Goal: Task Accomplishment & Management: Manage account settings

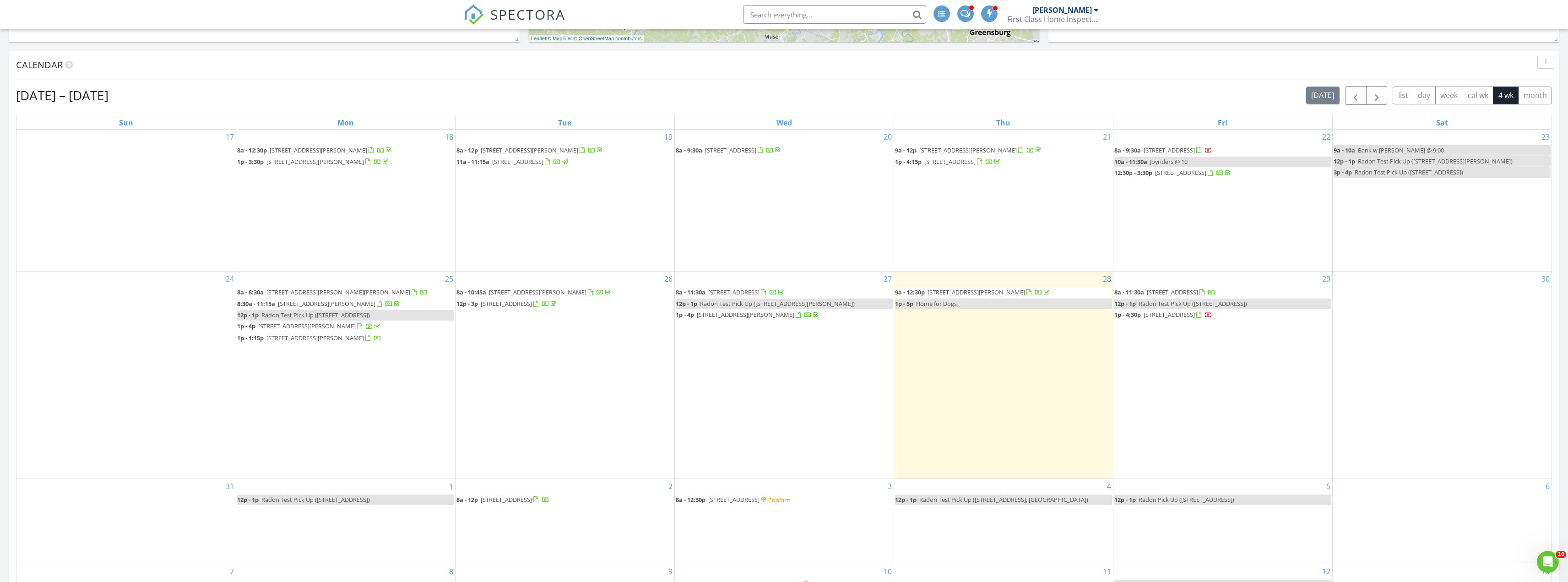
scroll to position [458, 0]
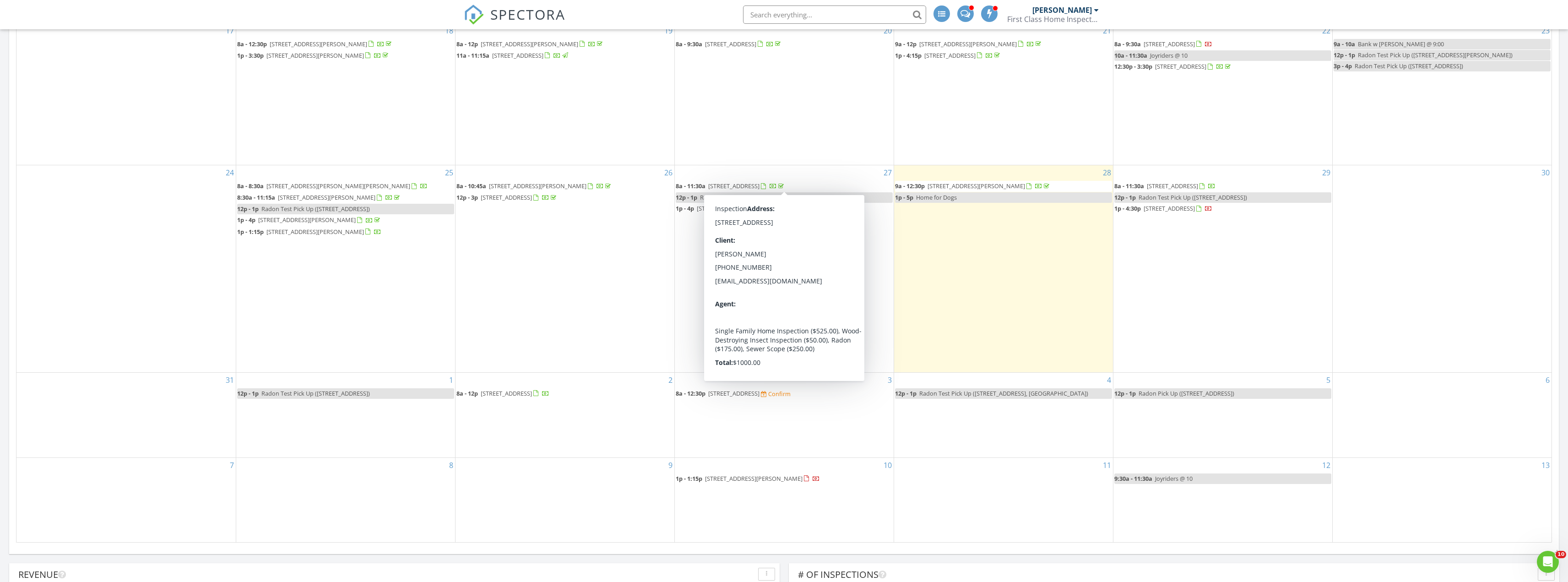
click at [831, 12] on input "text" at bounding box center [835, 15] width 183 height 18
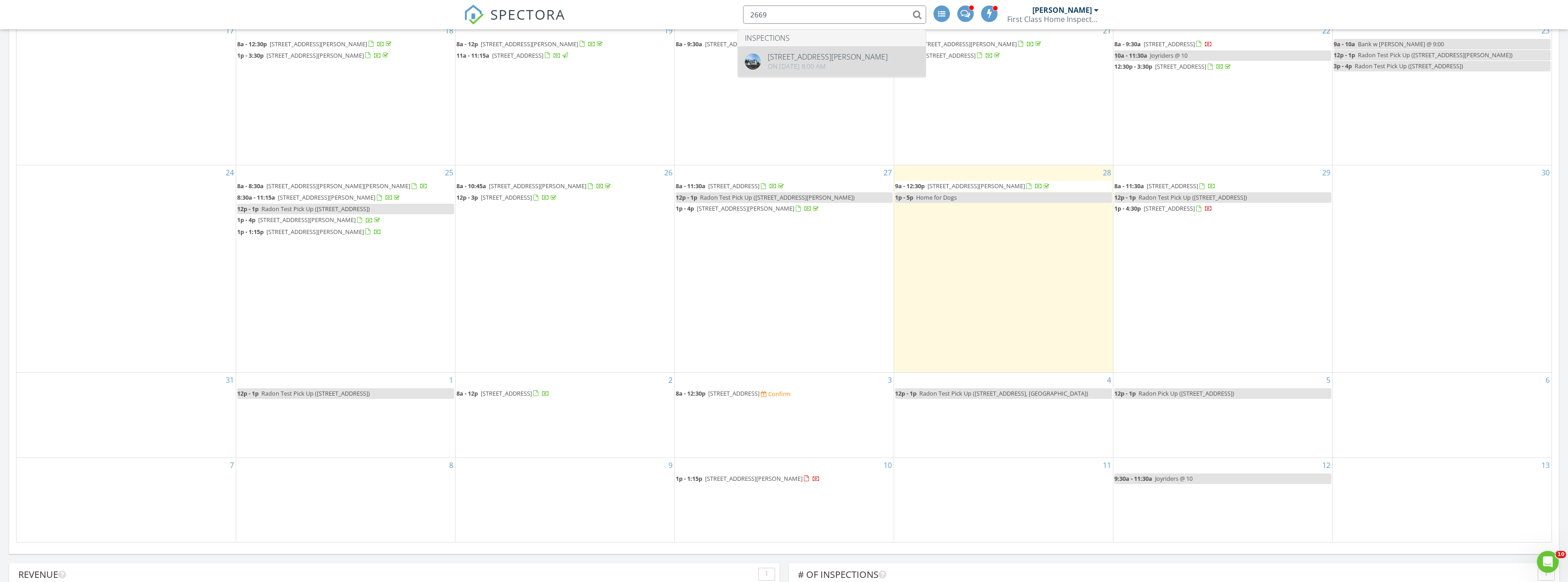
type input "2669"
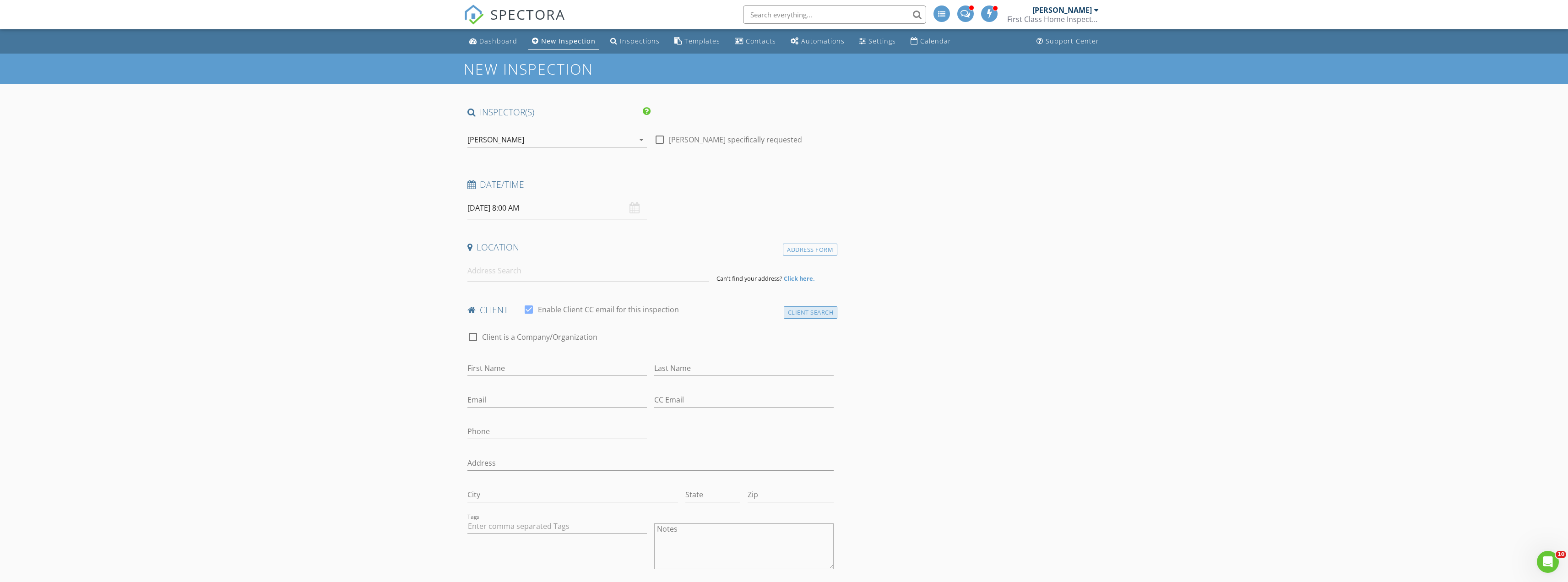
click at [808, 316] on div "Client Search" at bounding box center [811, 312] width 54 height 12
click at [522, 337] on input "text" at bounding box center [651, 337] width 366 height 15
type input "[PERSON_NAME]"
click at [531, 365] on div "[EMAIL_ADDRESS][DOMAIN_NAME]" at bounding box center [540, 363] width 93 height 7
click at [502, 275] on input at bounding box center [588, 270] width 242 height 23
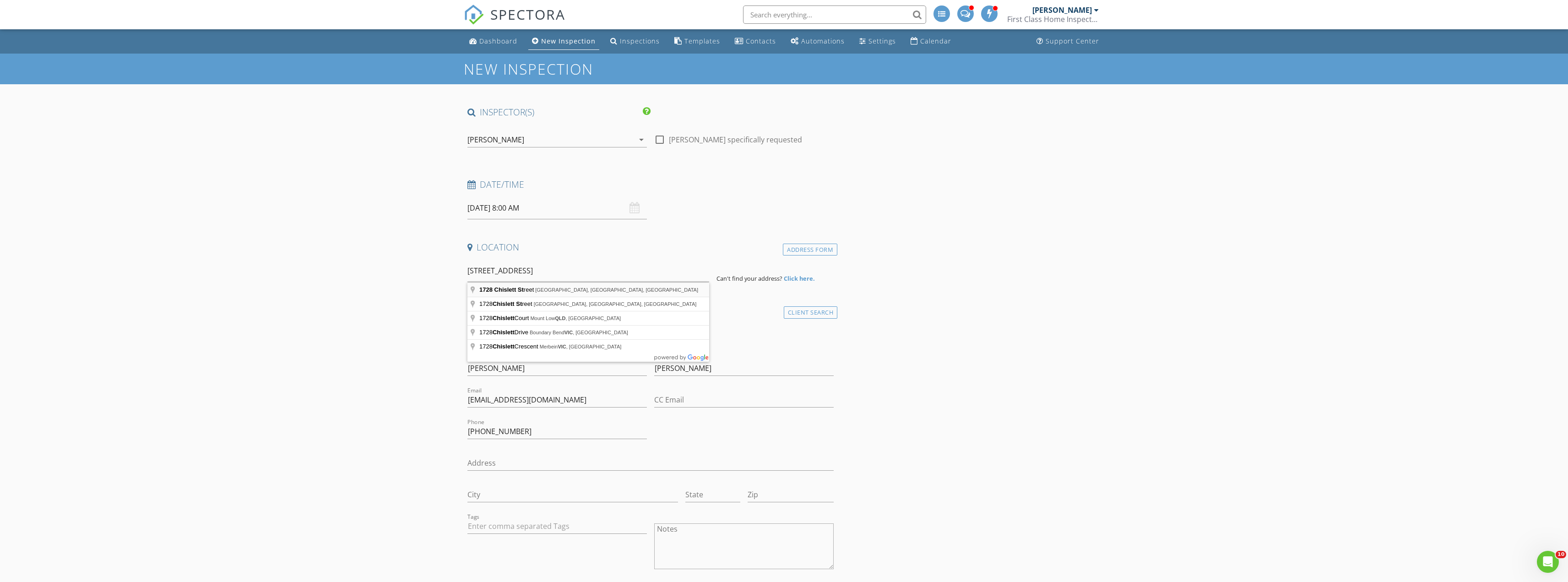
type input "1728 Chislett Street, Pittsburgh, PA, USA"
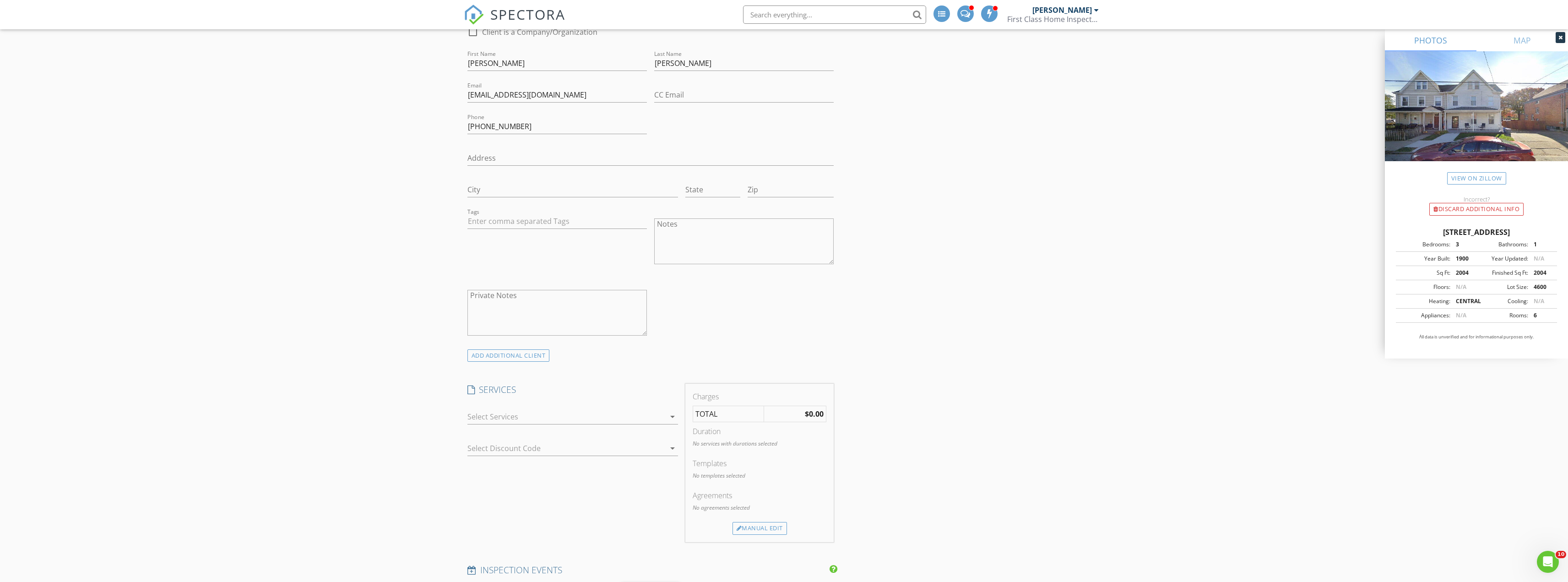
scroll to position [503, 0]
click at [478, 404] on div at bounding box center [566, 405] width 198 height 15
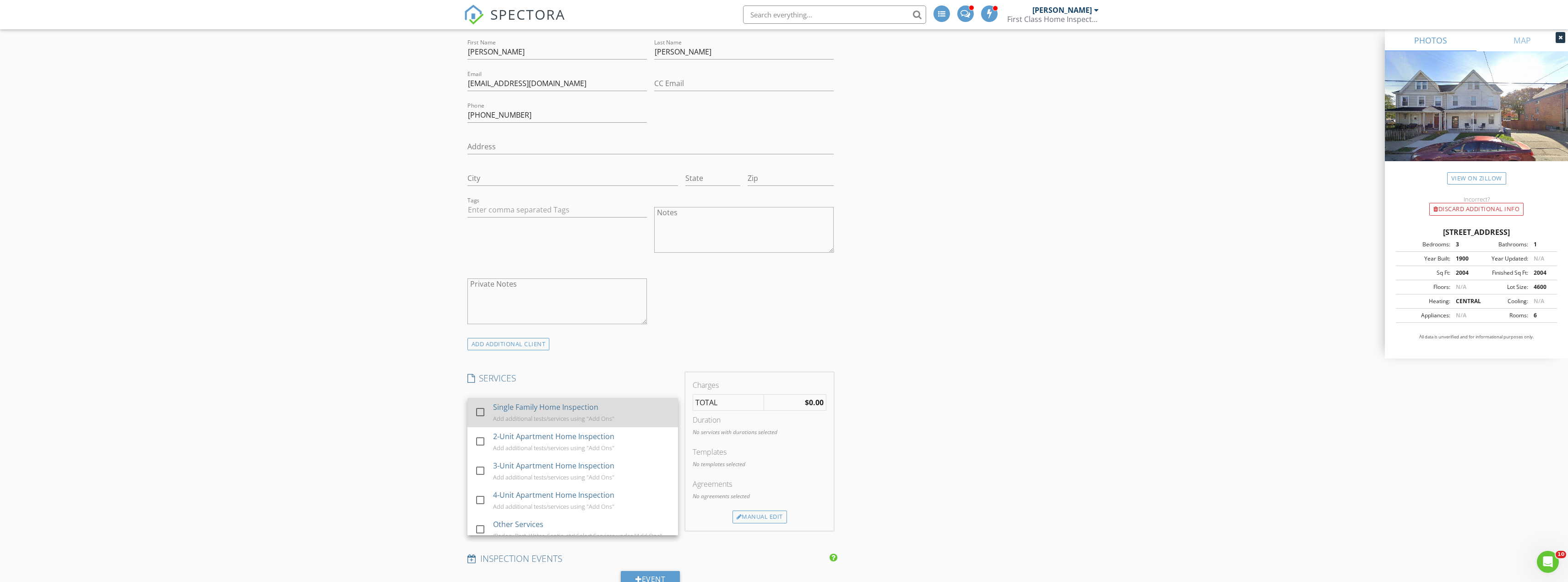
click at [479, 415] on div at bounding box center [480, 412] width 16 height 16
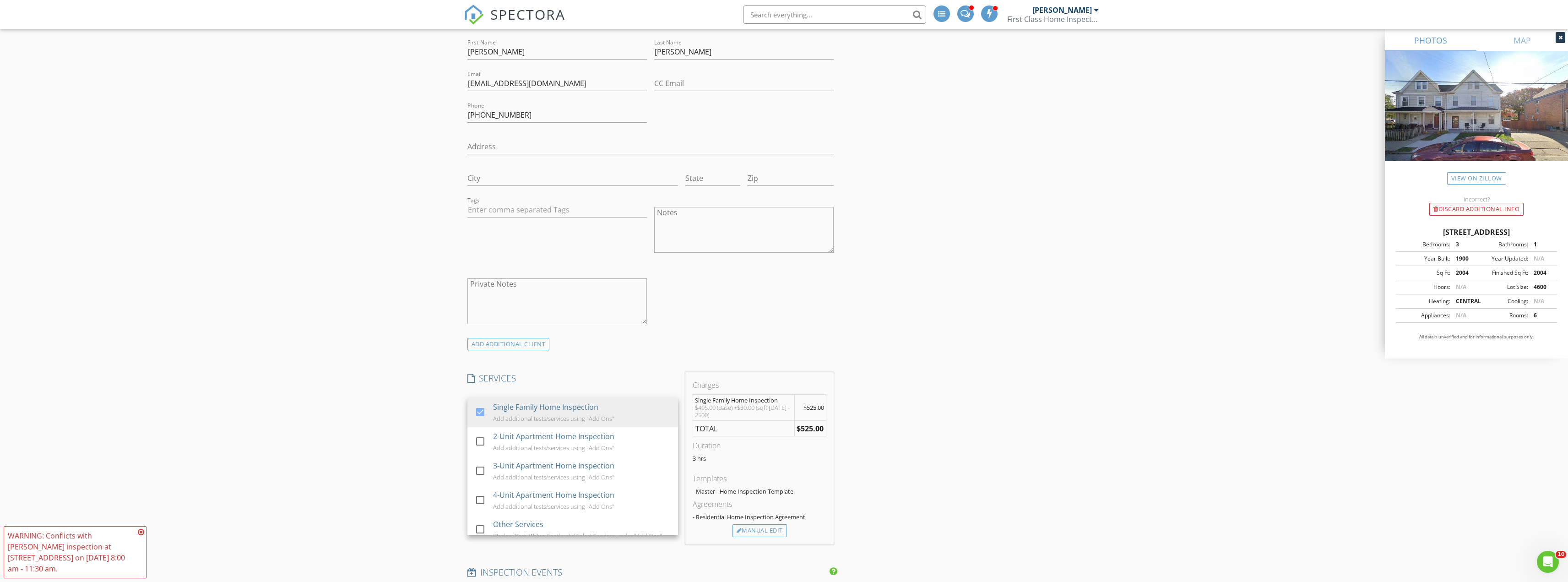
click at [389, 379] on div "New Inspection INSPECTOR(S) check_box Robbie Risley PRIMARY Robbie Risley arrow…" at bounding box center [784, 511] width 1568 height 1922
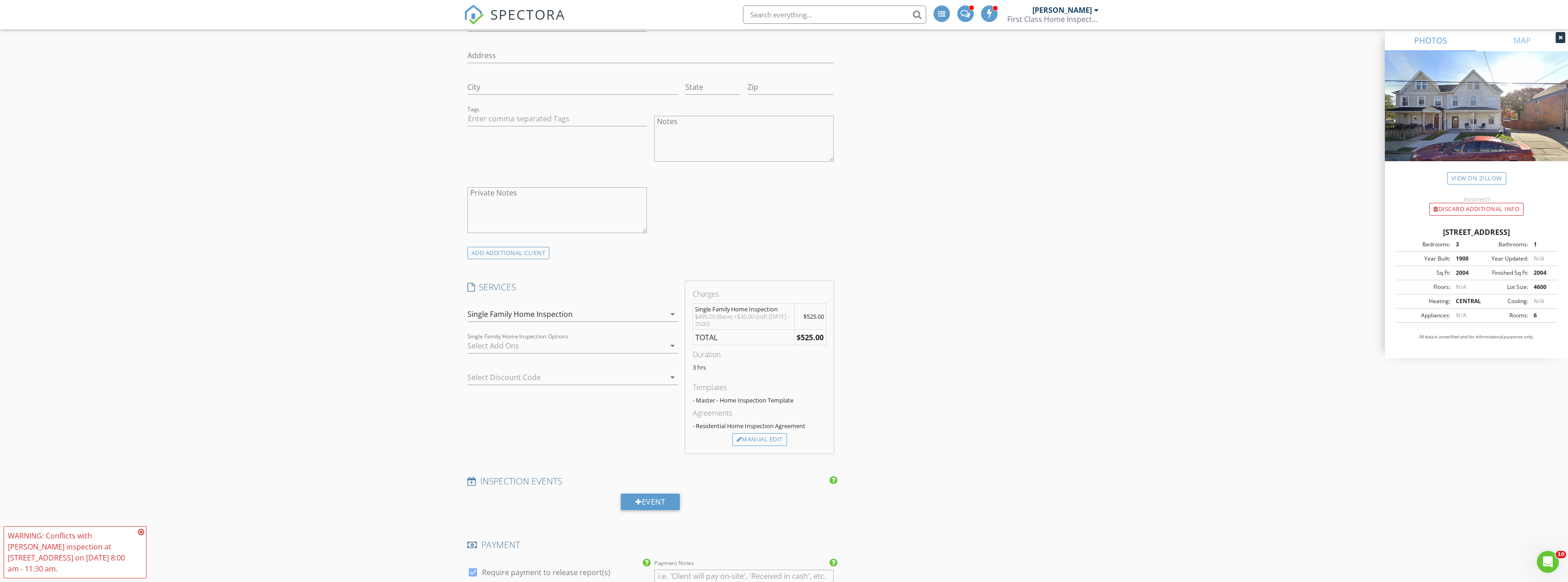
scroll to position [595, 0]
click at [762, 441] on div "Manual Edit" at bounding box center [760, 439] width 55 height 13
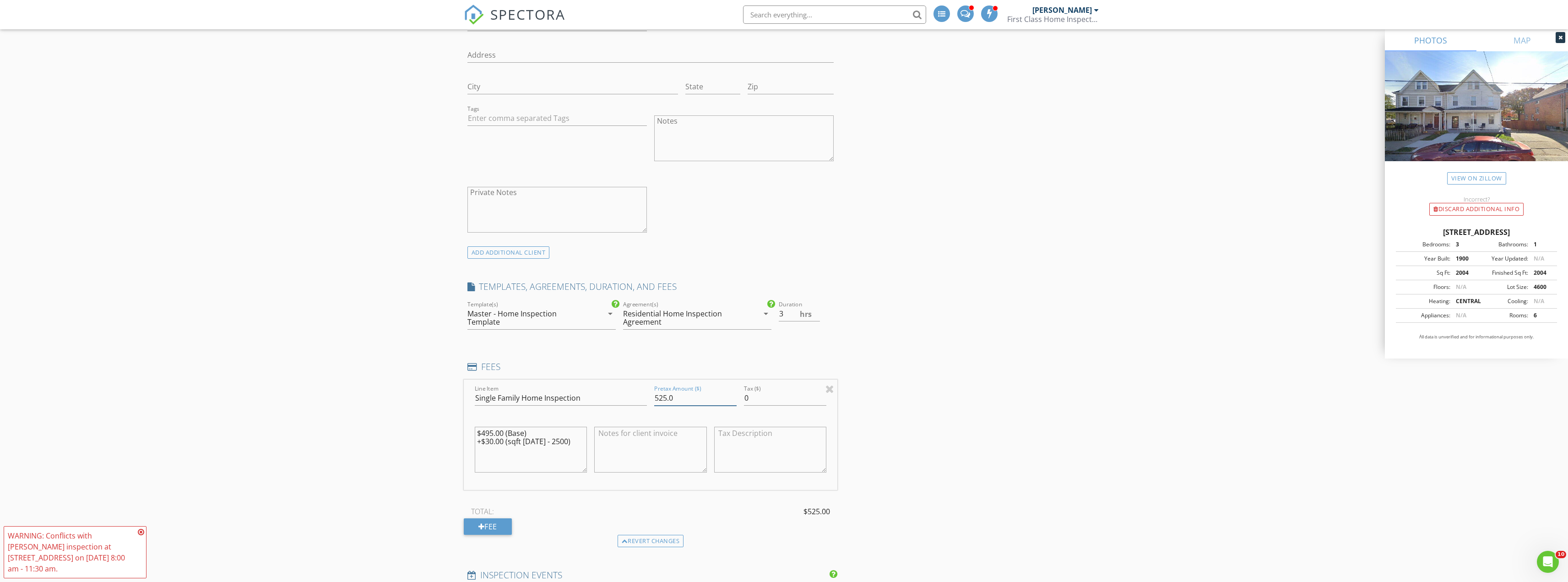
click at [662, 399] on input "525.0" at bounding box center [695, 398] width 82 height 15
type input "495"
click at [419, 365] on div "New Inspection INSPECTOR(S) check_box Robbie Risley PRIMARY Robbie Risley arrow…" at bounding box center [784, 466] width 1568 height 2016
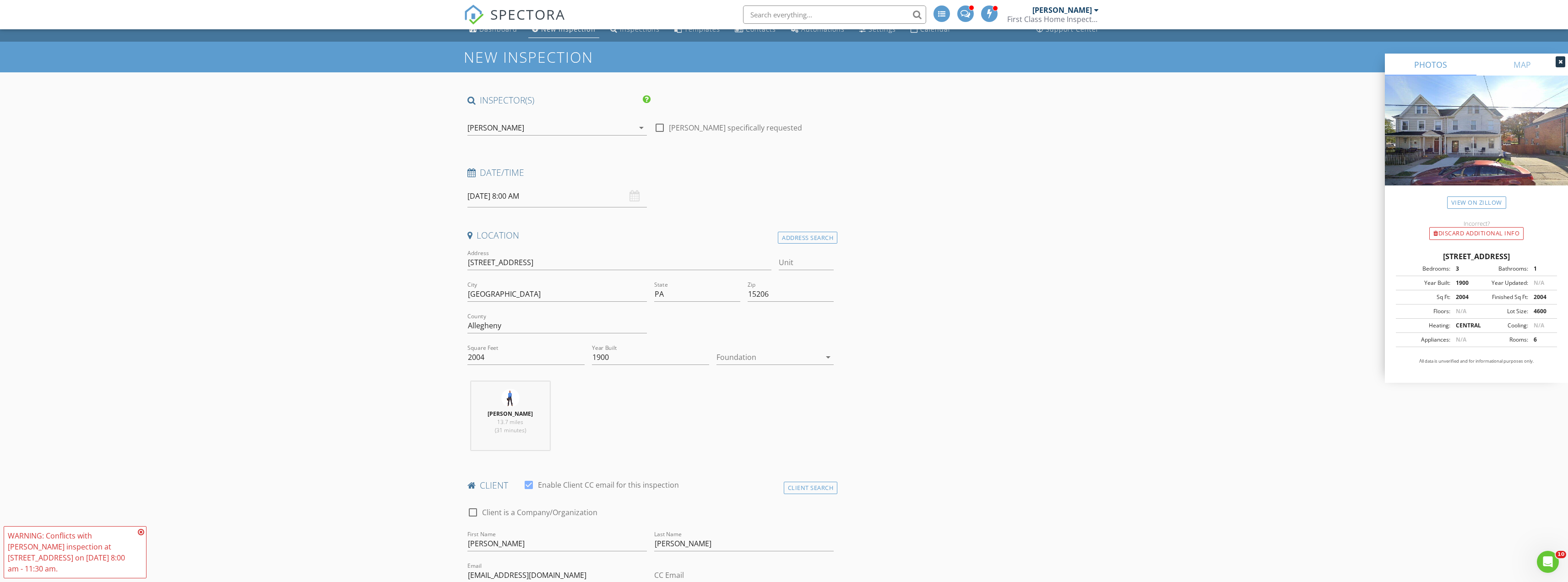
scroll to position [0, 0]
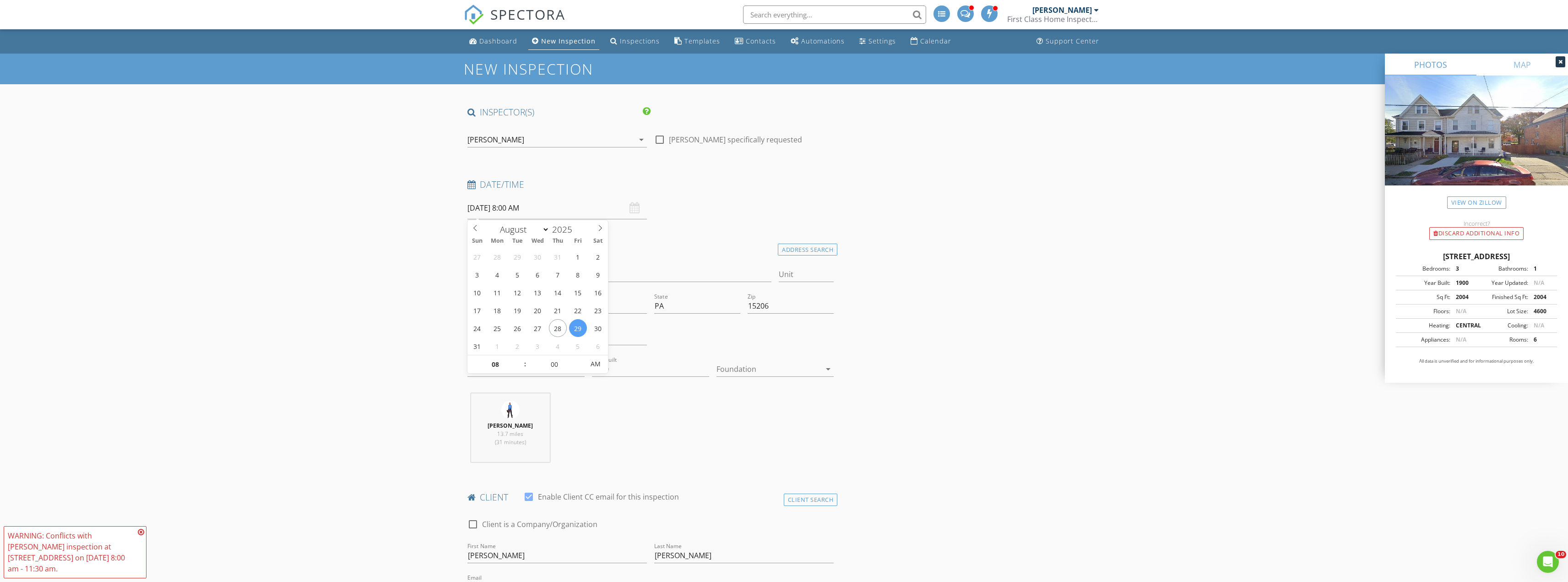
click at [489, 209] on input "08/29/2025 8:00 AM" at bounding box center [557, 208] width 180 height 23
select select "8"
type input "09/02/2025 8:00 AM"
type input "01"
type input "[DATE] 1:00 PM"
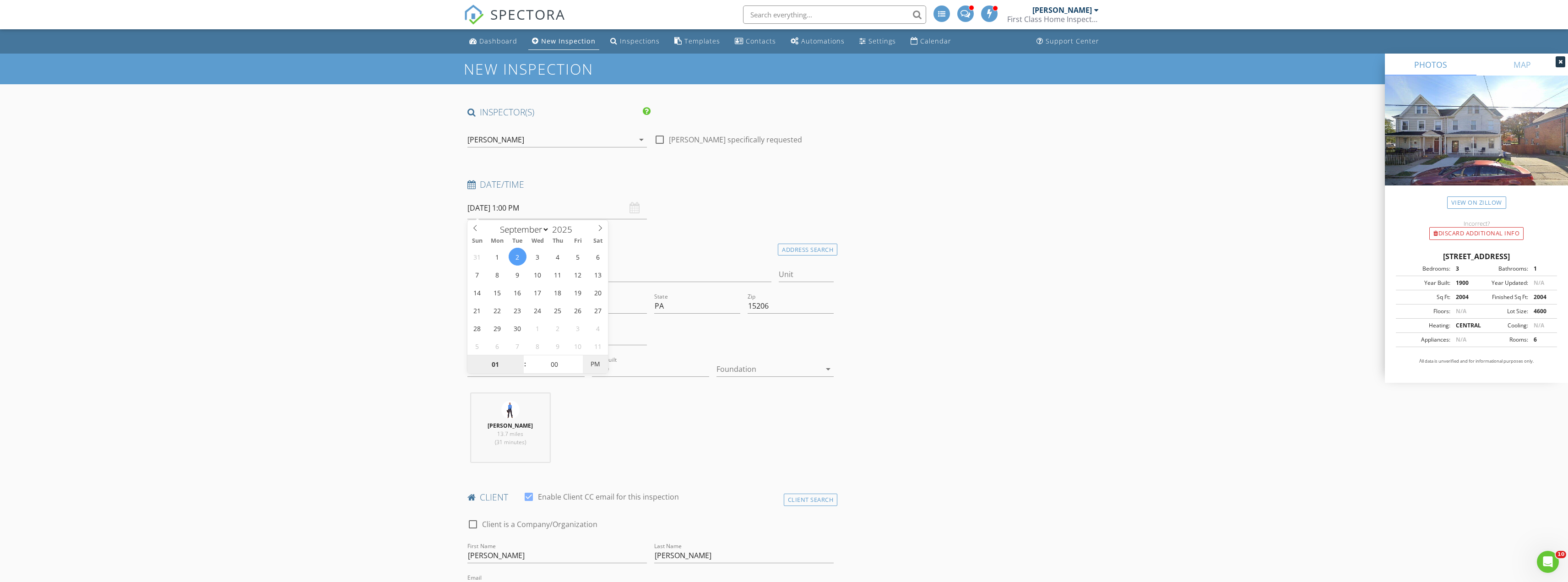
click at [596, 363] on span "PM" at bounding box center [595, 364] width 25 height 18
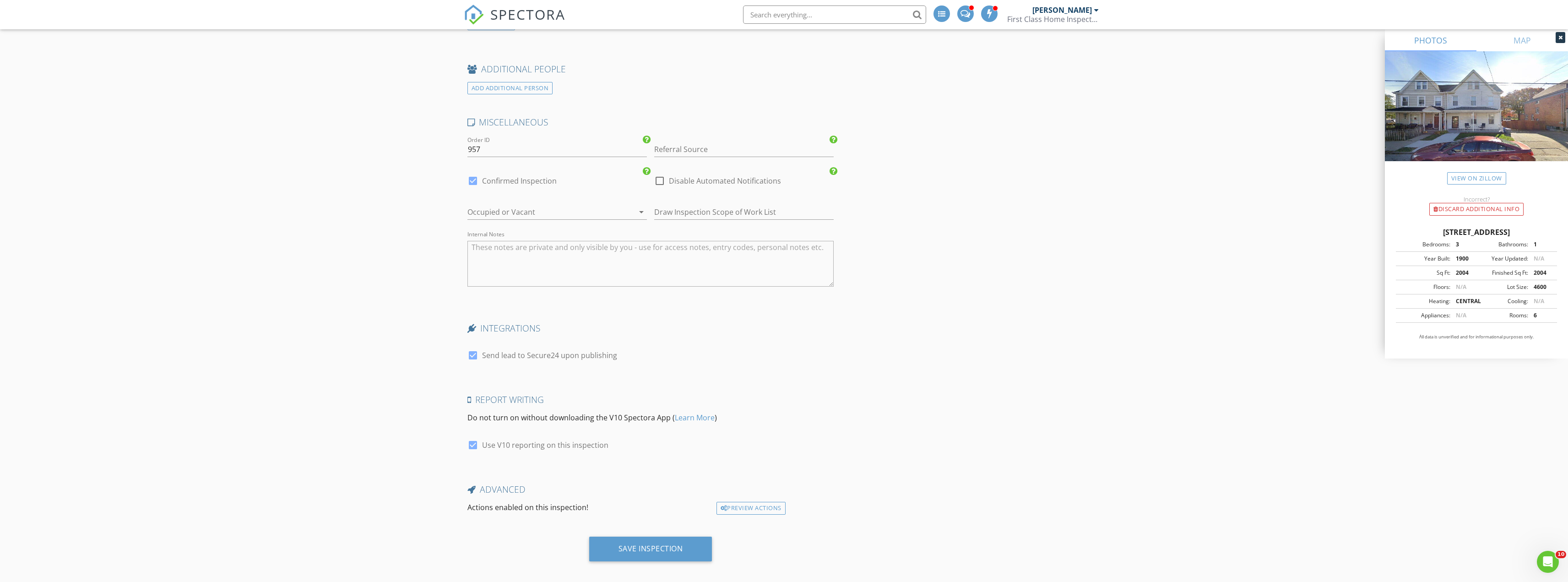
scroll to position [1488, 0]
click at [475, 349] on div at bounding box center [473, 347] width 16 height 16
checkbox input "false"
click at [660, 537] on div "Save Inspection" at bounding box center [651, 540] width 65 height 9
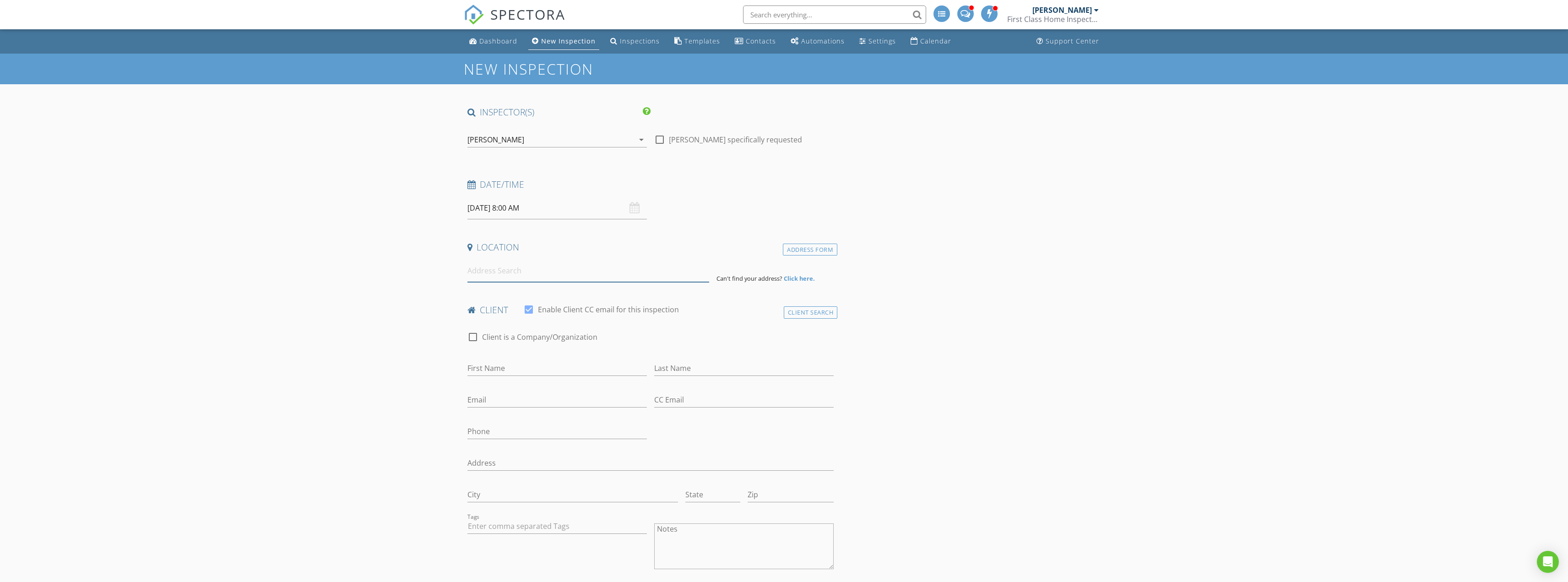
click at [505, 271] on input at bounding box center [588, 270] width 242 height 23
paste input "2010 6th Ave"
type input "2010 6th Avenue, Beaver Falls, PA, USA"
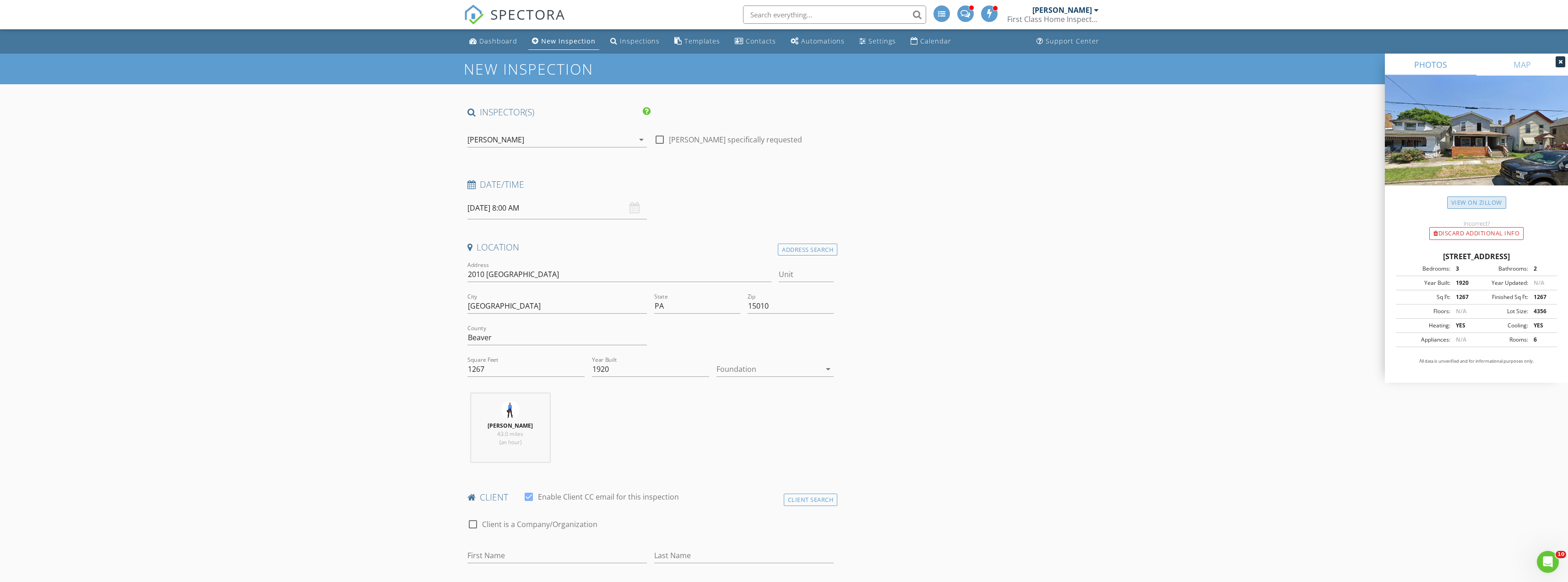
click at [1490, 202] on link "View on Zillow" at bounding box center [1476, 203] width 59 height 12
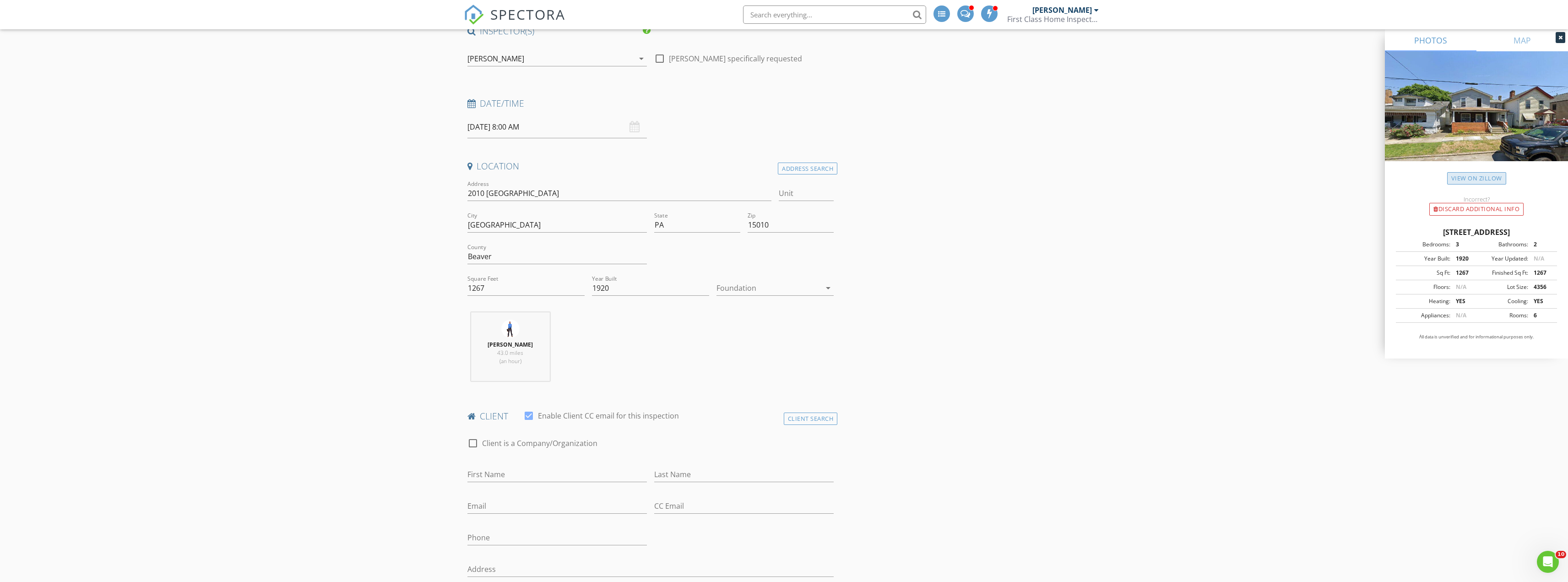
scroll to position [183, 0]
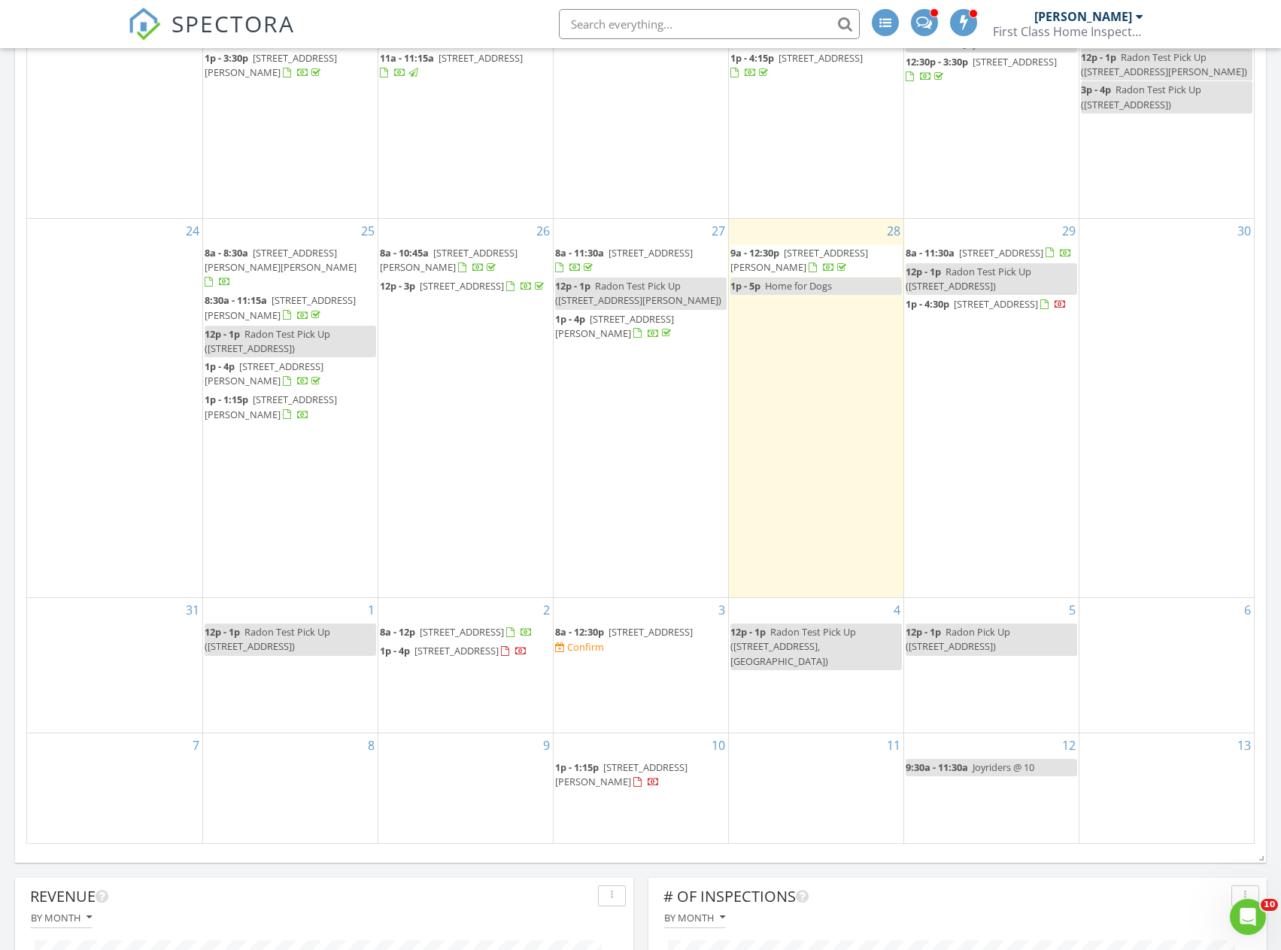
scroll to position [827, 0]
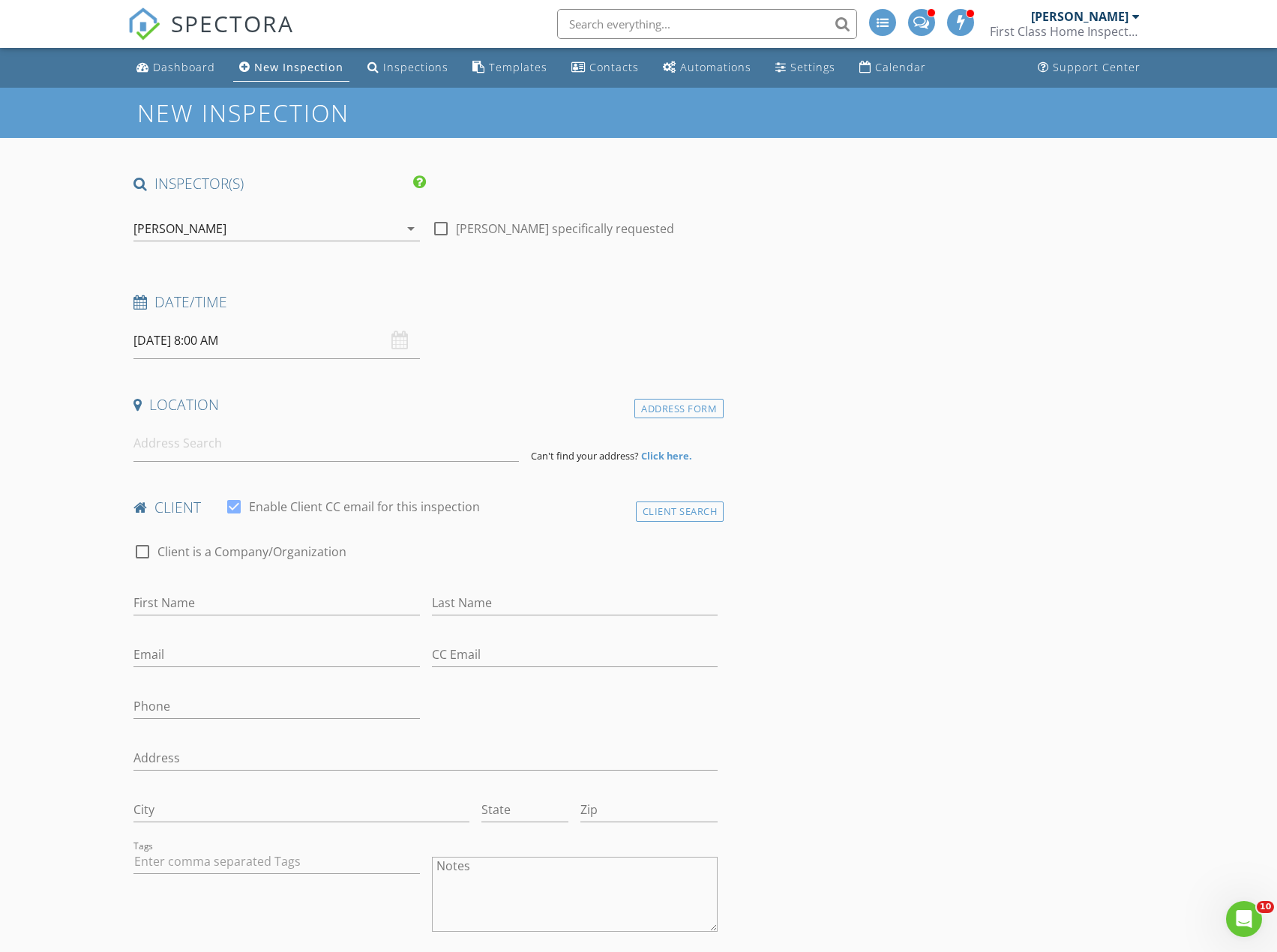
click at [164, 339] on input "[DATE] 8:00 AM" at bounding box center [276, 340] width 286 height 37
type input "08/27/2025 8:00 AM"
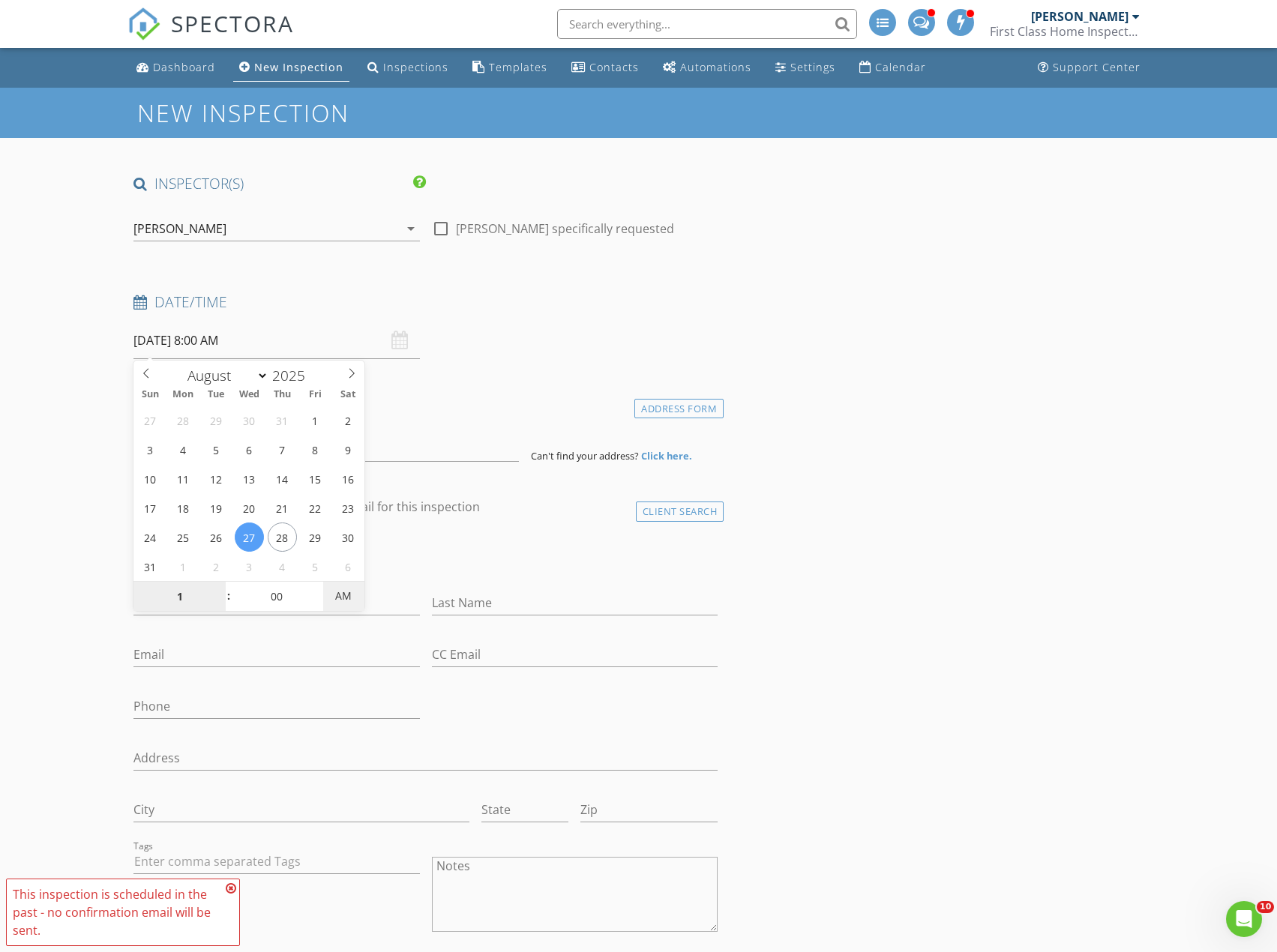
type input "01"
type input "08/27/2025 1:00 PM"
click at [342, 589] on span "AM" at bounding box center [343, 596] width 41 height 30
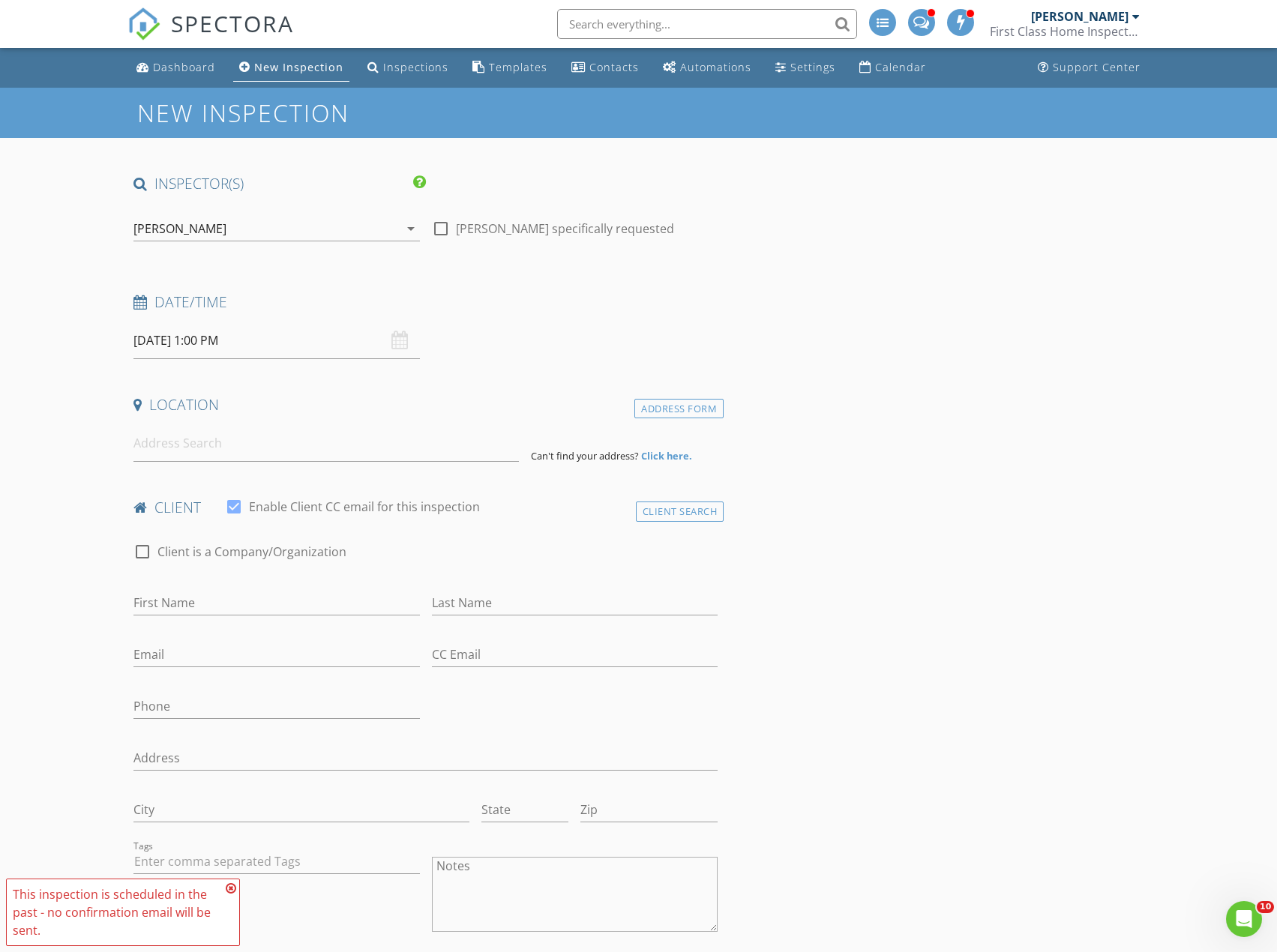
click at [140, 453] on input at bounding box center [326, 443] width 386 height 37
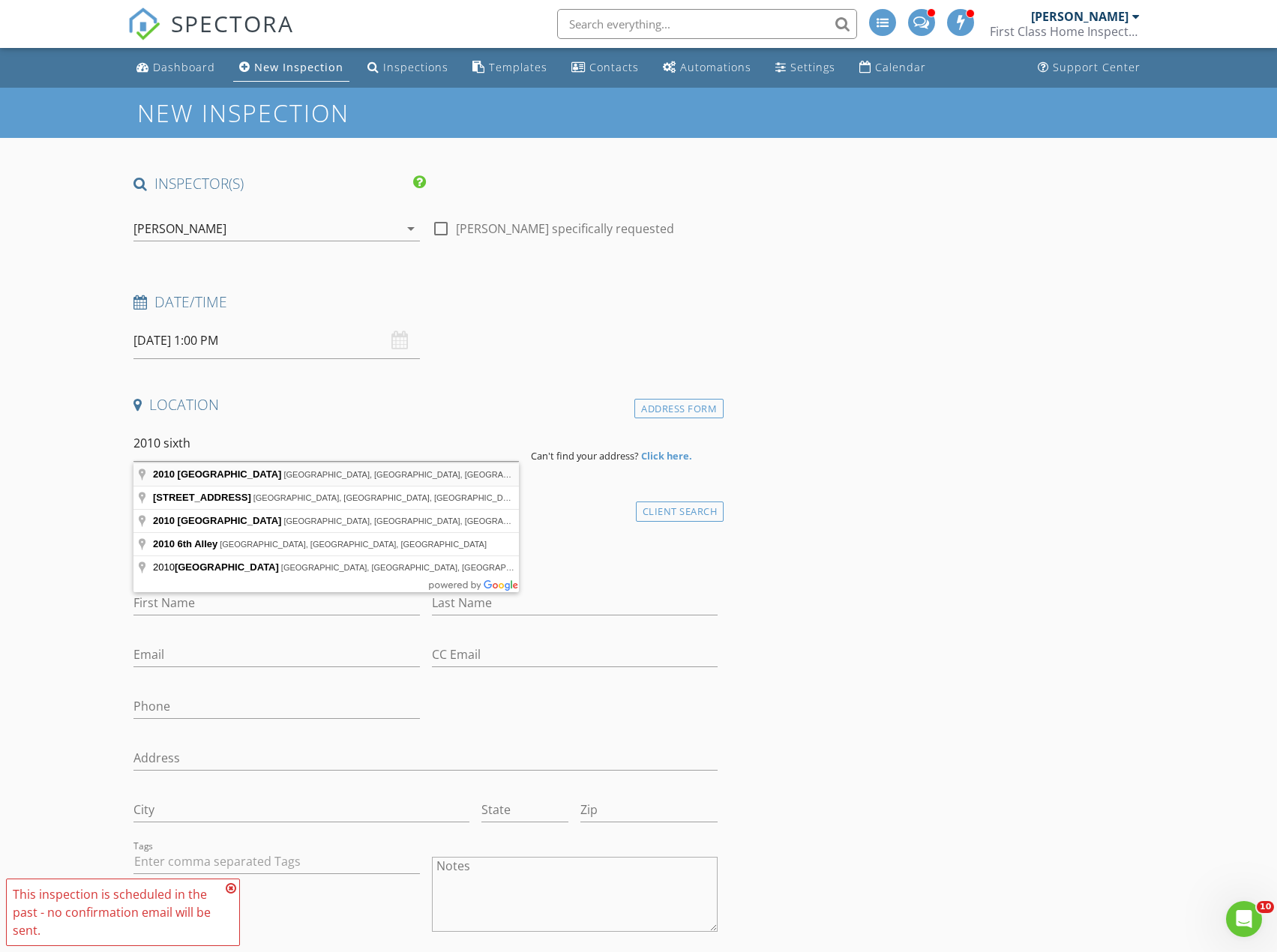
type input "2010 6th Avenue, Beaver Falls, PA, USA"
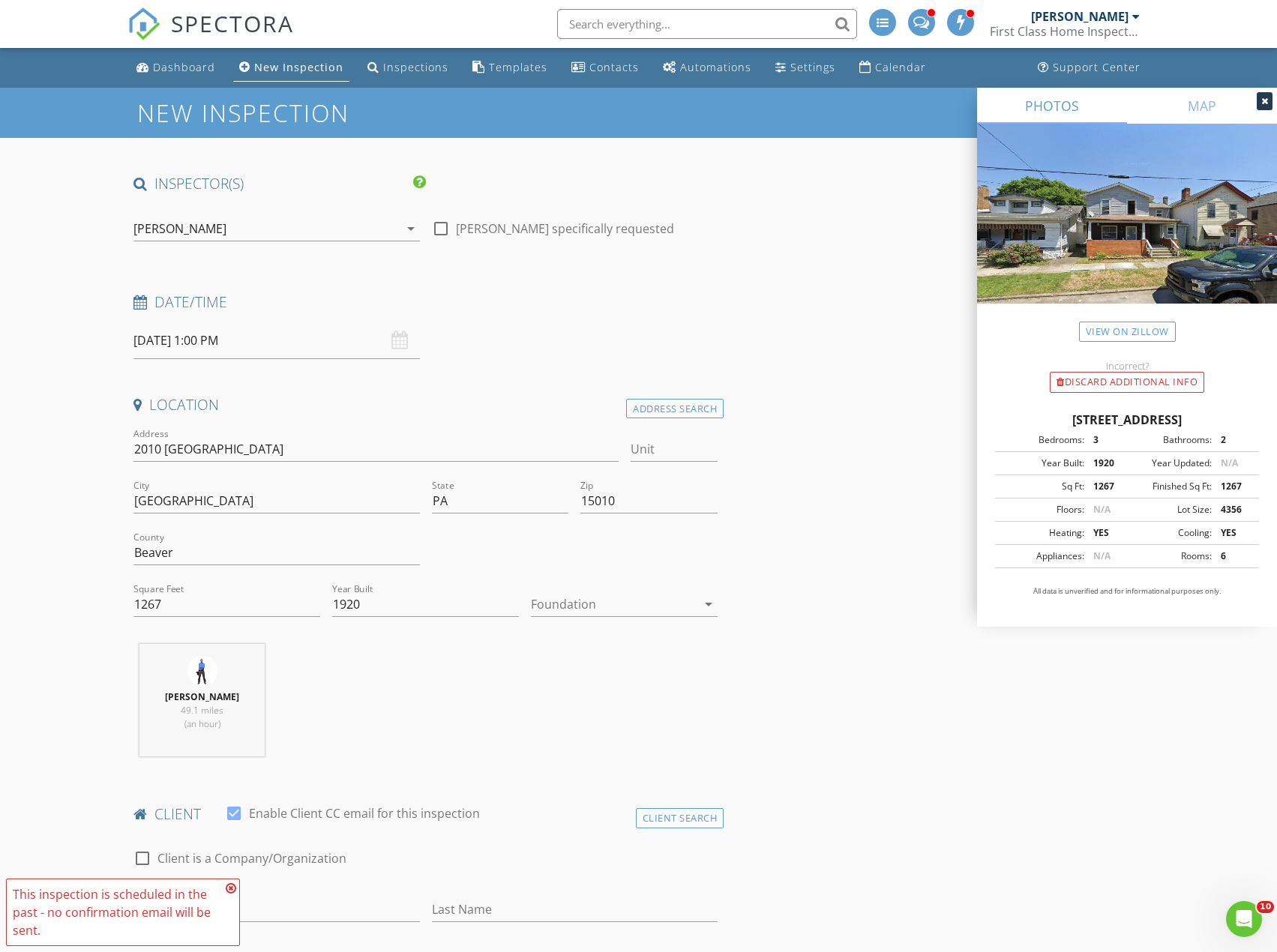
click at [161, 334] on input "08/27/2025 1:00 PM" at bounding box center [276, 340] width 286 height 37
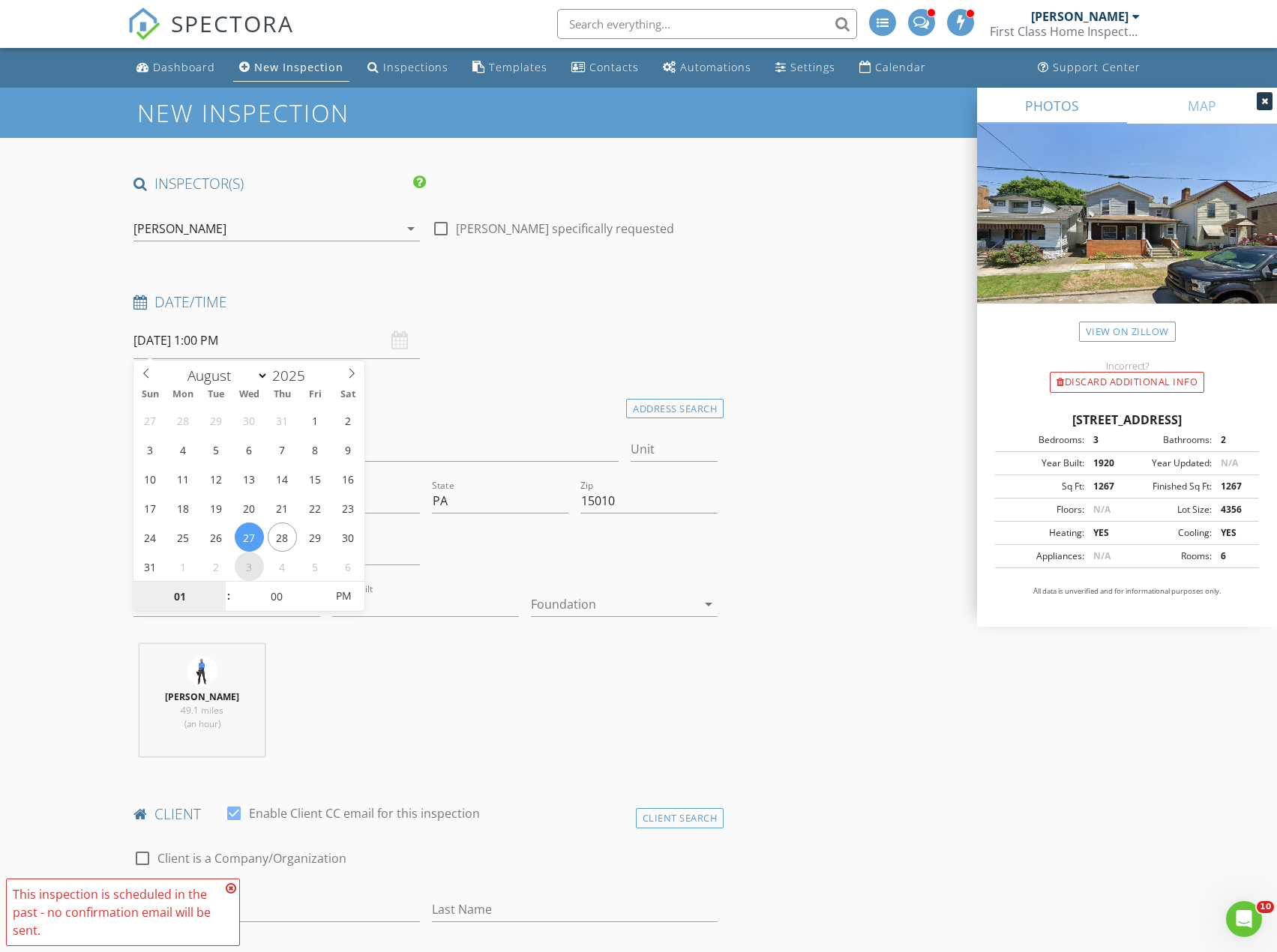
select select "8"
type input "[DATE] 1:00 PM"
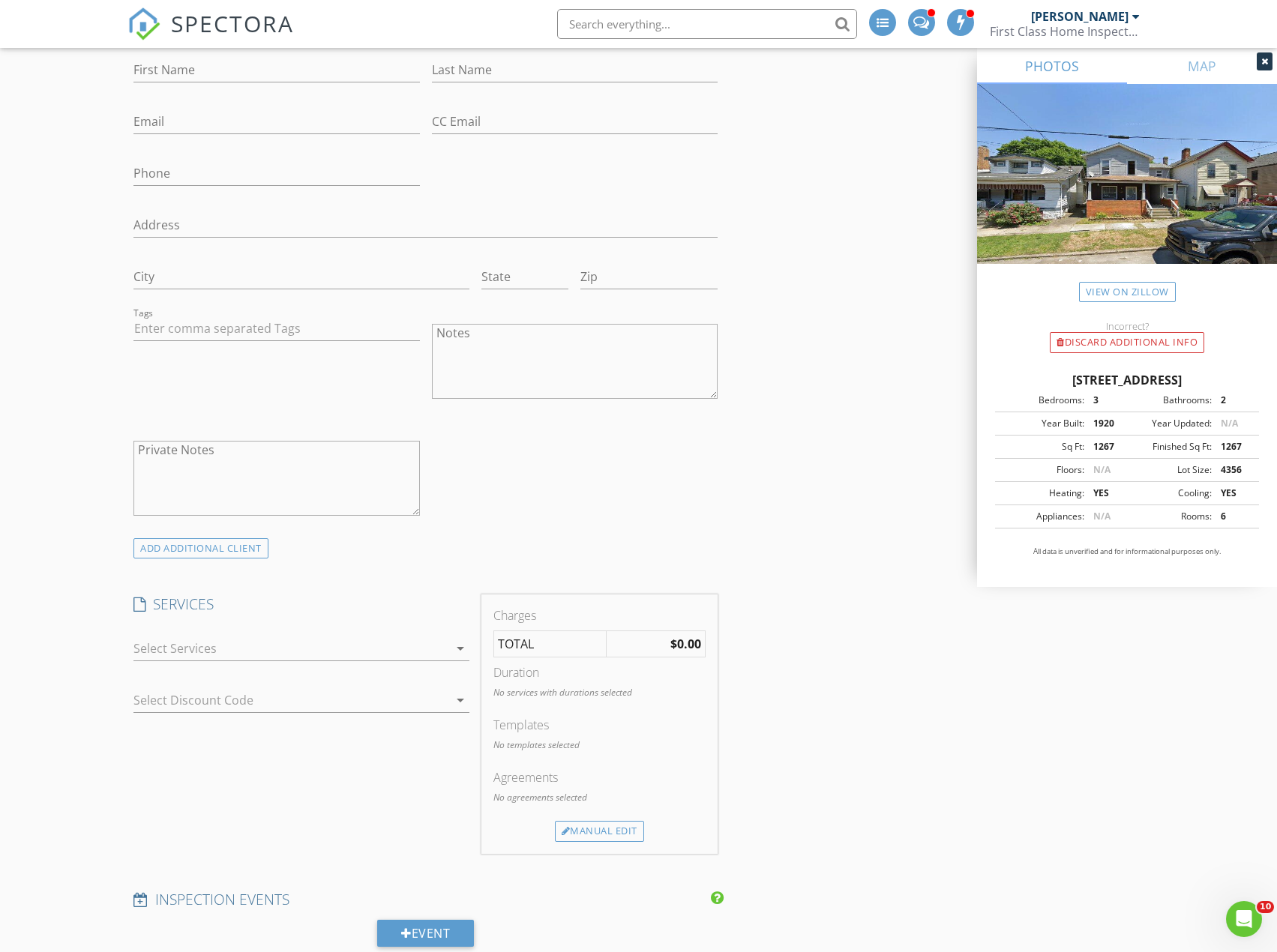
scroll to position [900, 0]
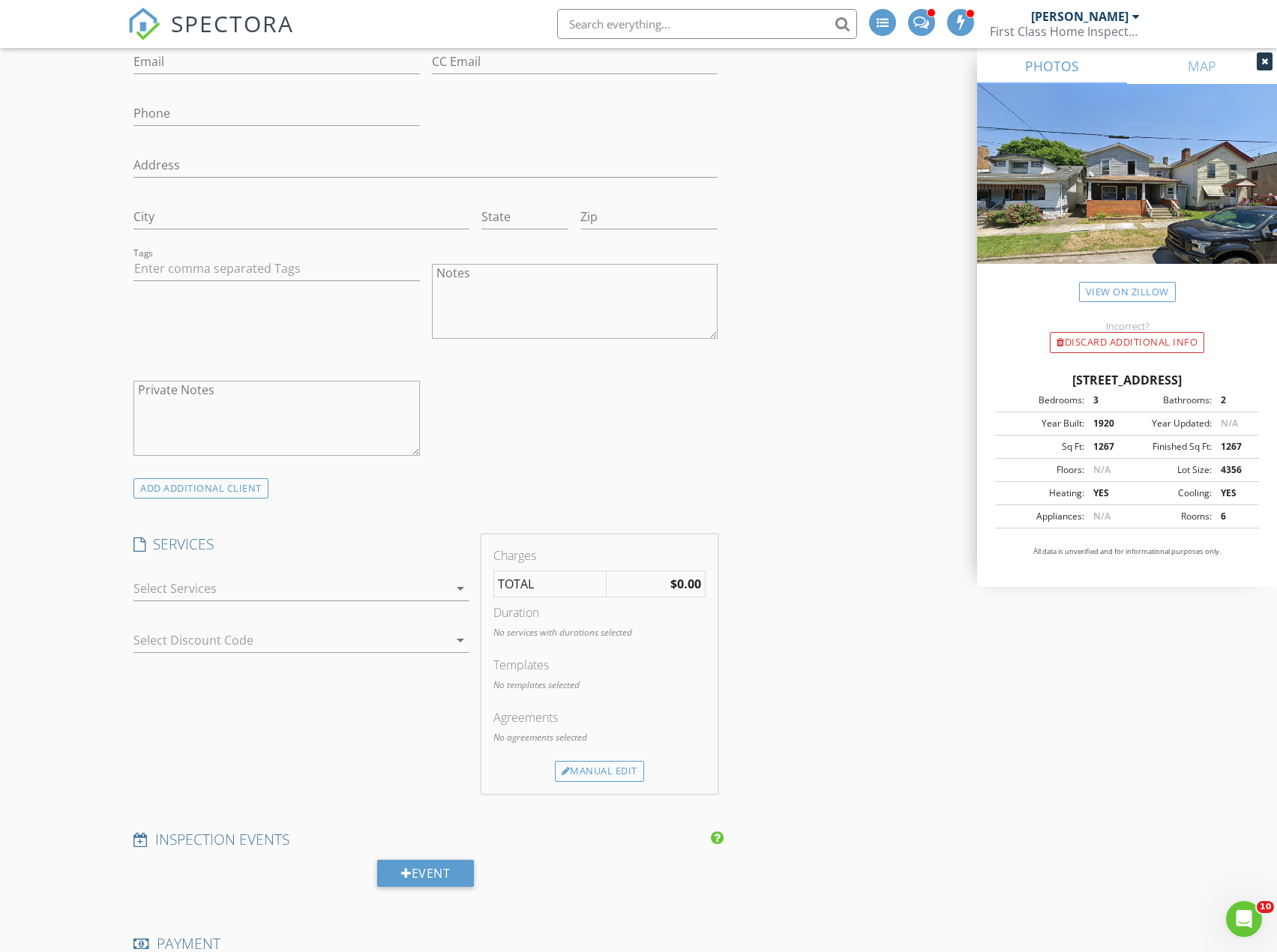
click at [173, 589] on div at bounding box center [291, 588] width 315 height 24
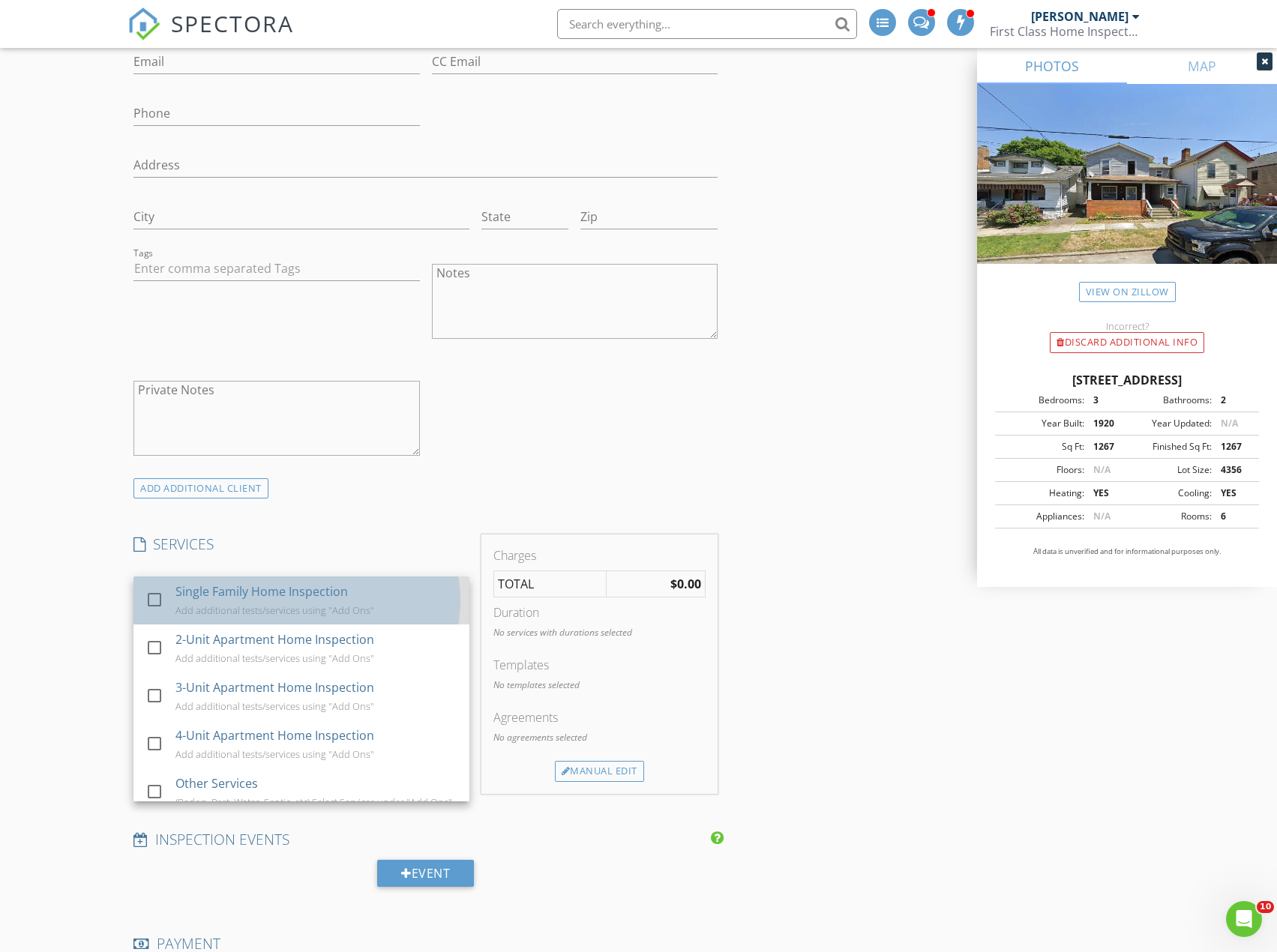
click at [176, 613] on div "Add additional tests/services using "Add Ons"" at bounding box center [274, 610] width 198 height 12
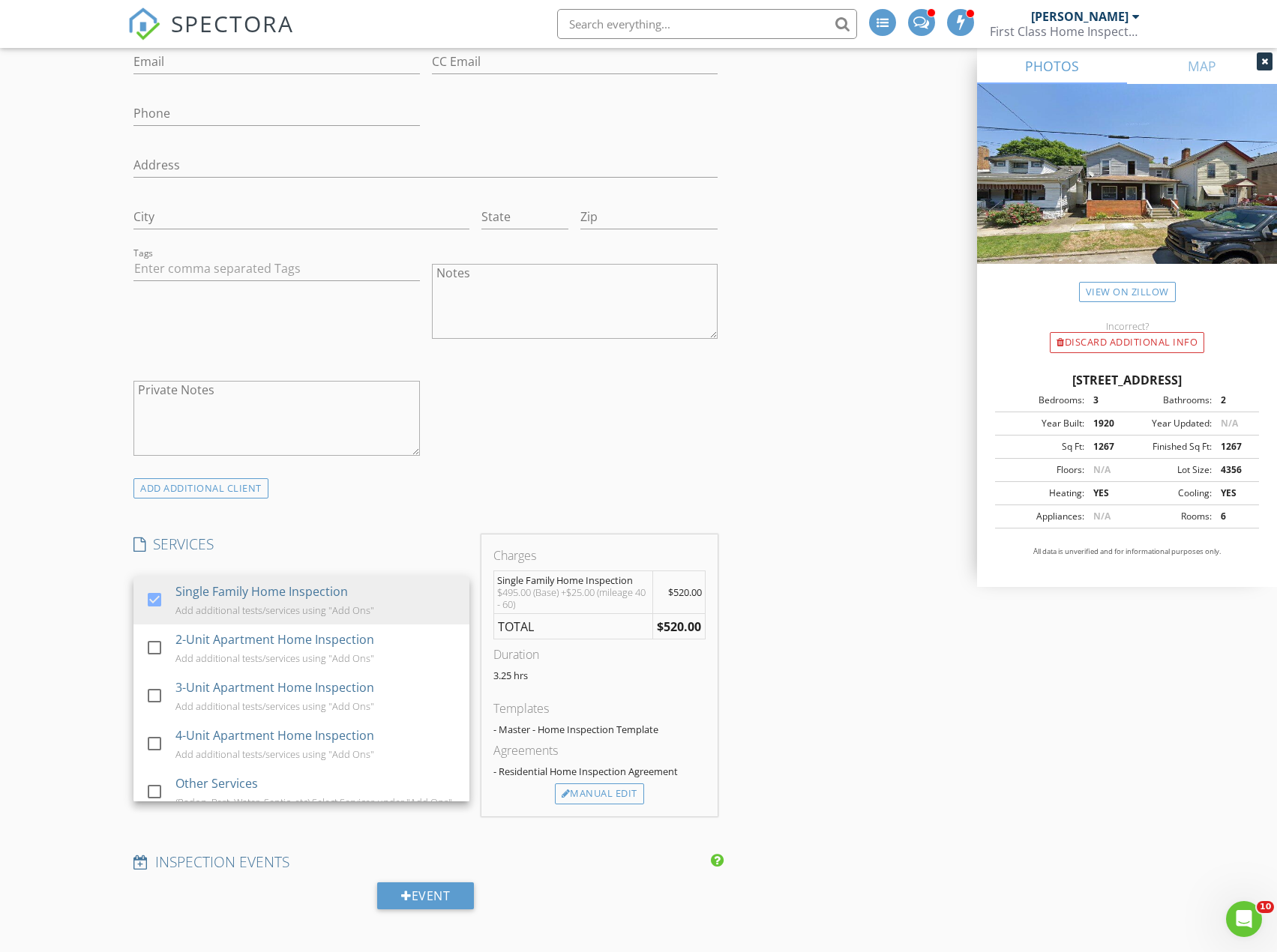
click at [80, 540] on div "New Inspection INSPECTOR(S) check_box Robbie Risley PRIMARY Robbie Risley arrow…" at bounding box center [638, 761] width 1277 height 3147
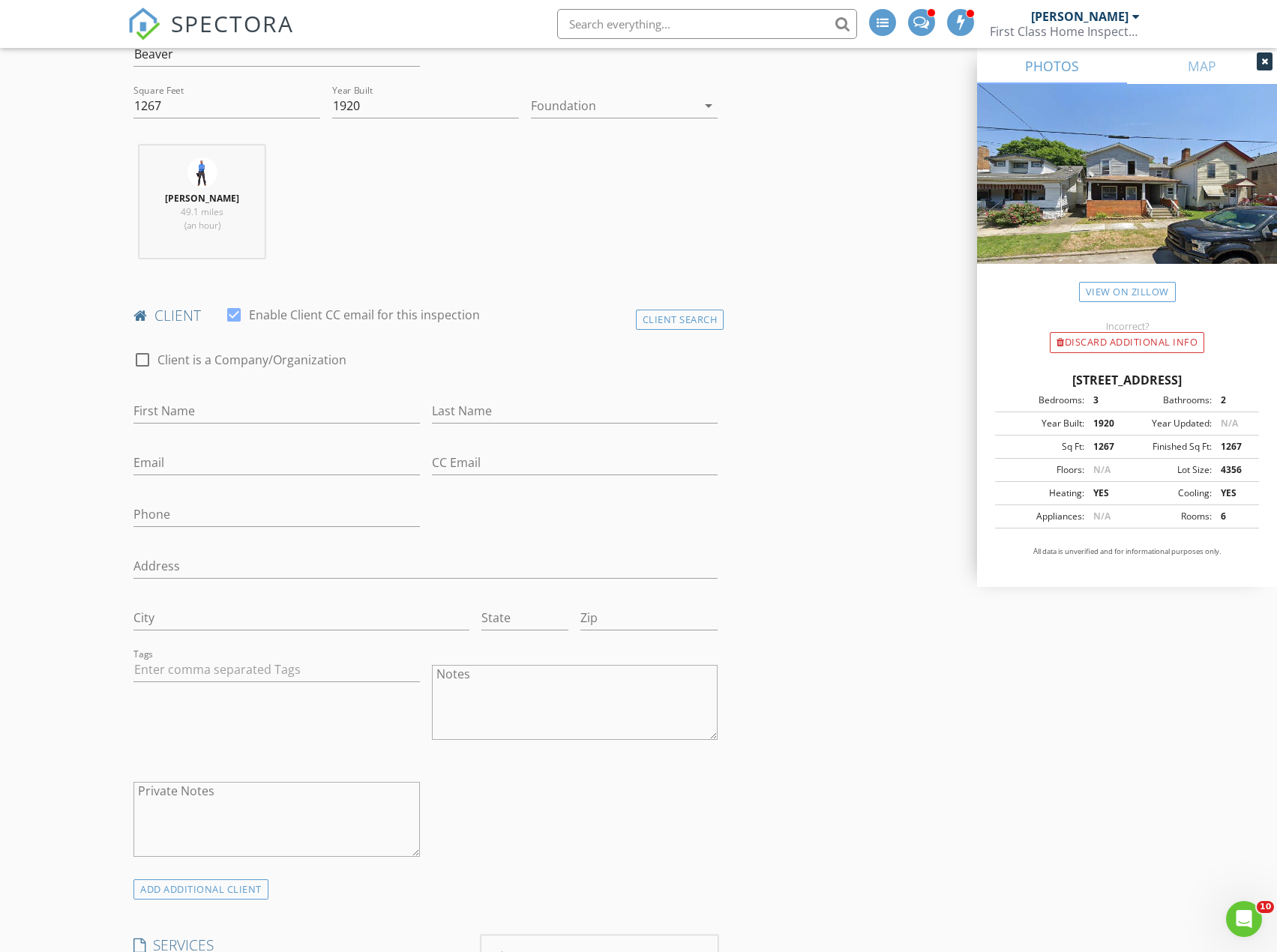
scroll to position [450, 0]
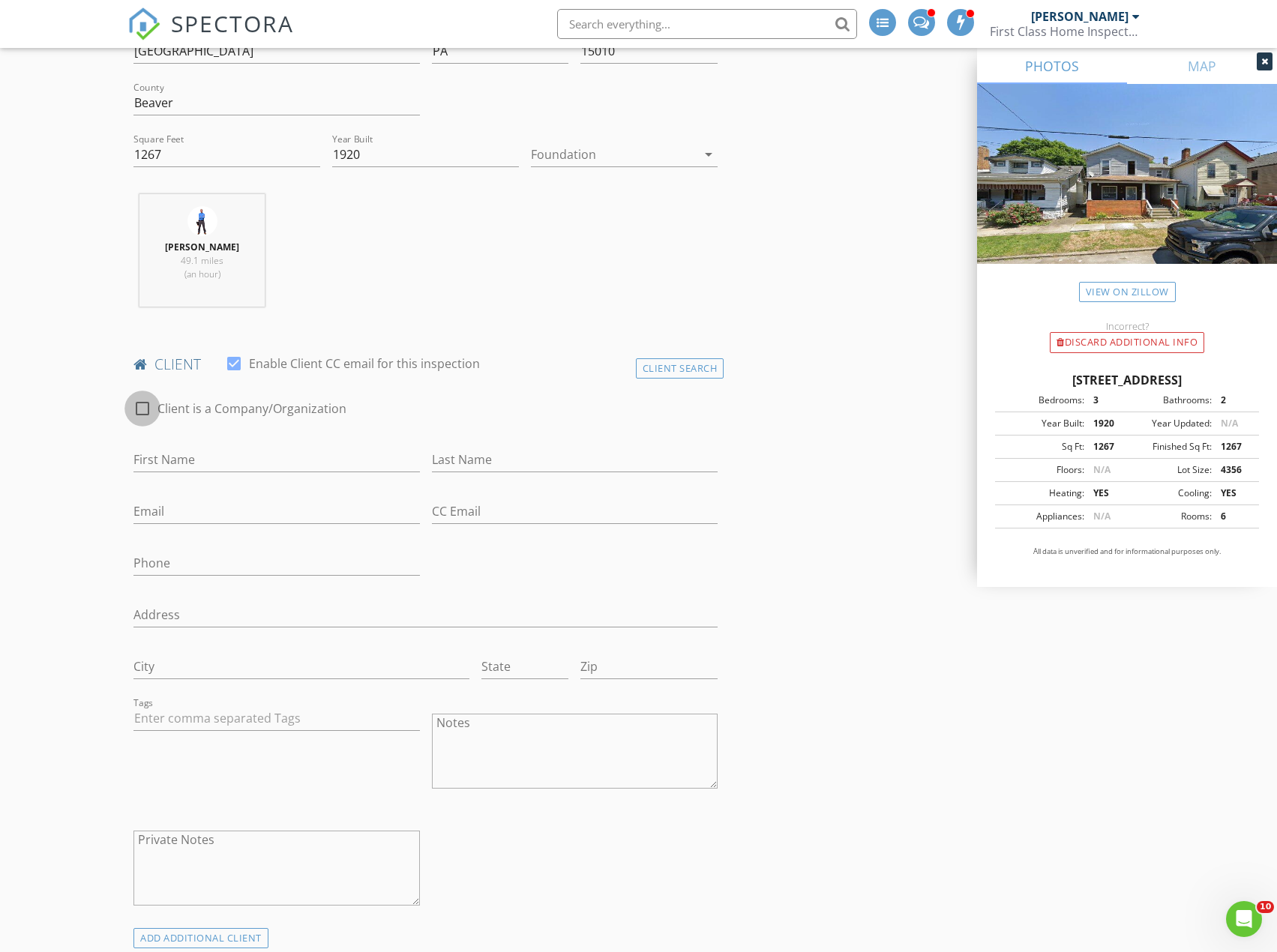
click at [141, 409] on div at bounding box center [143, 409] width 26 height 26
checkbox input "true"
click at [173, 458] on input "Enable Client CC email for this inspection" at bounding box center [426, 460] width 584 height 25
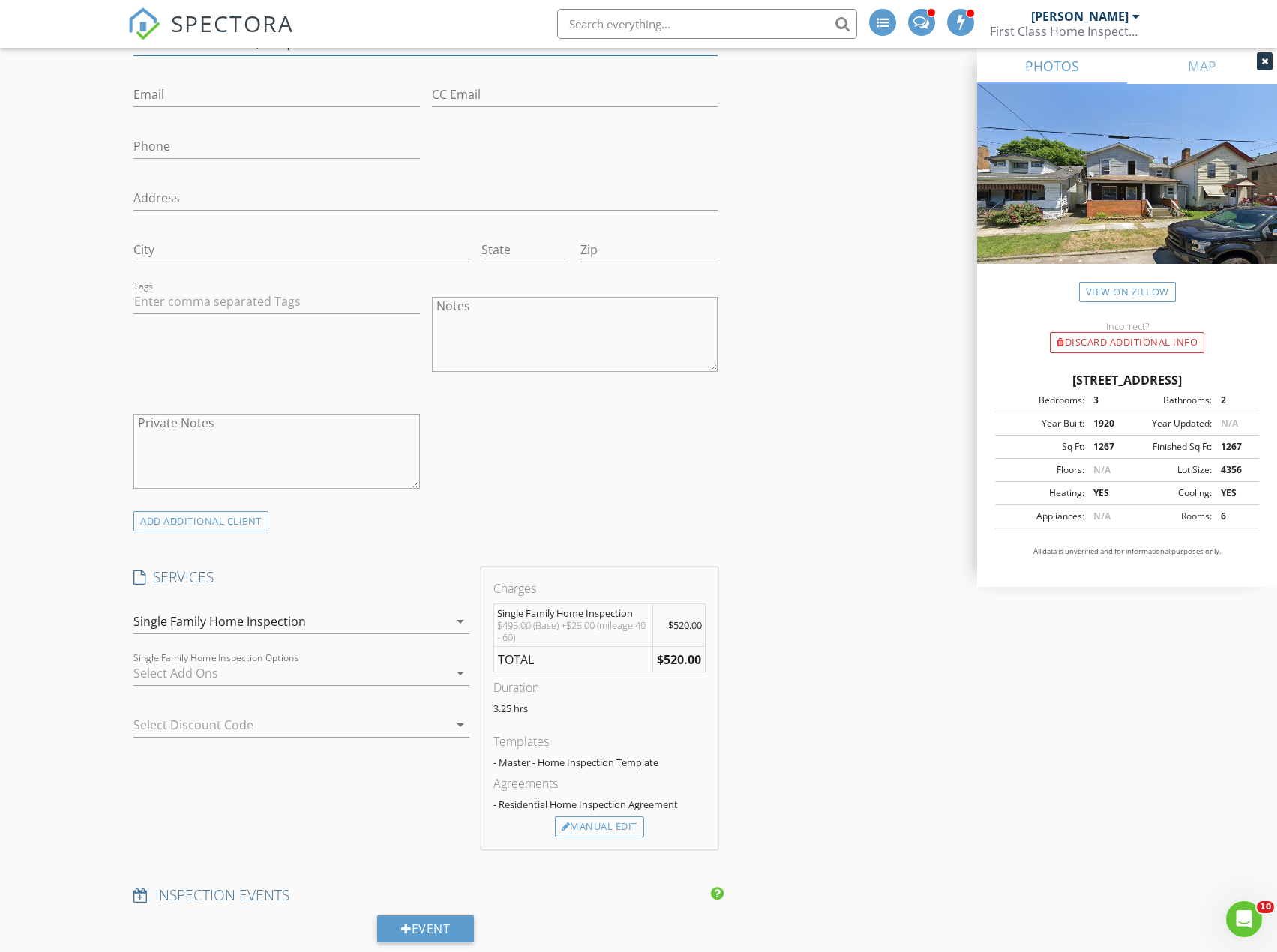
scroll to position [900, 0]
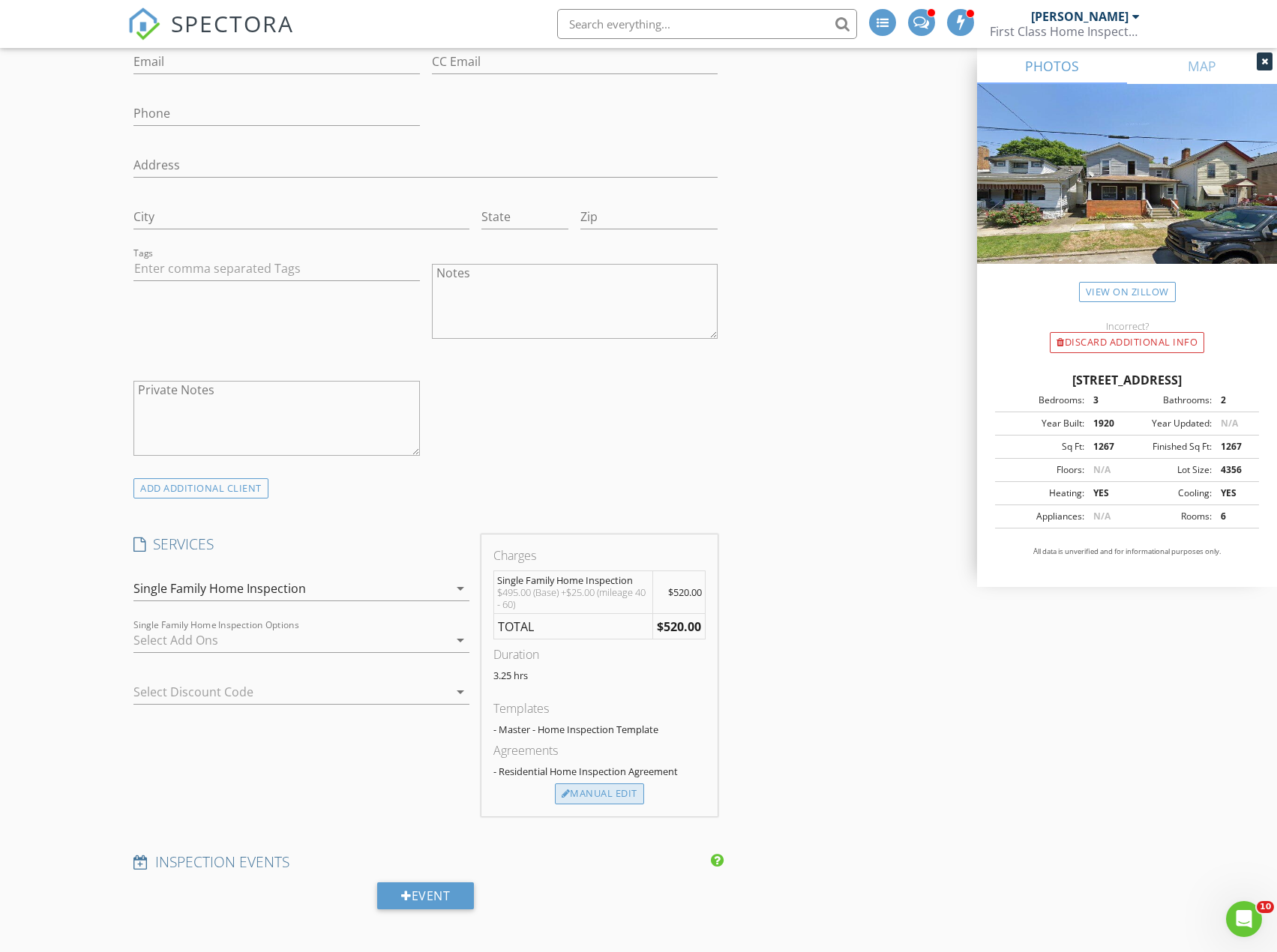
type input "Makk159 Investments, LLC |"
click at [595, 790] on div "Manual Edit" at bounding box center [600, 793] width 90 height 21
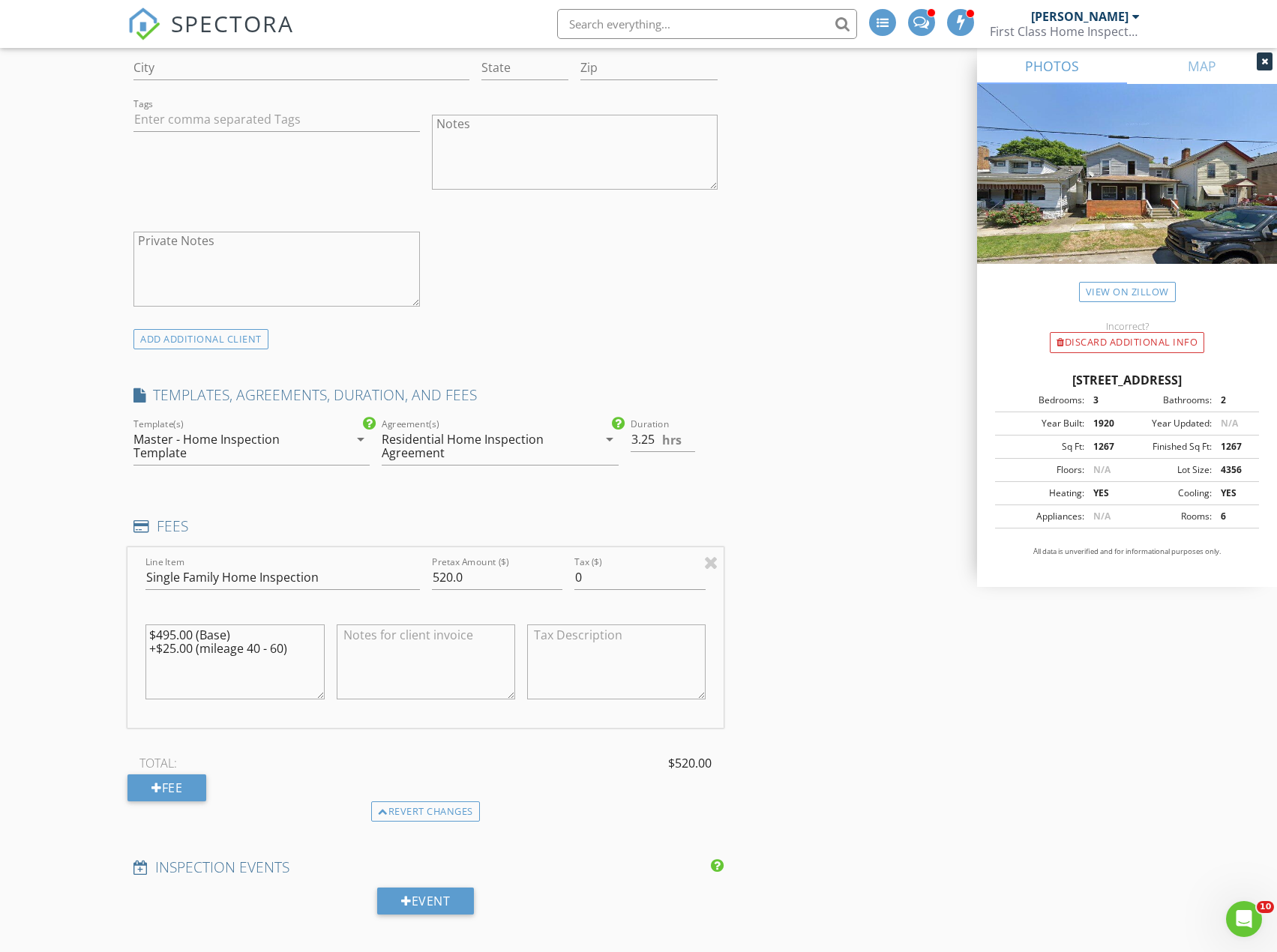
scroll to position [1050, 0]
click at [449, 574] on input "520.0" at bounding box center [497, 576] width 132 height 25
type input "495"
click at [426, 641] on textarea at bounding box center [426, 661] width 178 height 75
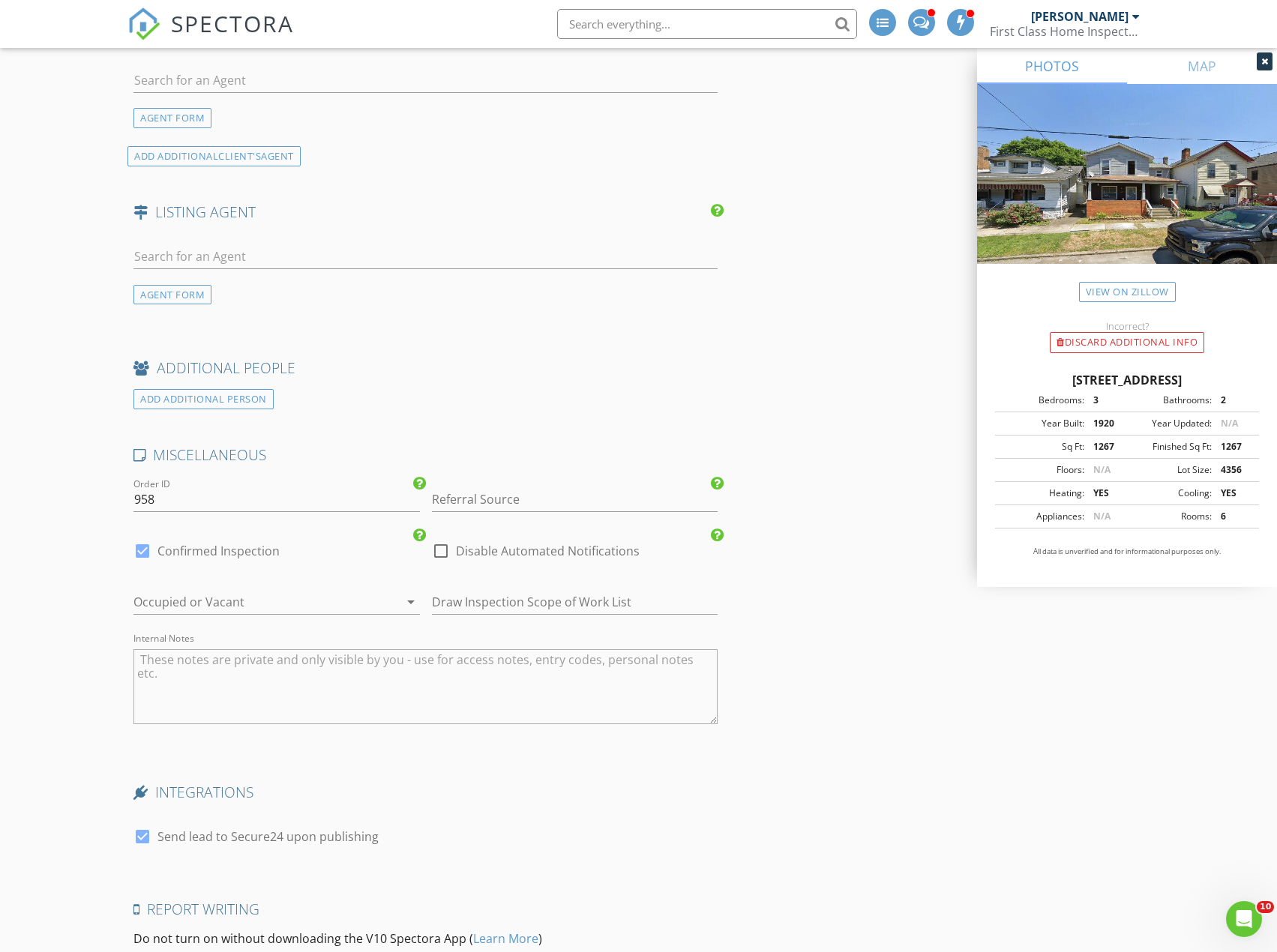
scroll to position [2174, 0]
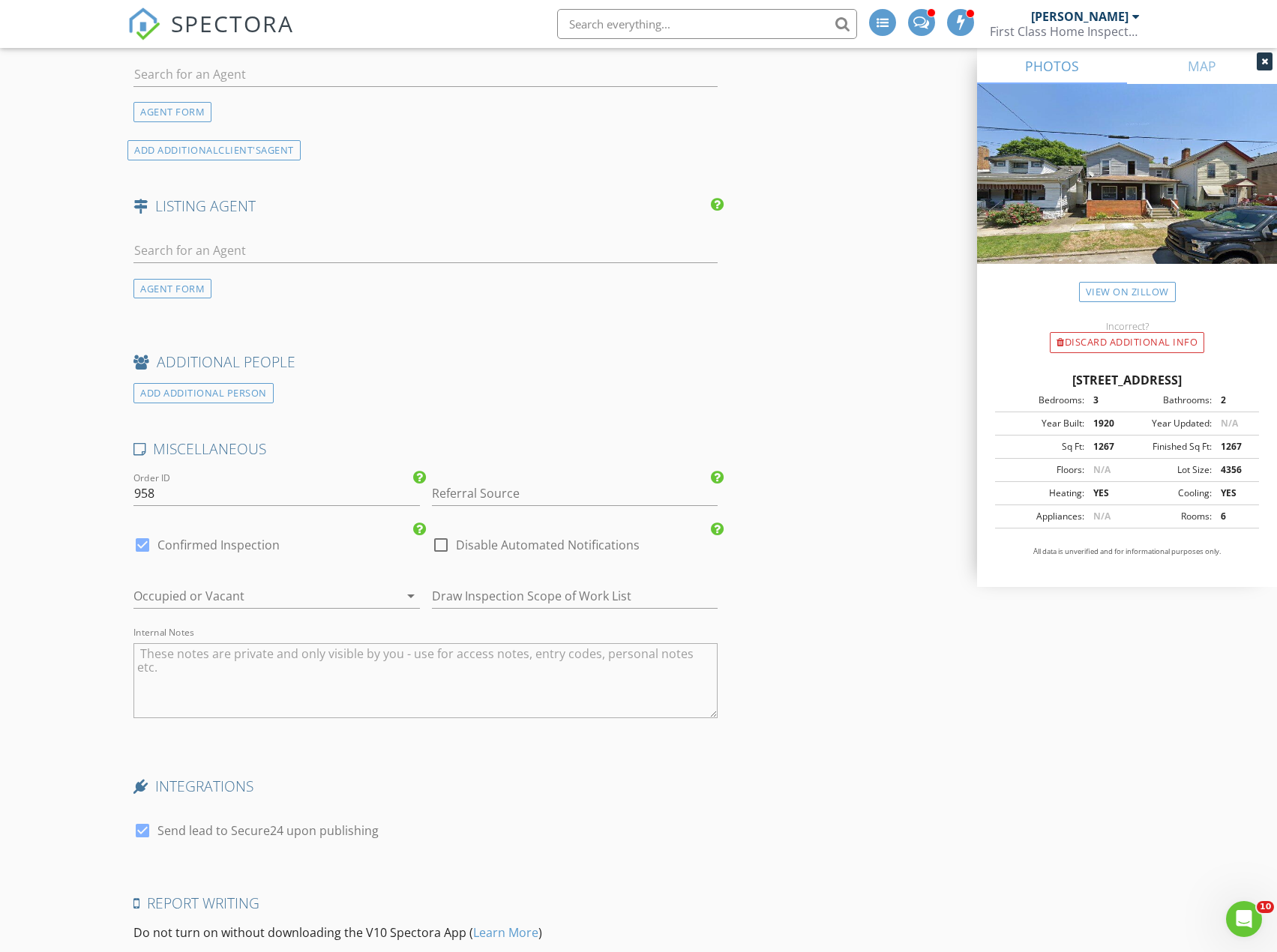
type textarea "$25 Courtesy Discount"
click at [141, 832] on div at bounding box center [143, 831] width 26 height 26
checkbox input "false"
click at [245, 598] on div at bounding box center [255, 596] width 243 height 24
drag, startPoint x: 247, startPoint y: 669, endPoint x: 249, endPoint y: 661, distance: 8.2
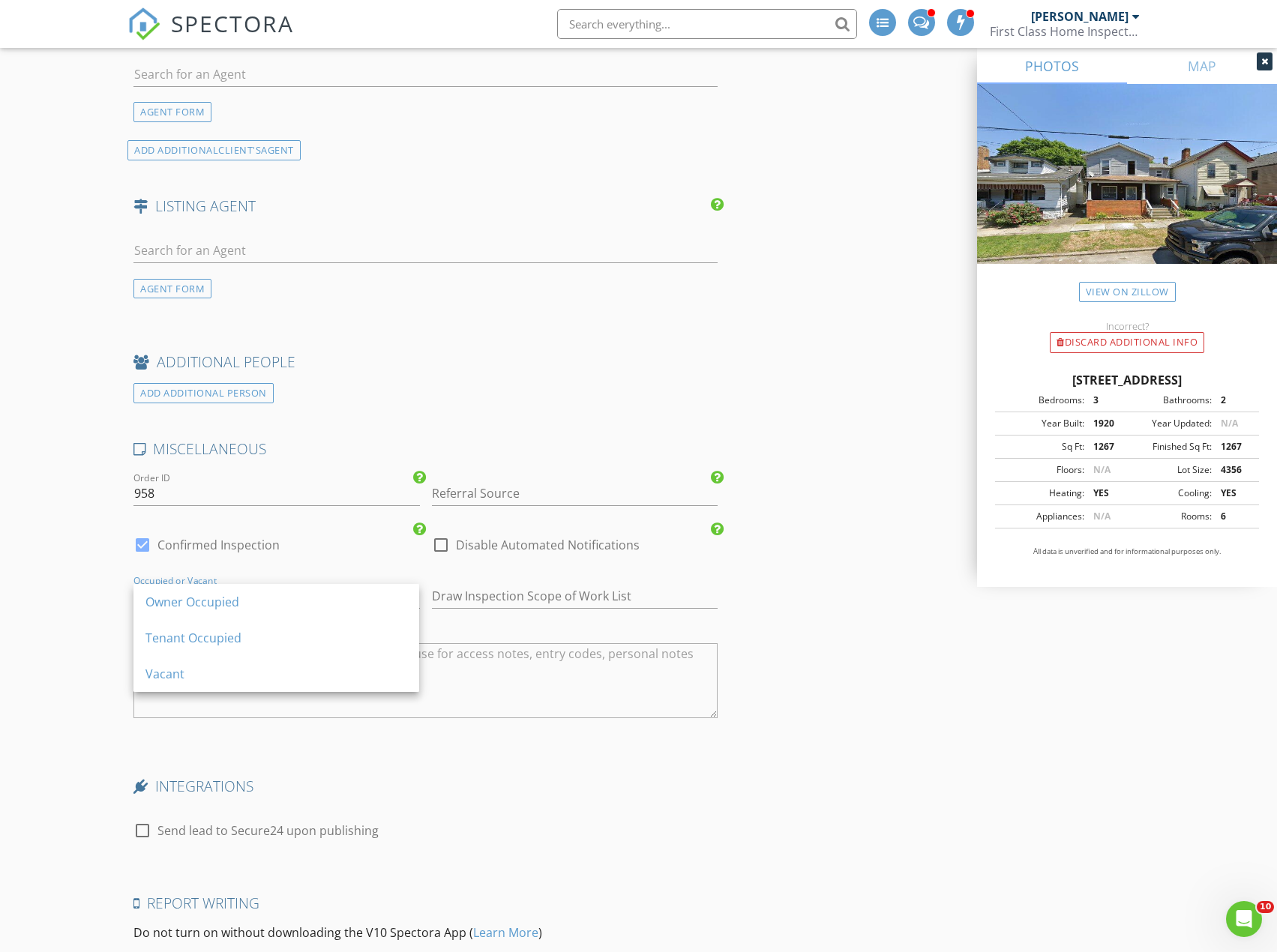
click at [248, 667] on div "Vacant" at bounding box center [276, 674] width 261 height 18
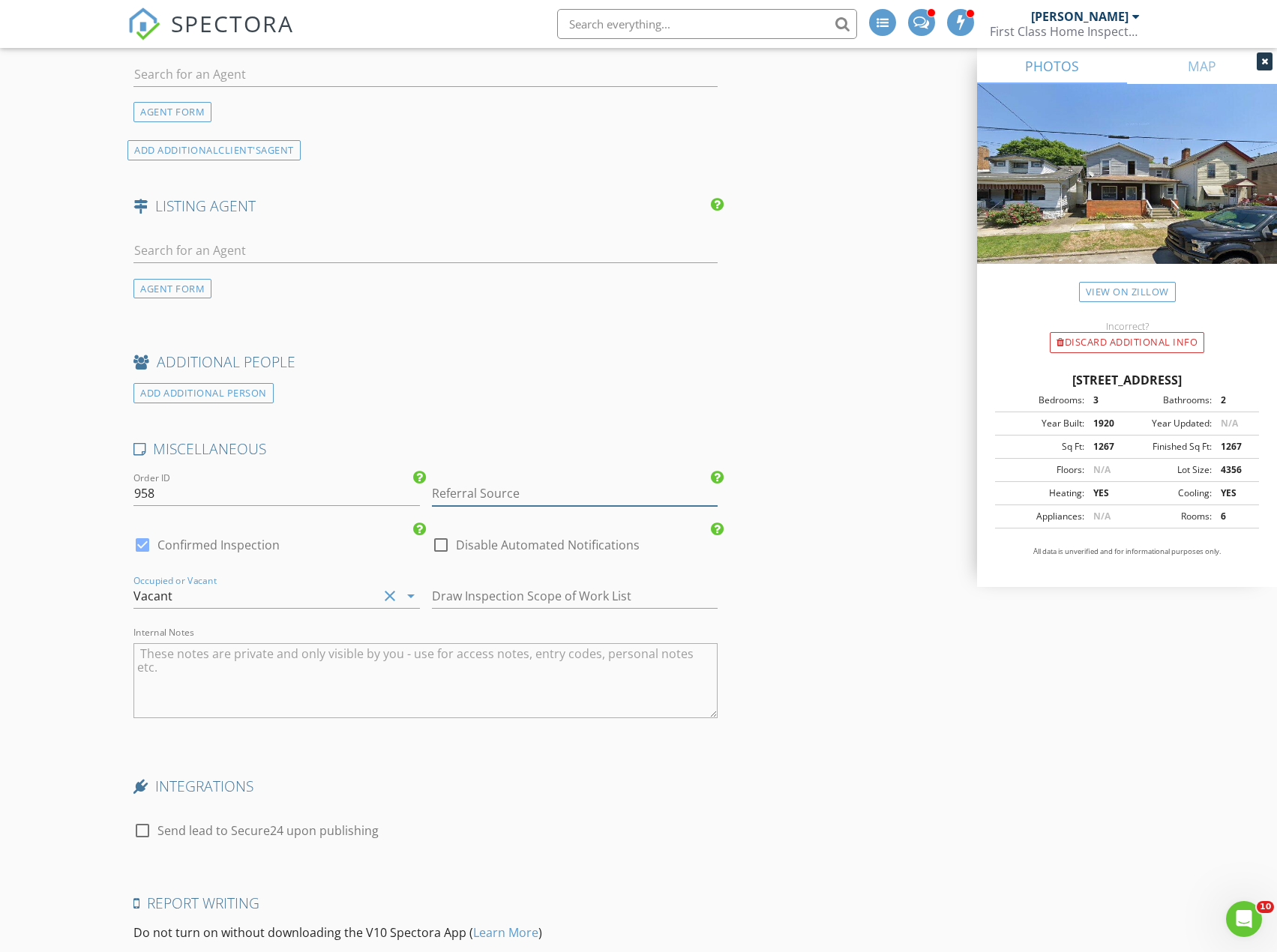
click at [488, 488] on input "Referral Source" at bounding box center [574, 493] width 286 height 25
type input "Evan Augistine"
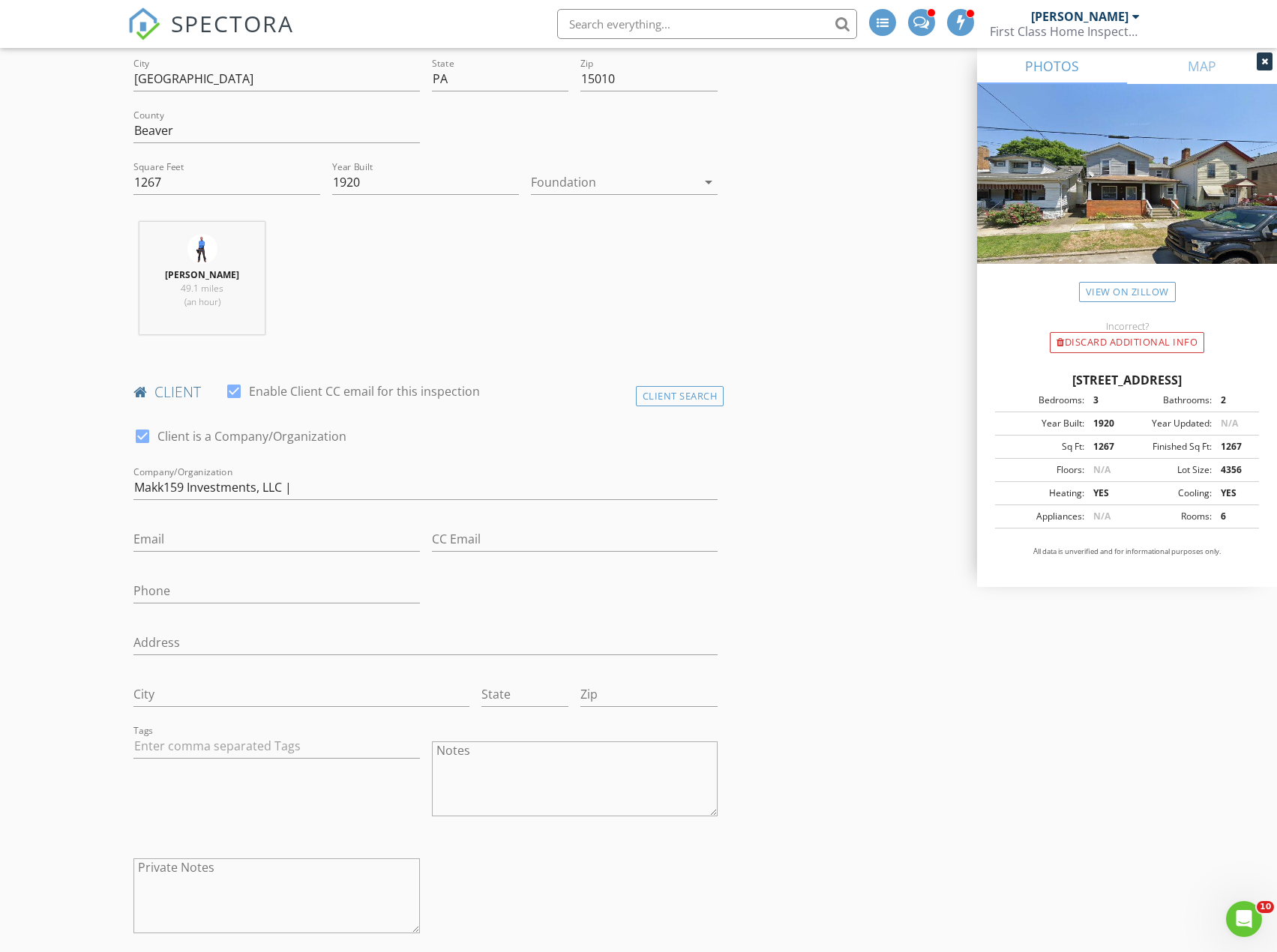
scroll to position [375, 0]
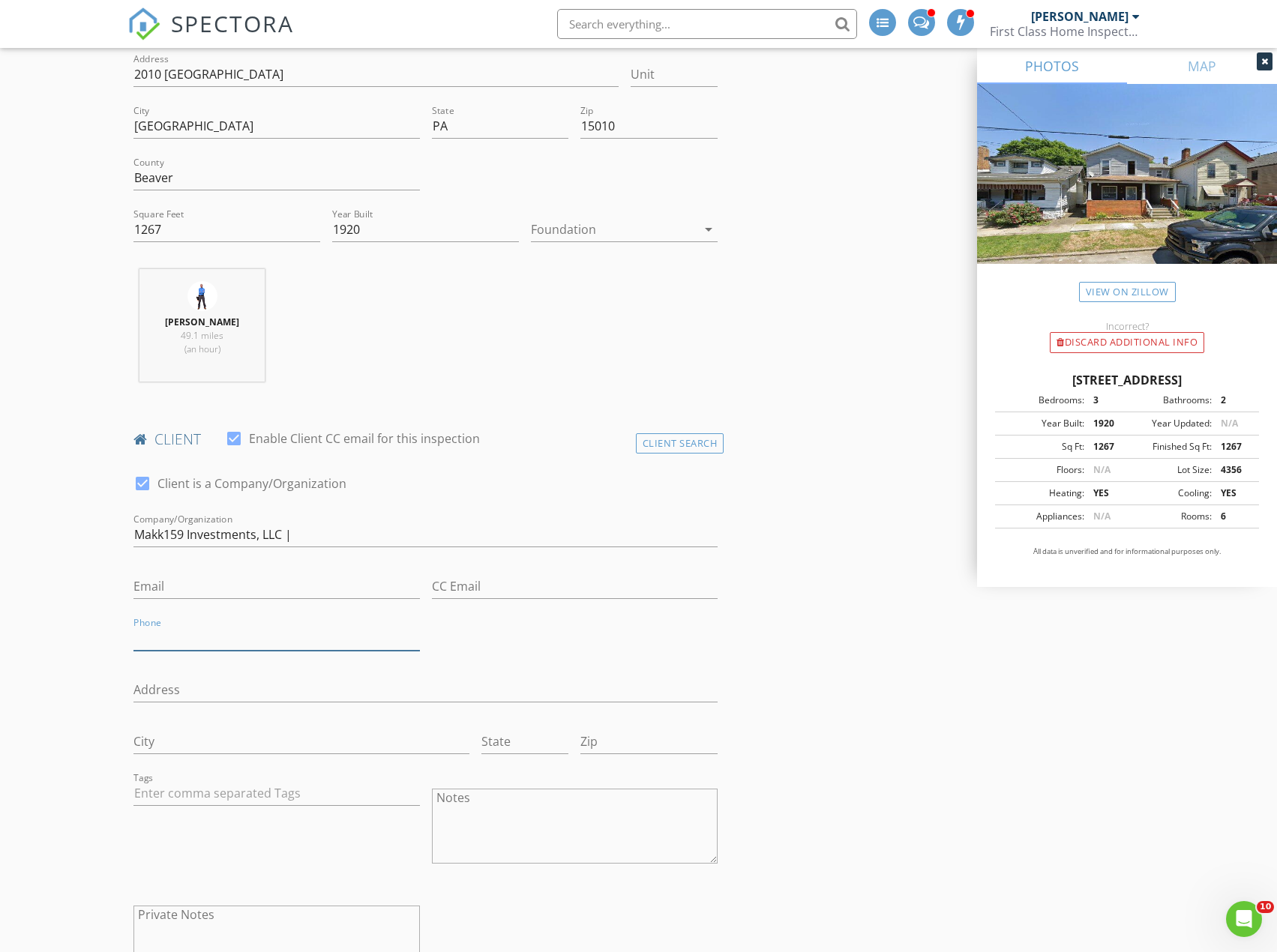
click at [190, 645] on input "Phone" at bounding box center [276, 638] width 286 height 25
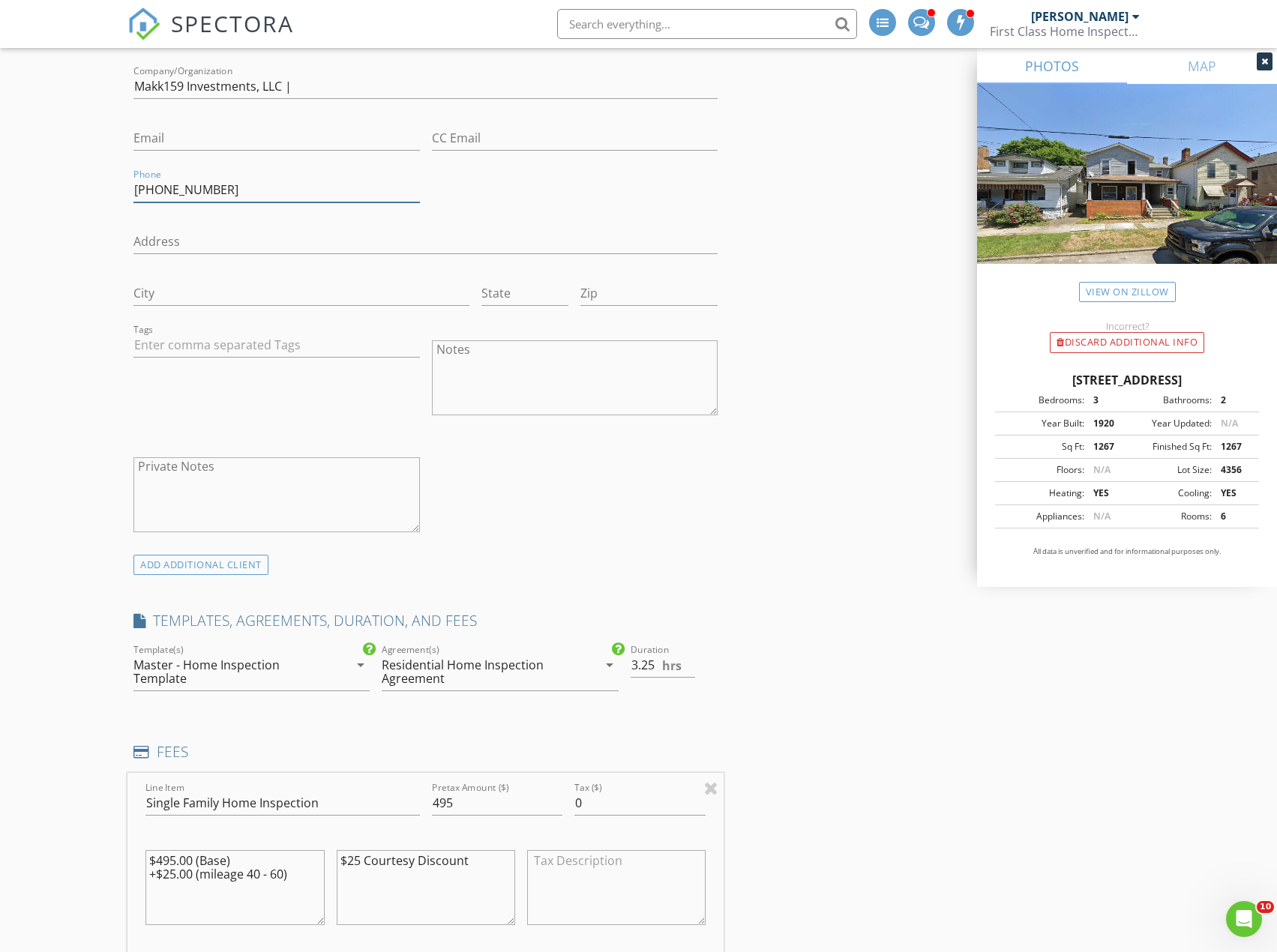
scroll to position [824, 0]
type input "516-974-7280"
click at [646, 659] on input "3.25" at bounding box center [663, 664] width 65 height 25
type input "3"
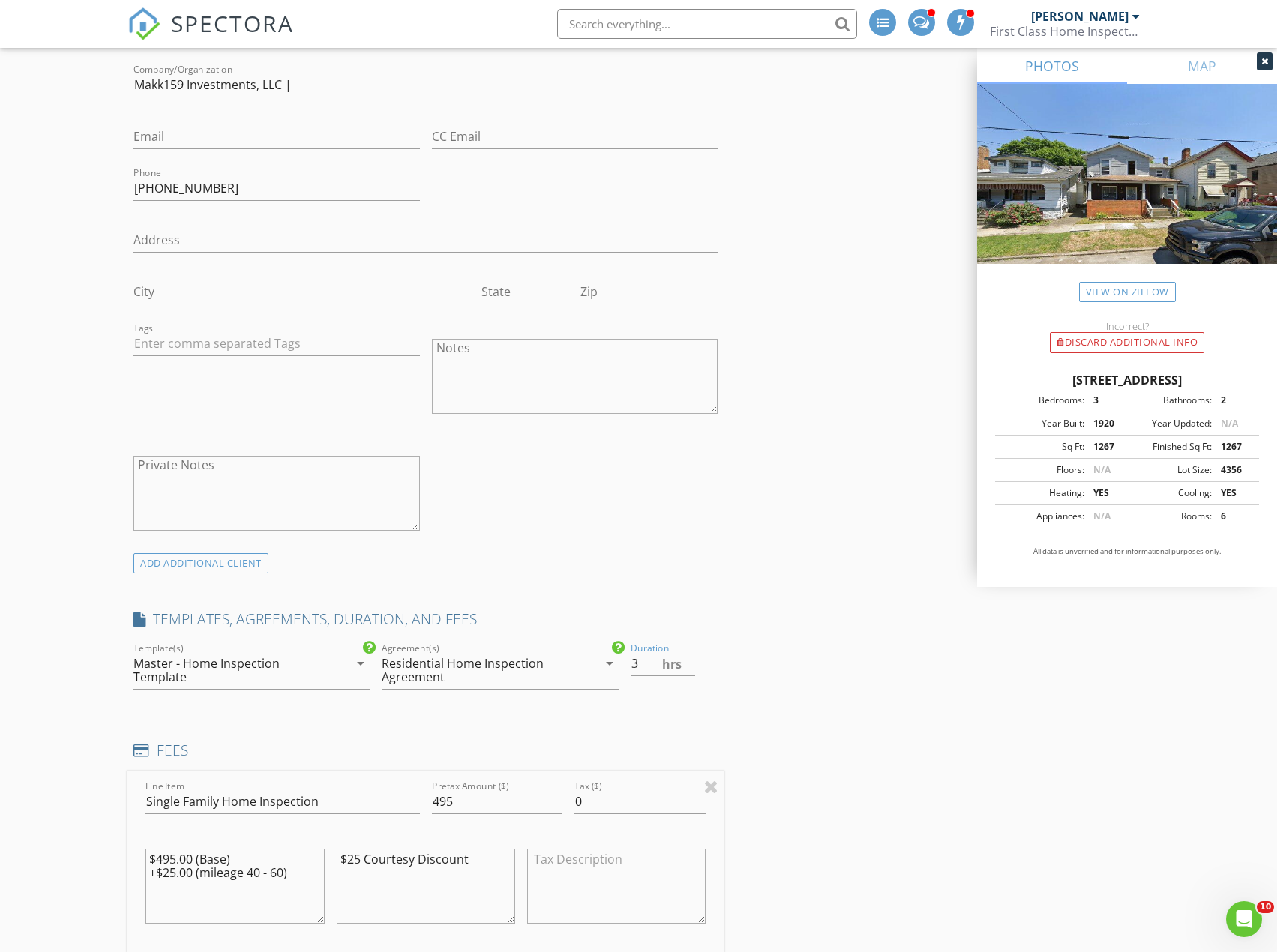
click at [833, 574] on div "INSPECTOR(S) check_box Robbie Risley PRIMARY Robbie Risley arrow_drop_down chec…" at bounding box center [638, 939] width 1021 height 3180
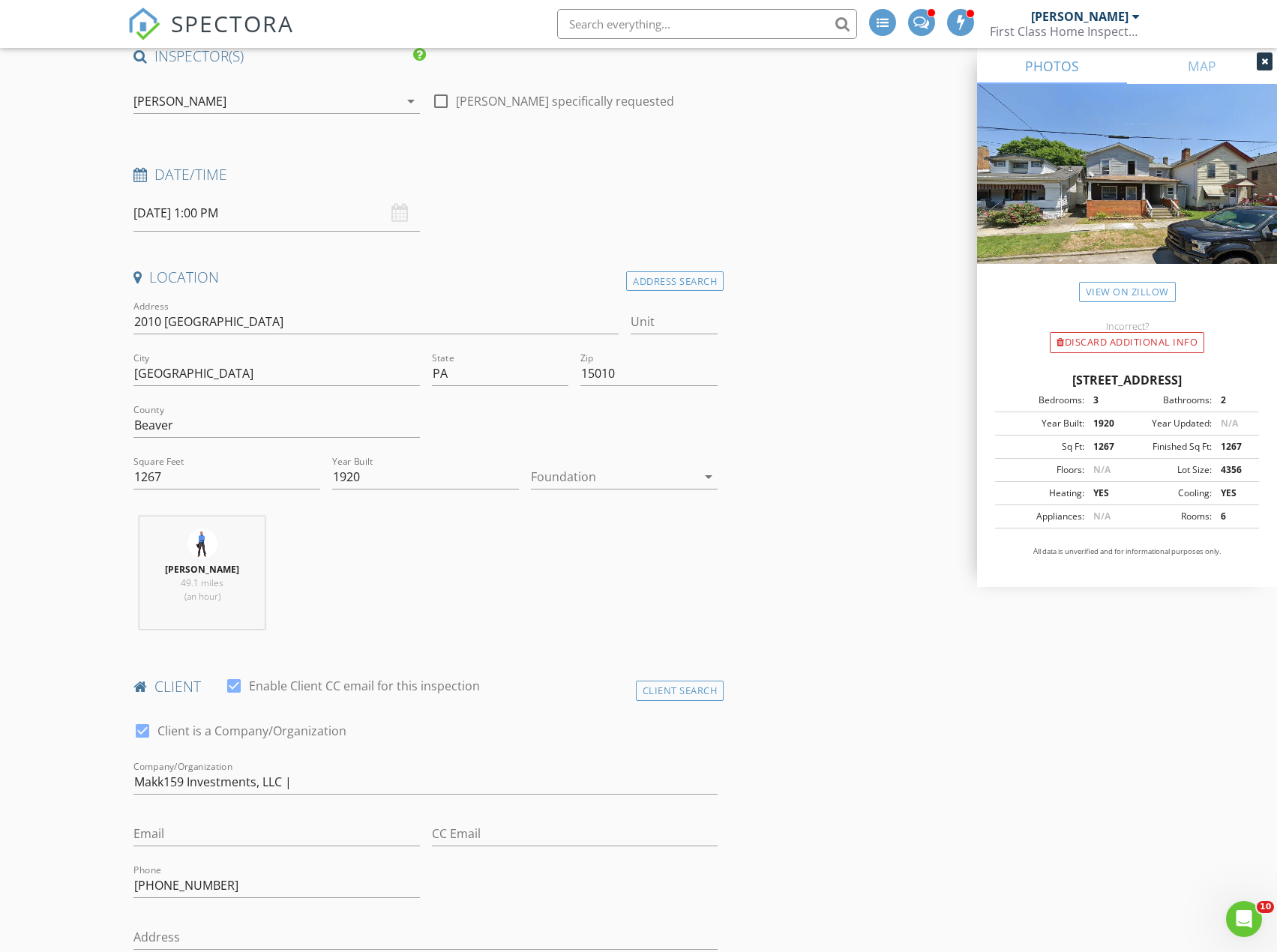
scroll to position [300, 0]
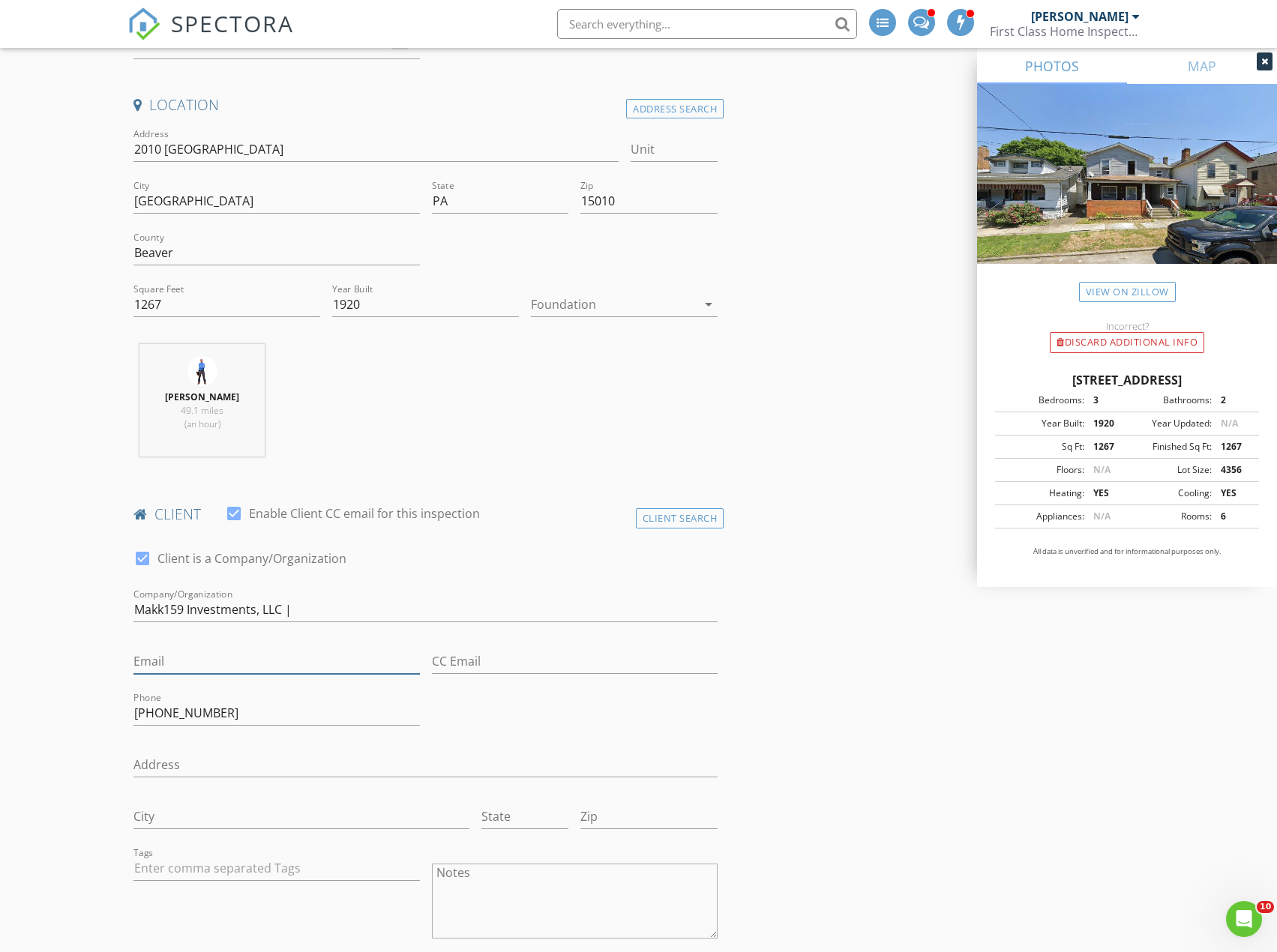
click at [198, 657] on input "Email" at bounding box center [276, 661] width 286 height 25
click at [328, 606] on input "Makk159 Investments, LLC |" at bounding box center [426, 609] width 584 height 25
type input "Makk159 Investments, LLC | [PERSON_NAME]"
click at [147, 663] on input "Email" at bounding box center [276, 661] width 286 height 25
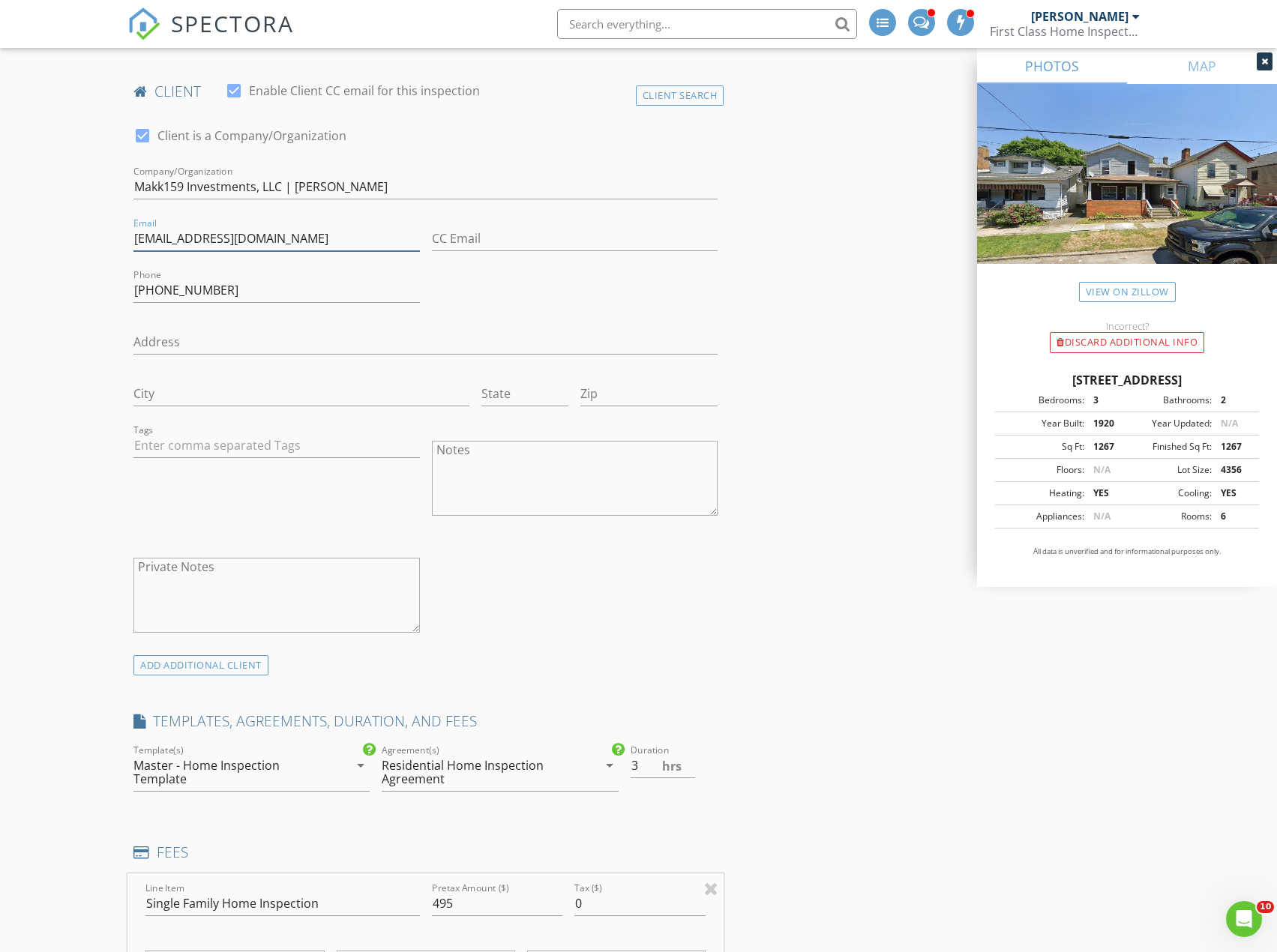
scroll to position [638, 0]
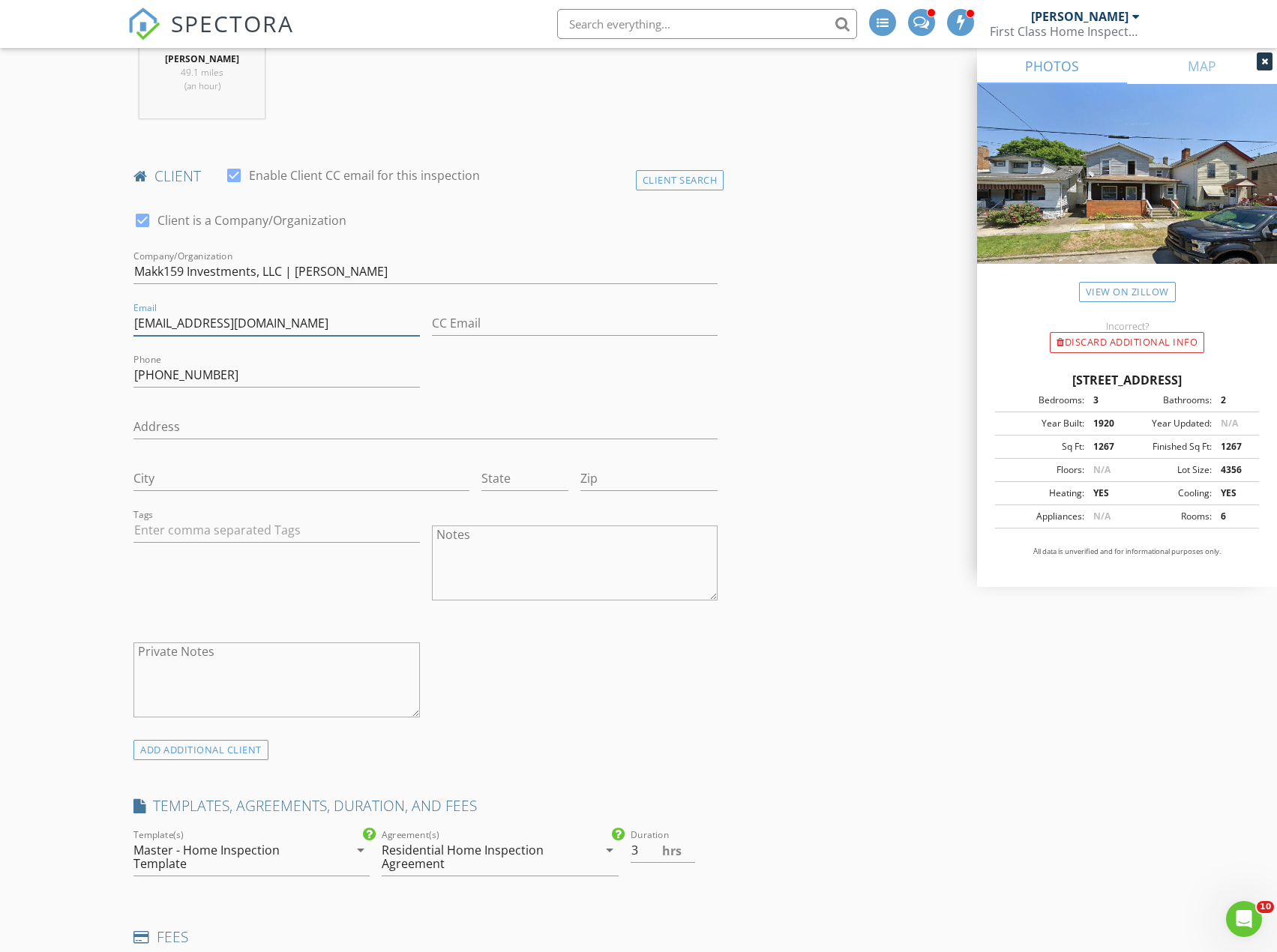
type input "[EMAIL_ADDRESS][DOMAIN_NAME]"
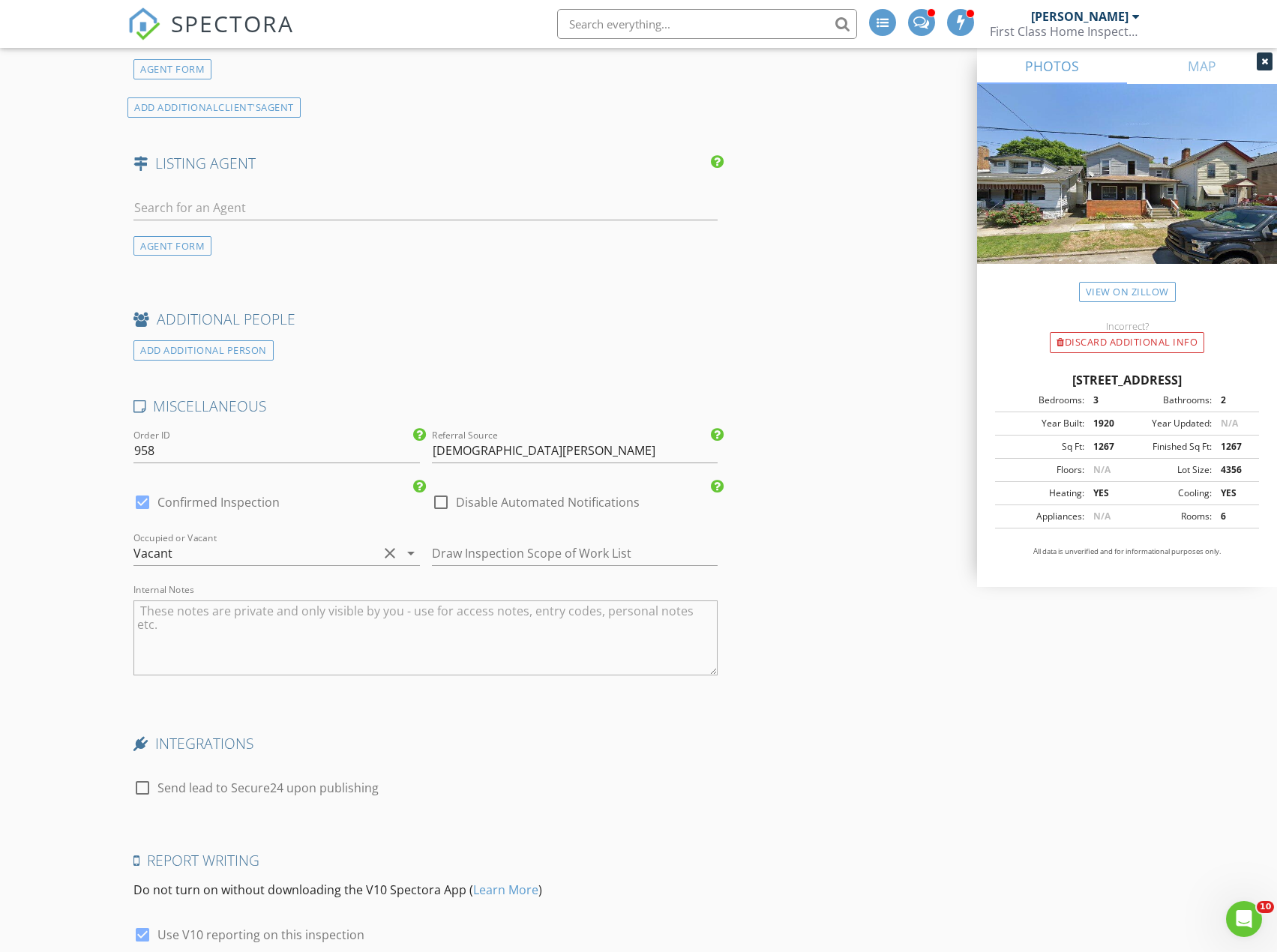
scroll to position [2437, 0]
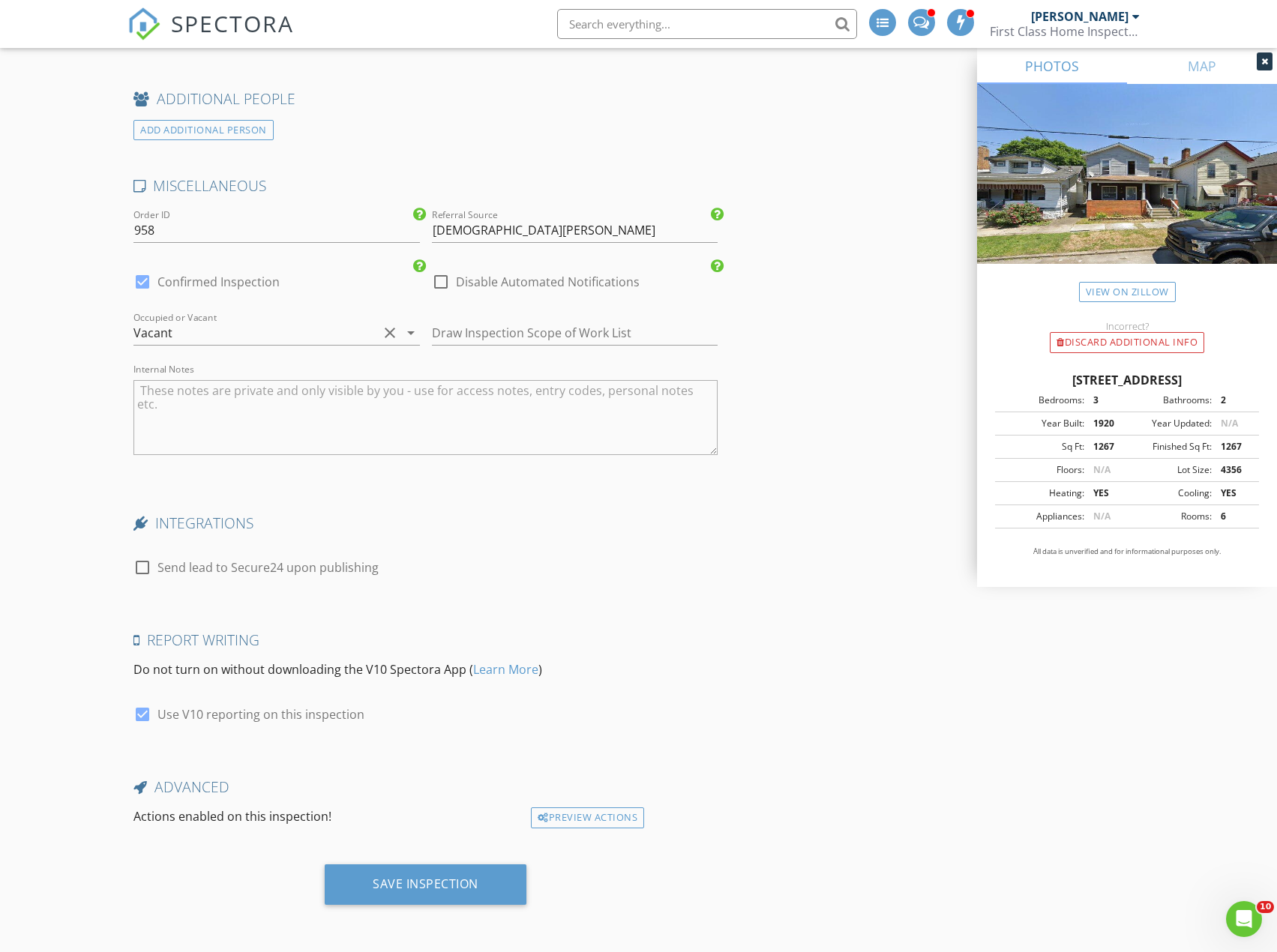
click at [285, 418] on textarea "Internal Notes" at bounding box center [426, 417] width 584 height 75
type textarea "key is under handrail"
click at [141, 283] on div at bounding box center [143, 282] width 26 height 26
checkbox input "false"
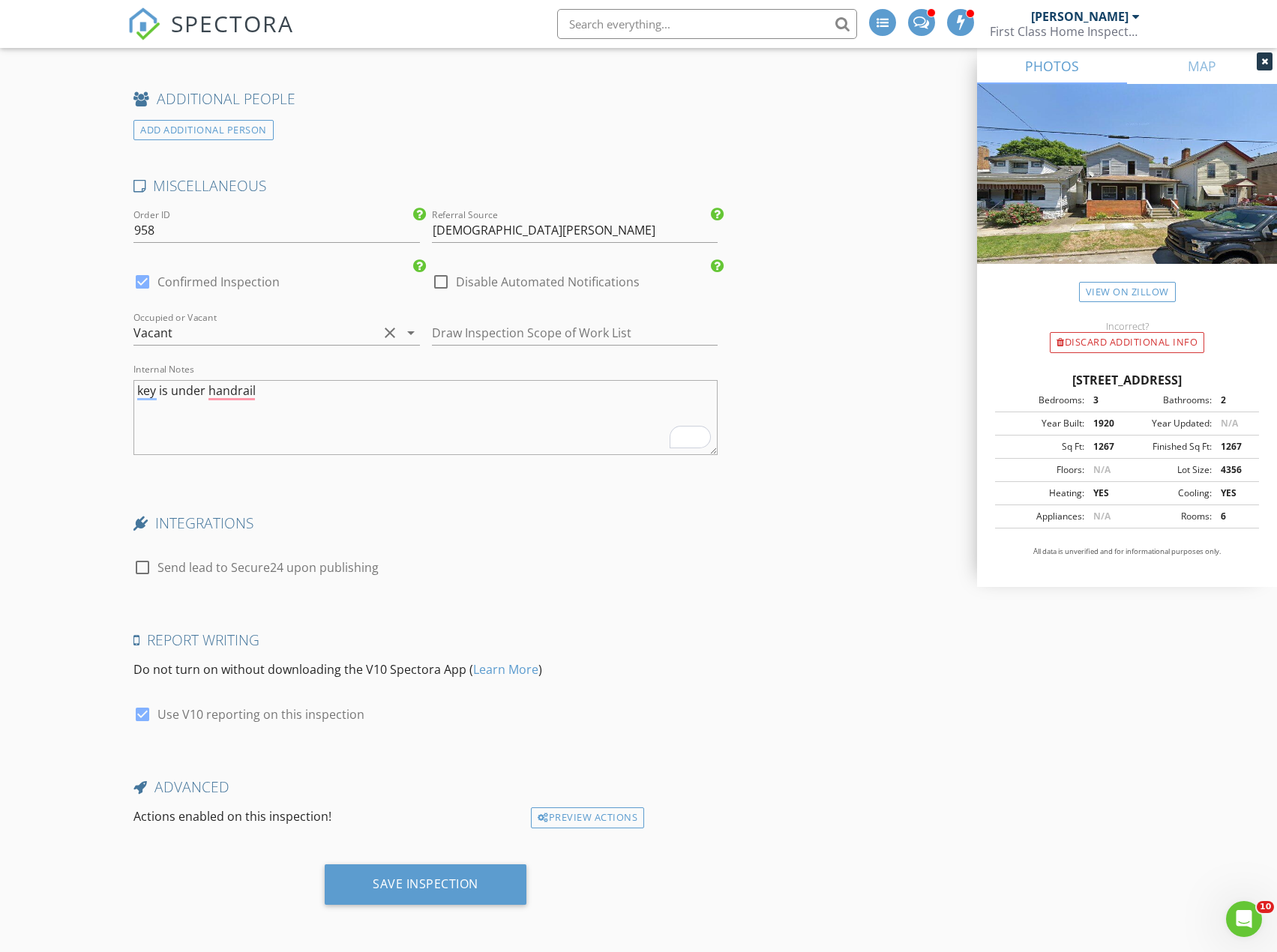
checkbox input "true"
click at [434, 888] on div "Save Inspection" at bounding box center [426, 883] width 106 height 15
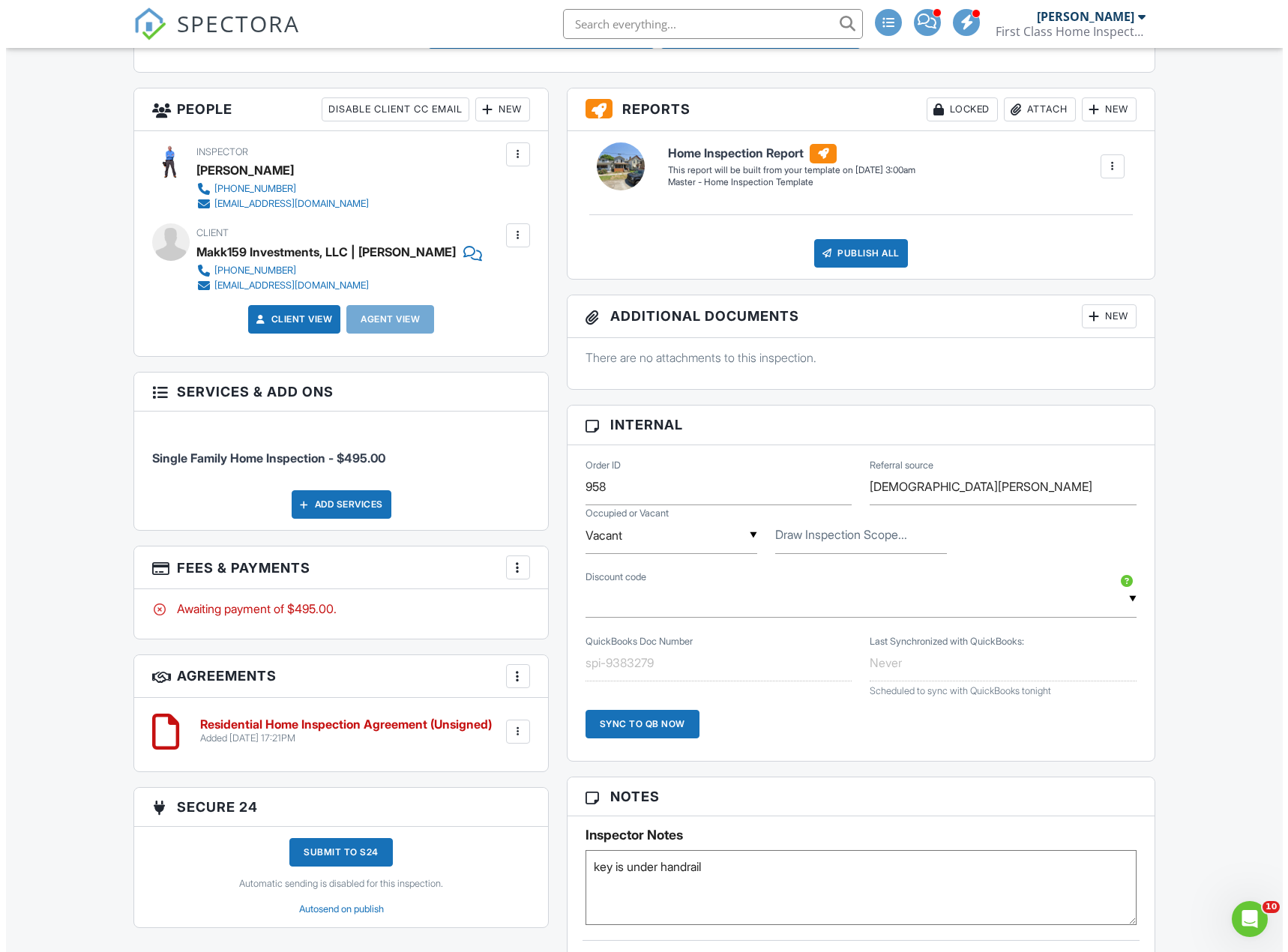
scroll to position [524, 0]
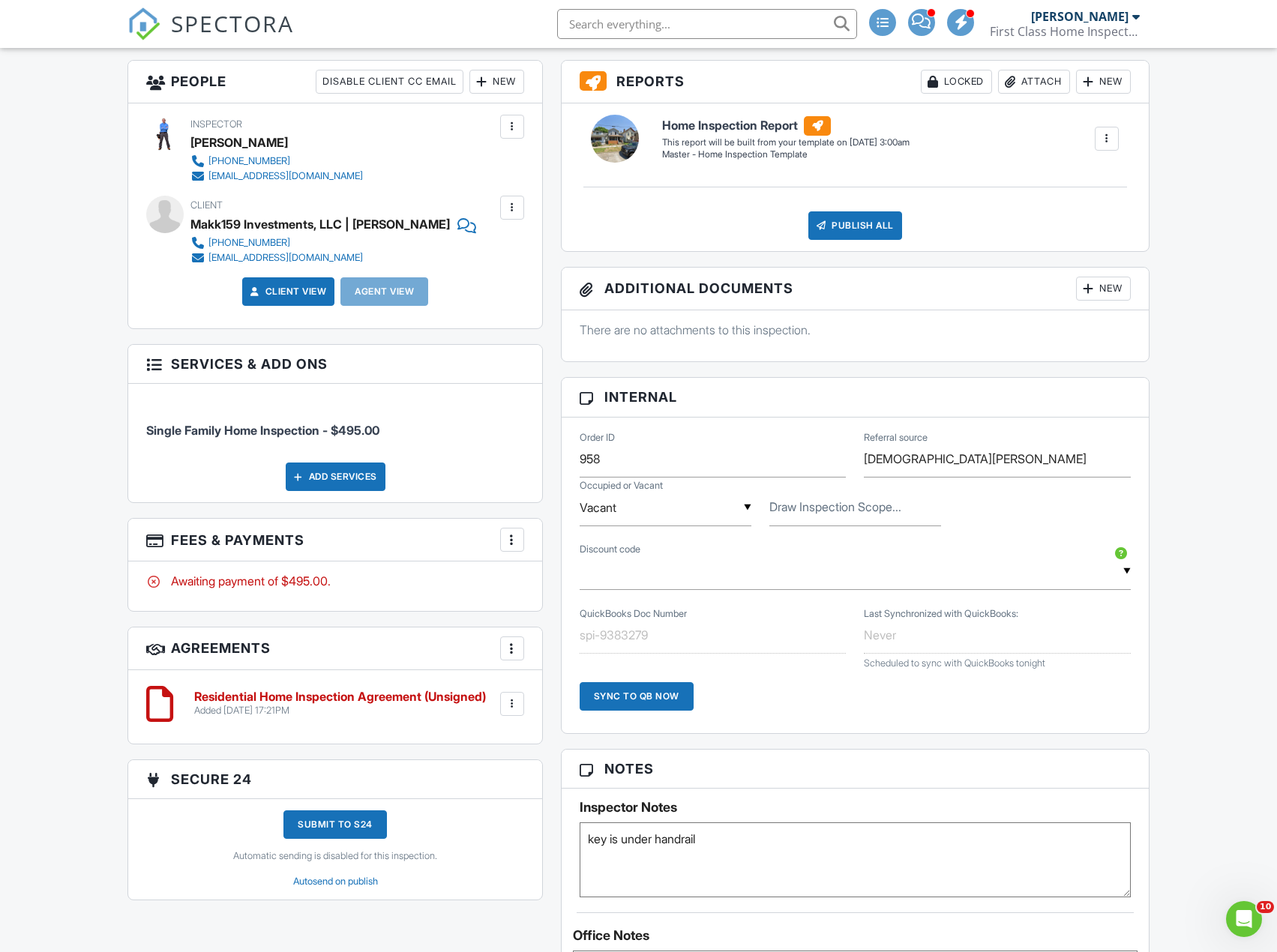
click at [327, 478] on div "Add Services" at bounding box center [336, 476] width 100 height 29
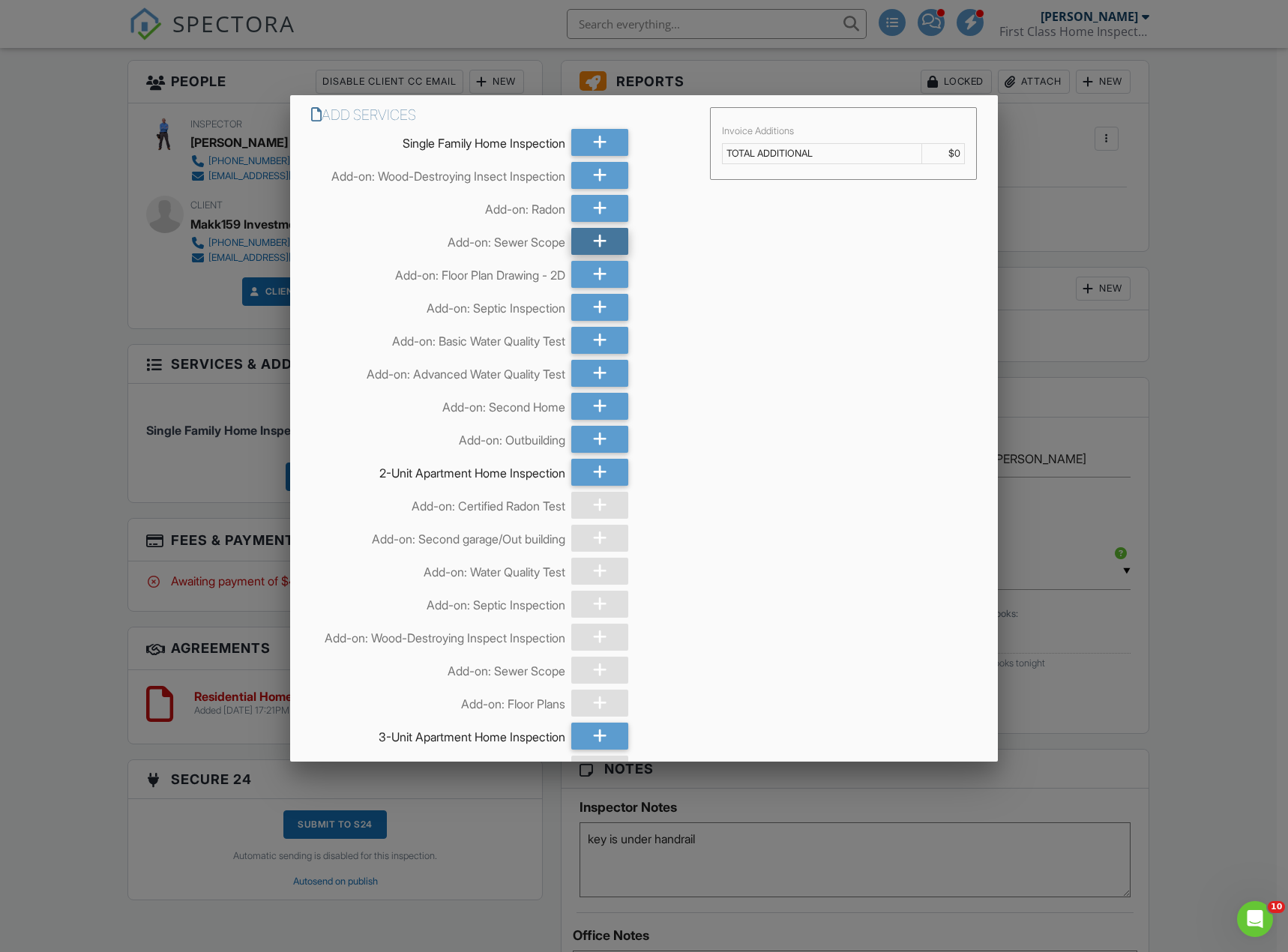
click at [593, 238] on icon at bounding box center [600, 241] width 14 height 27
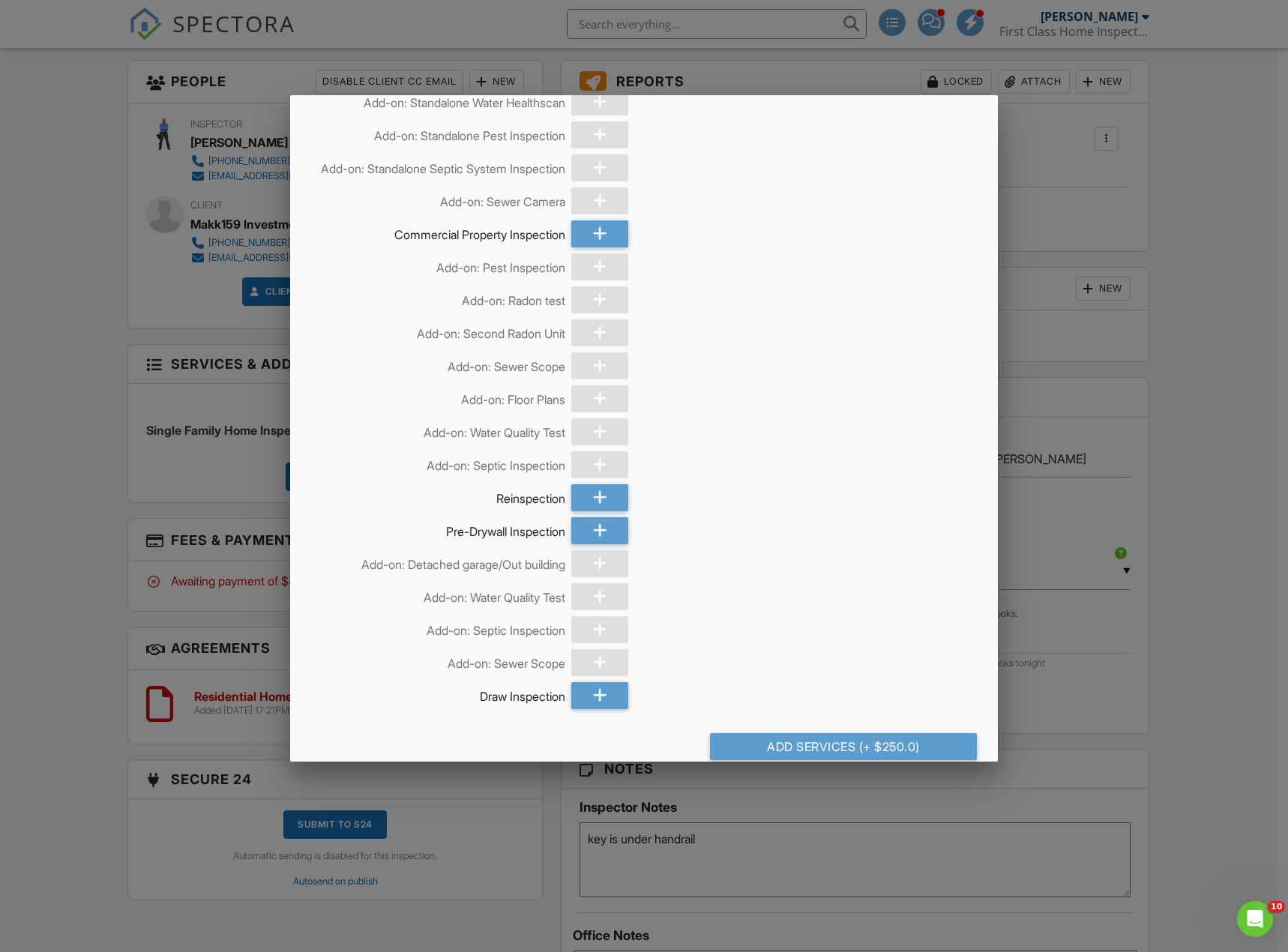
scroll to position [1432, 0]
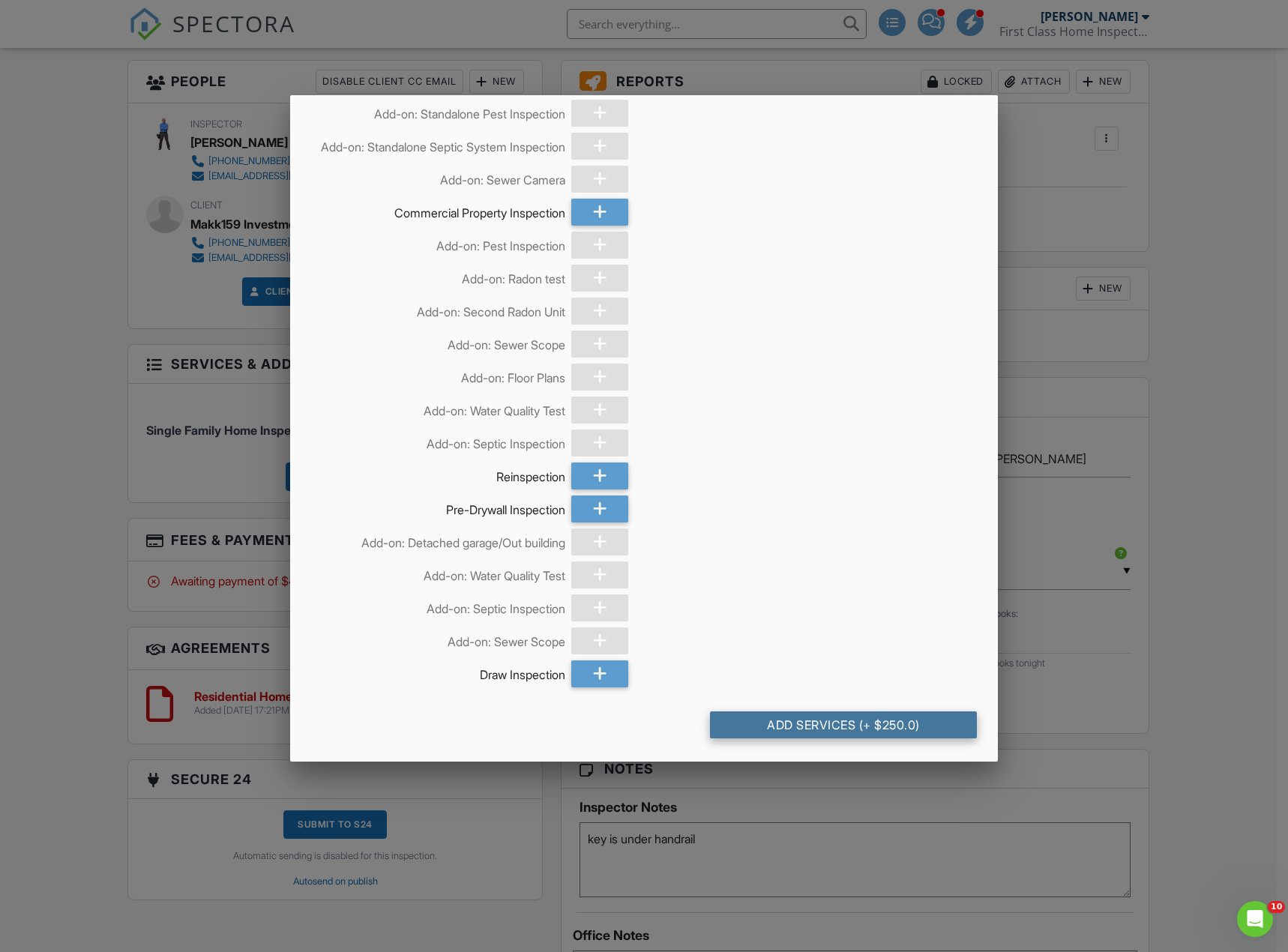
click at [842, 725] on div "Add Services (+ $250.0)" at bounding box center [843, 725] width 267 height 27
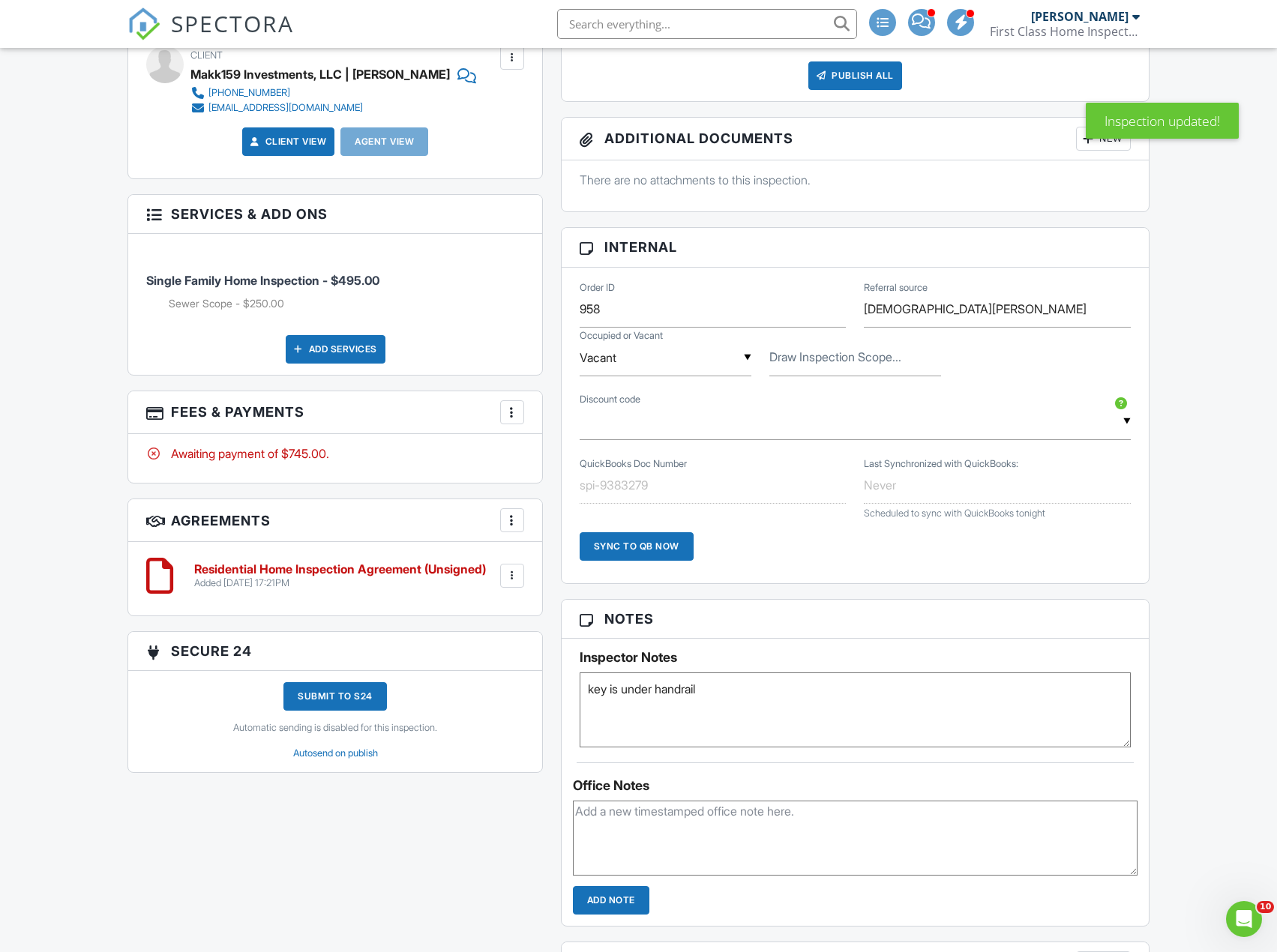
click at [516, 416] on div at bounding box center [511, 412] width 15 height 15
click at [561, 452] on li "Edit Fees & Payments" at bounding box center [587, 459] width 157 height 38
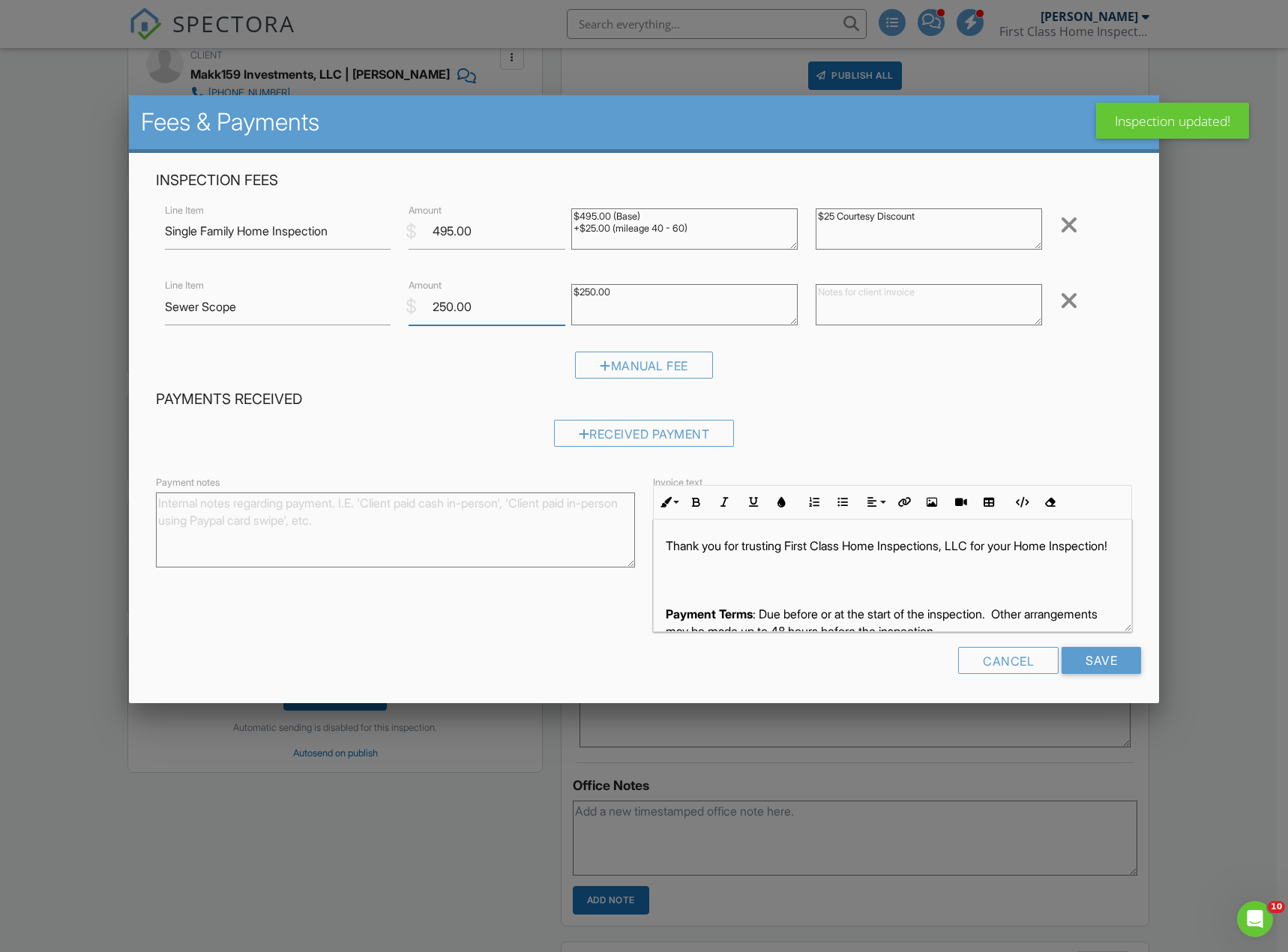
click at [482, 312] on input "250.00" at bounding box center [486, 307] width 157 height 37
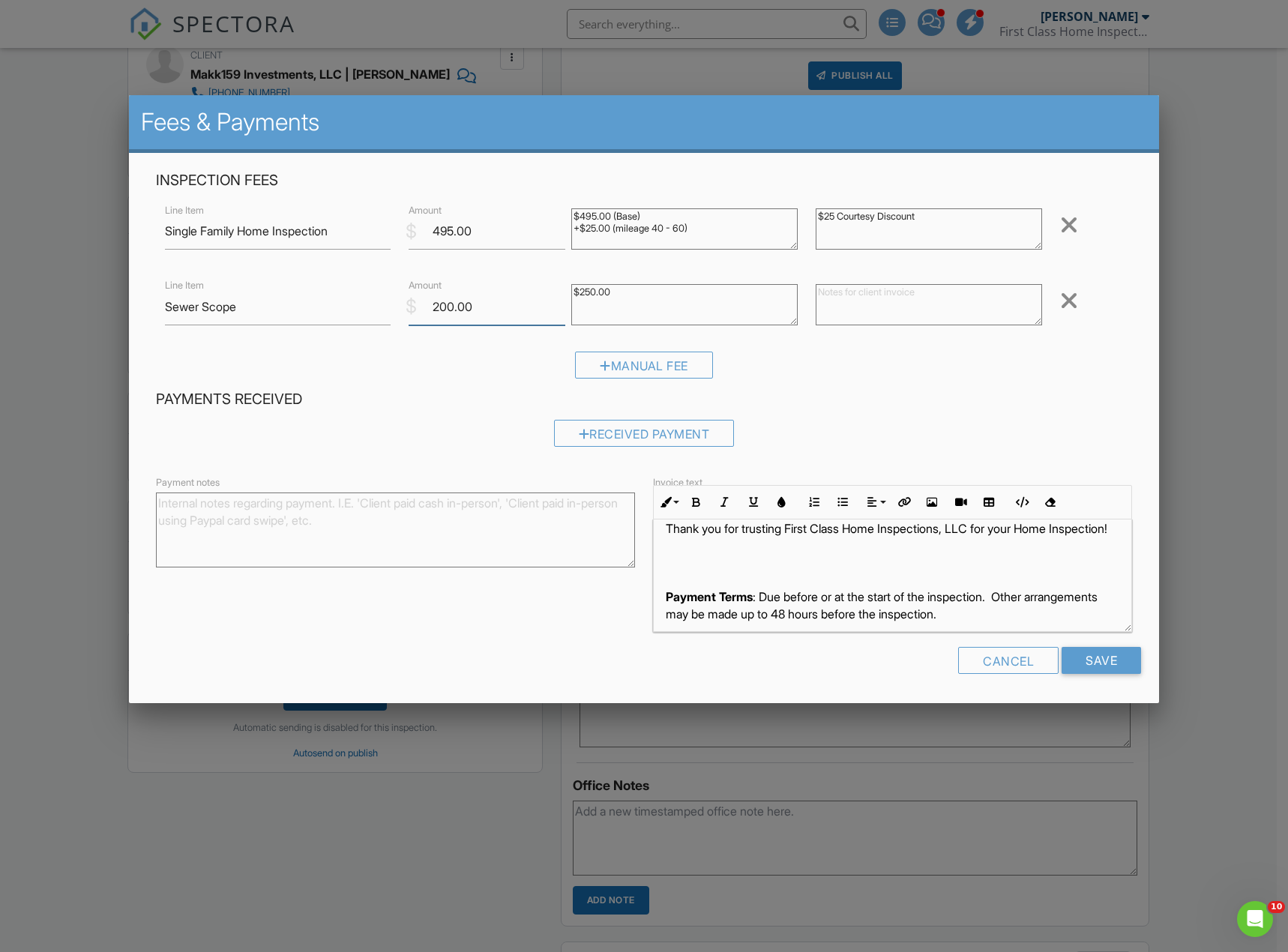
scroll to position [43, 0]
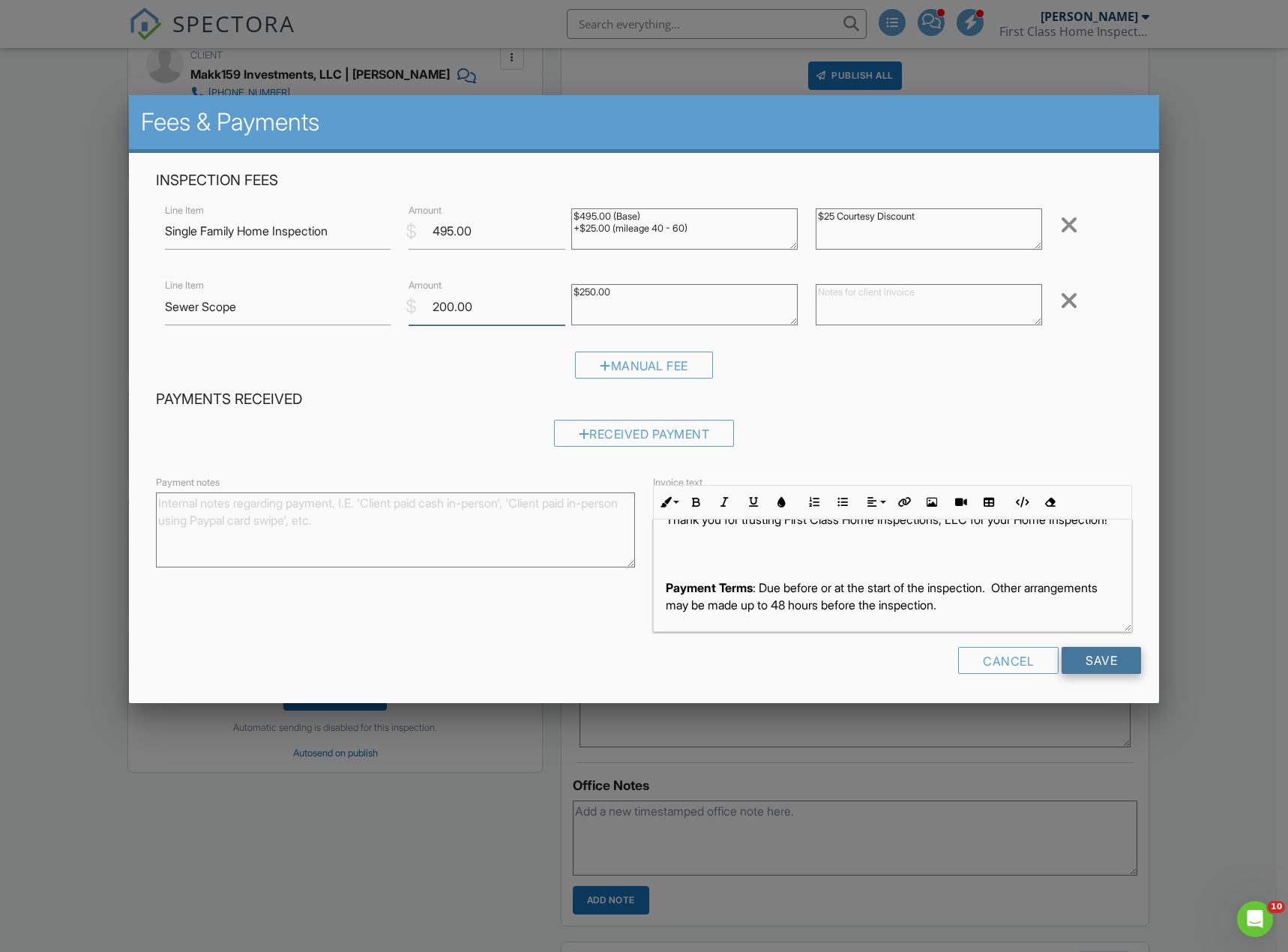
type input "200.00"
click at [1080, 656] on input "Save" at bounding box center [1102, 660] width 80 height 27
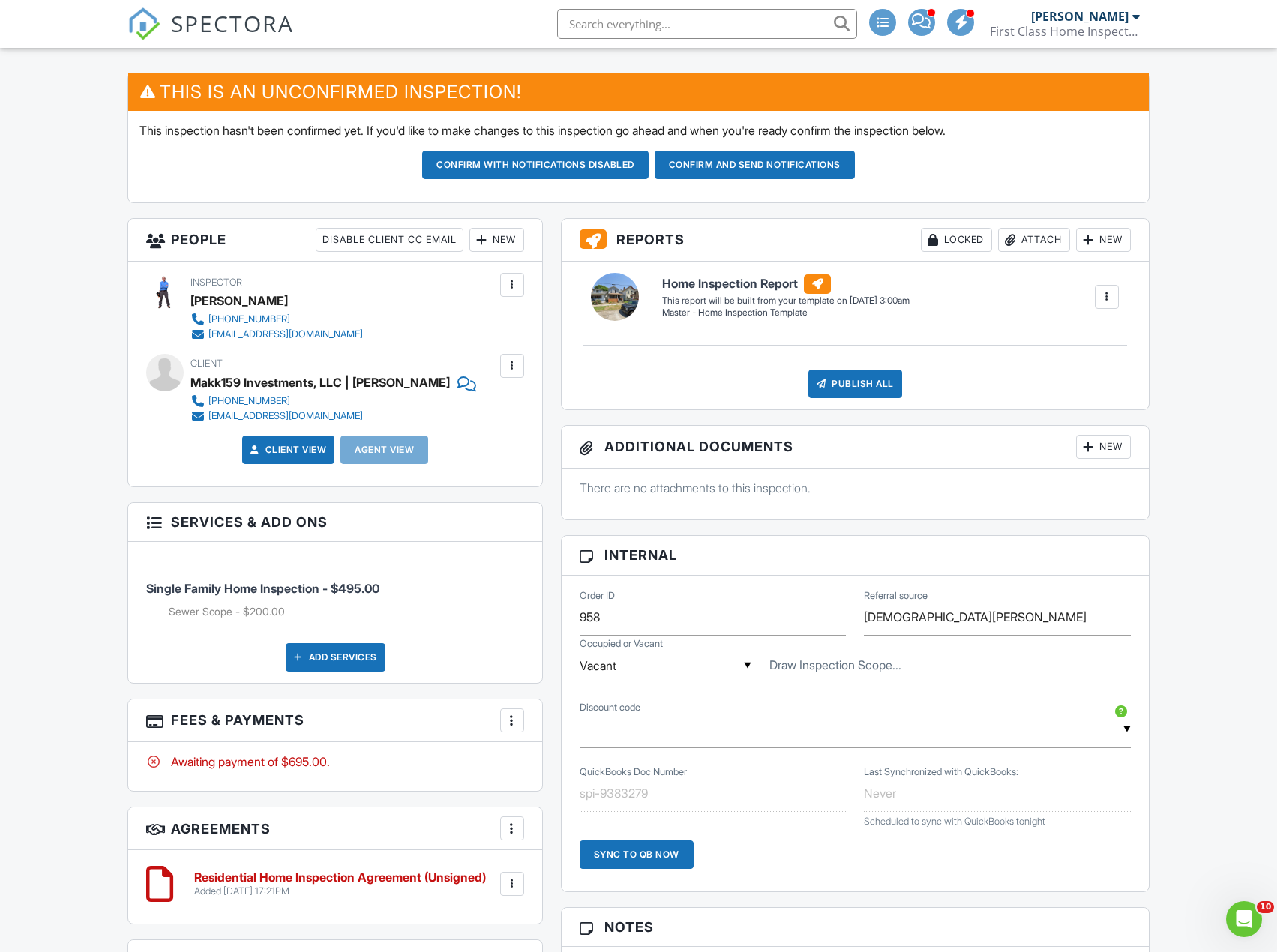
scroll to position [375, 0]
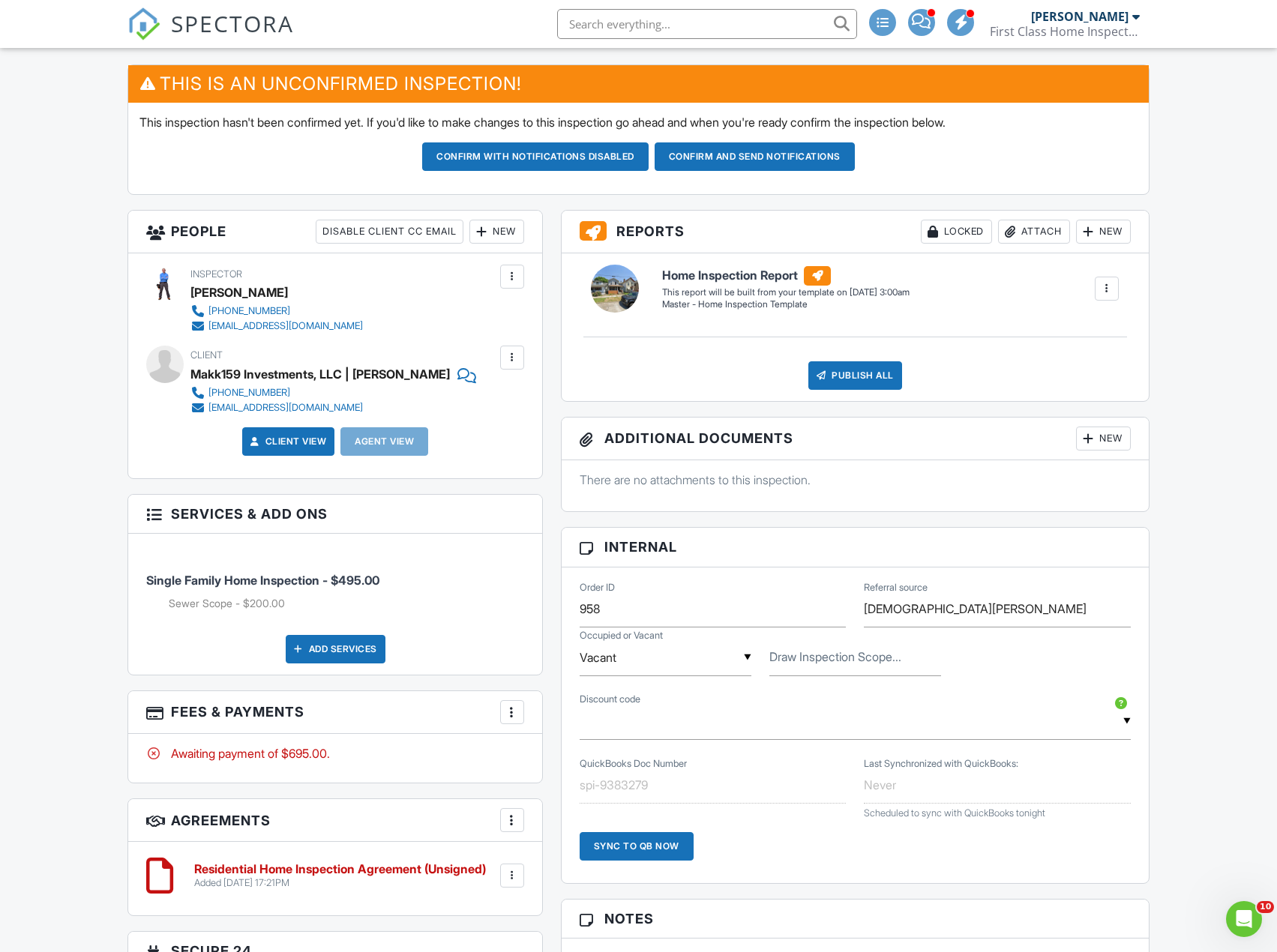
click at [96, 722] on div "Dashboard New Inspection Inspections Templates Contacts Automations Settings Ca…" at bounding box center [638, 835] width 1277 height 2325
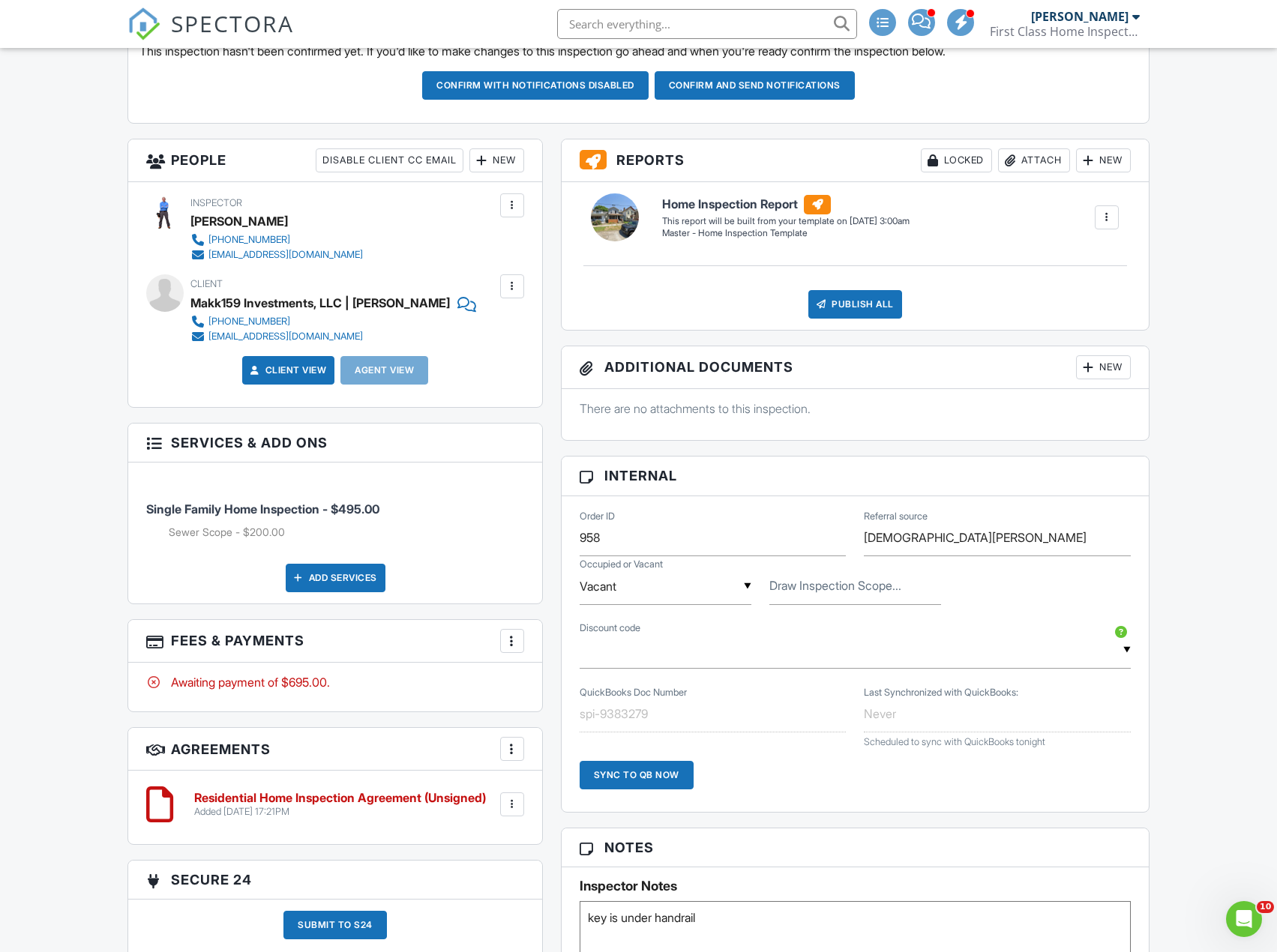
scroll to position [0, 0]
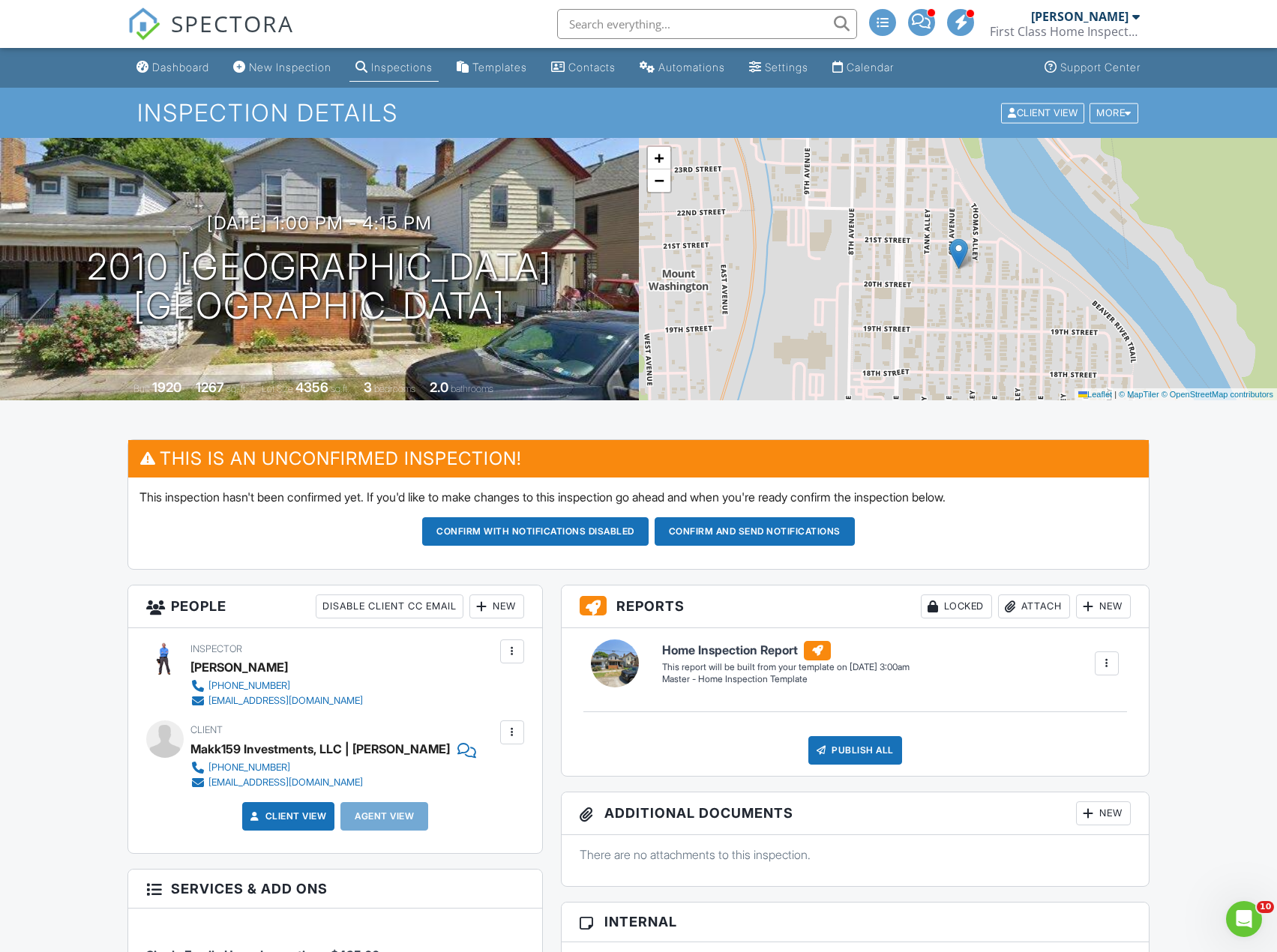
click at [649, 528] on button "Confirm and send notifications" at bounding box center [534, 531] width 226 height 29
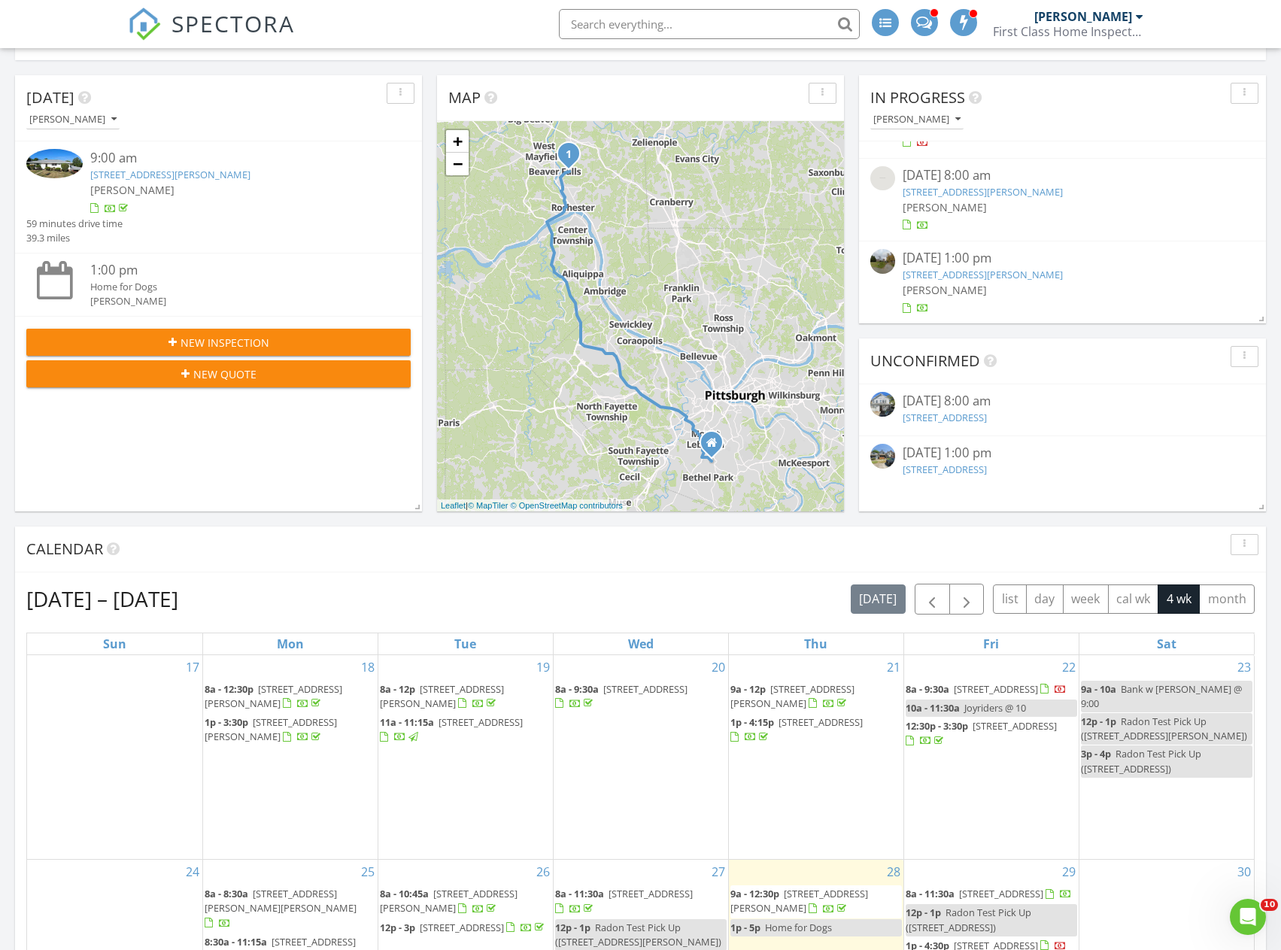
scroll to position [150, 0]
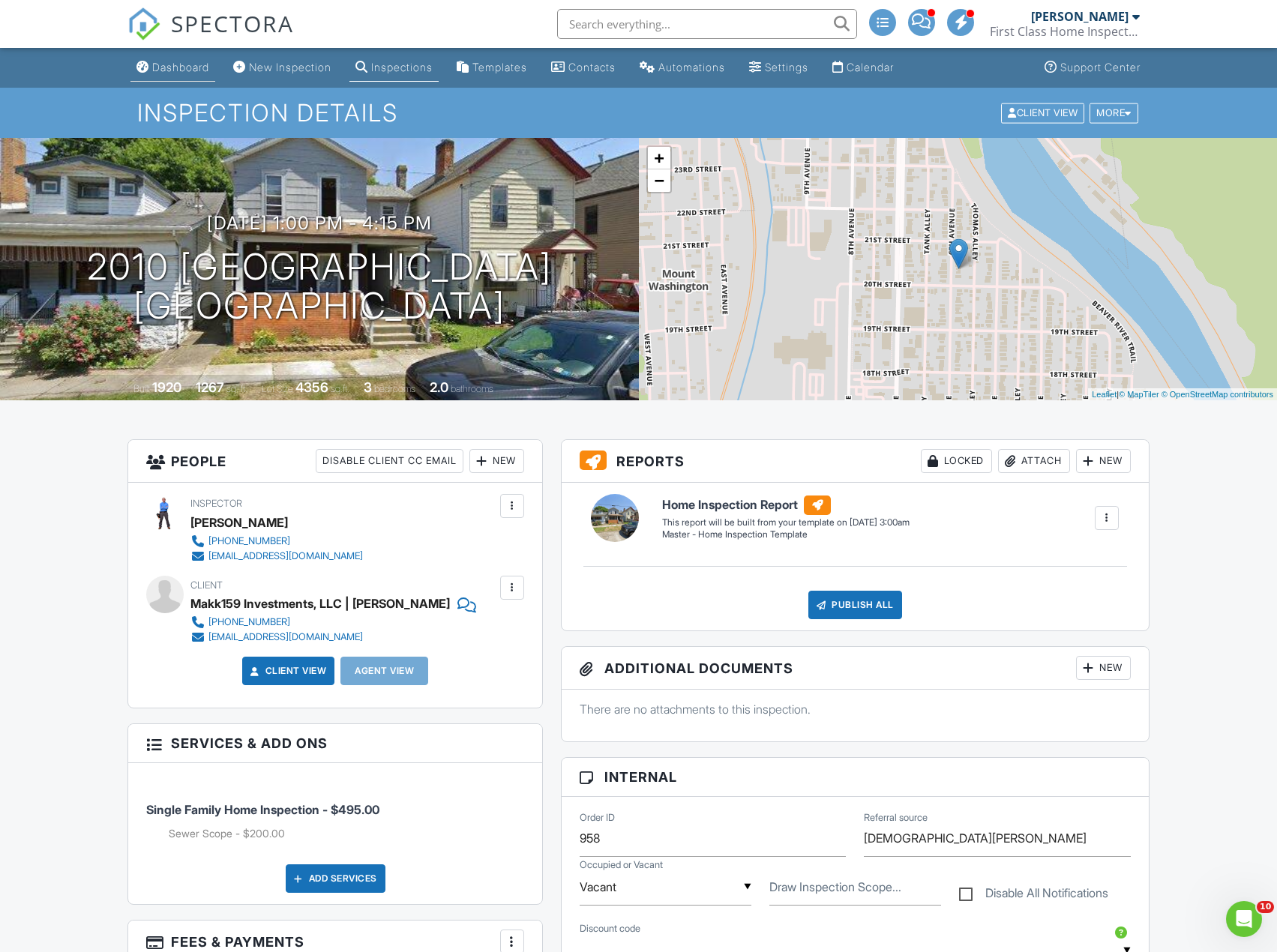
click at [200, 71] on div "Dashboard" at bounding box center [180, 67] width 57 height 13
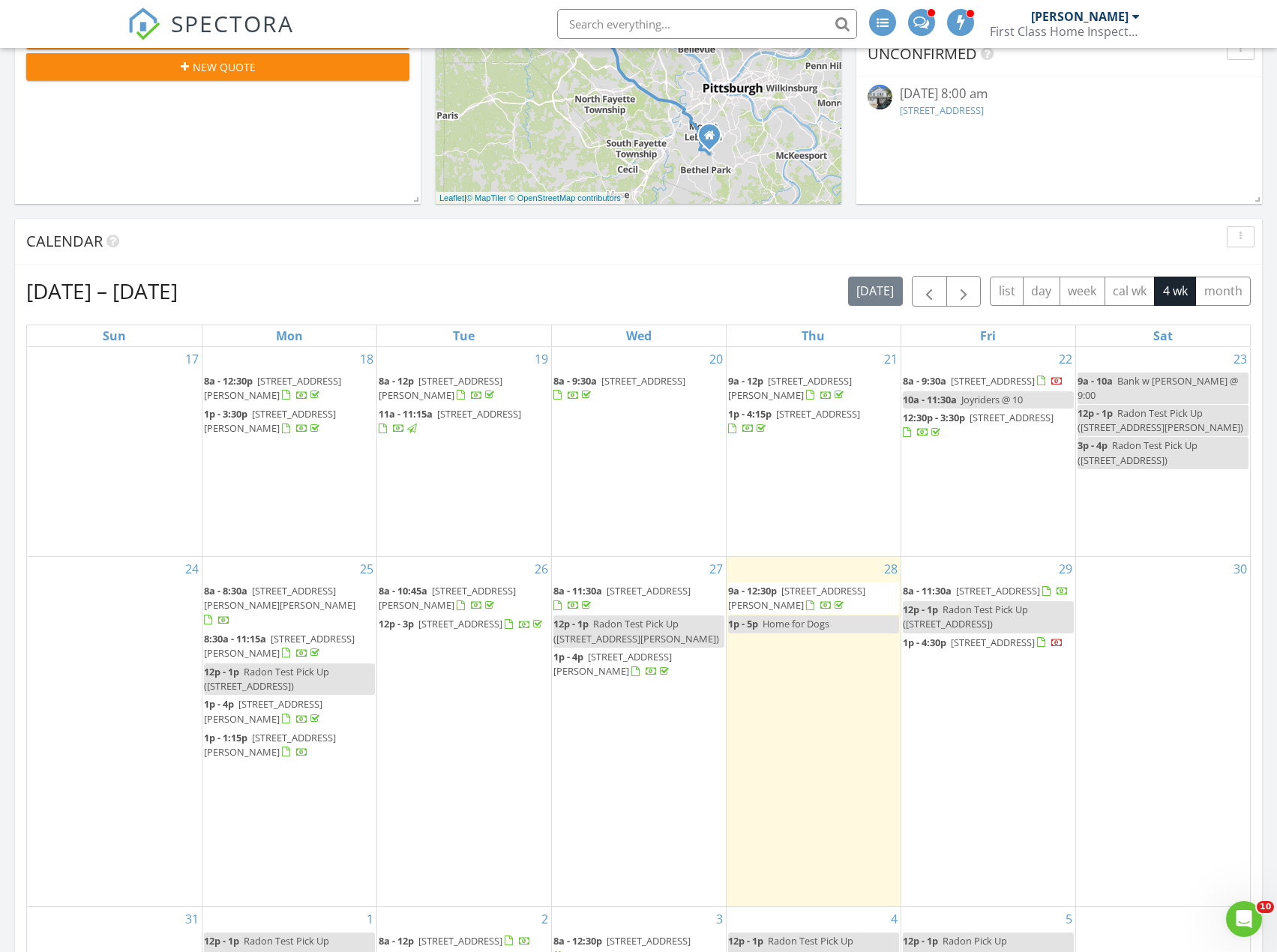
scroll to position [450, 0]
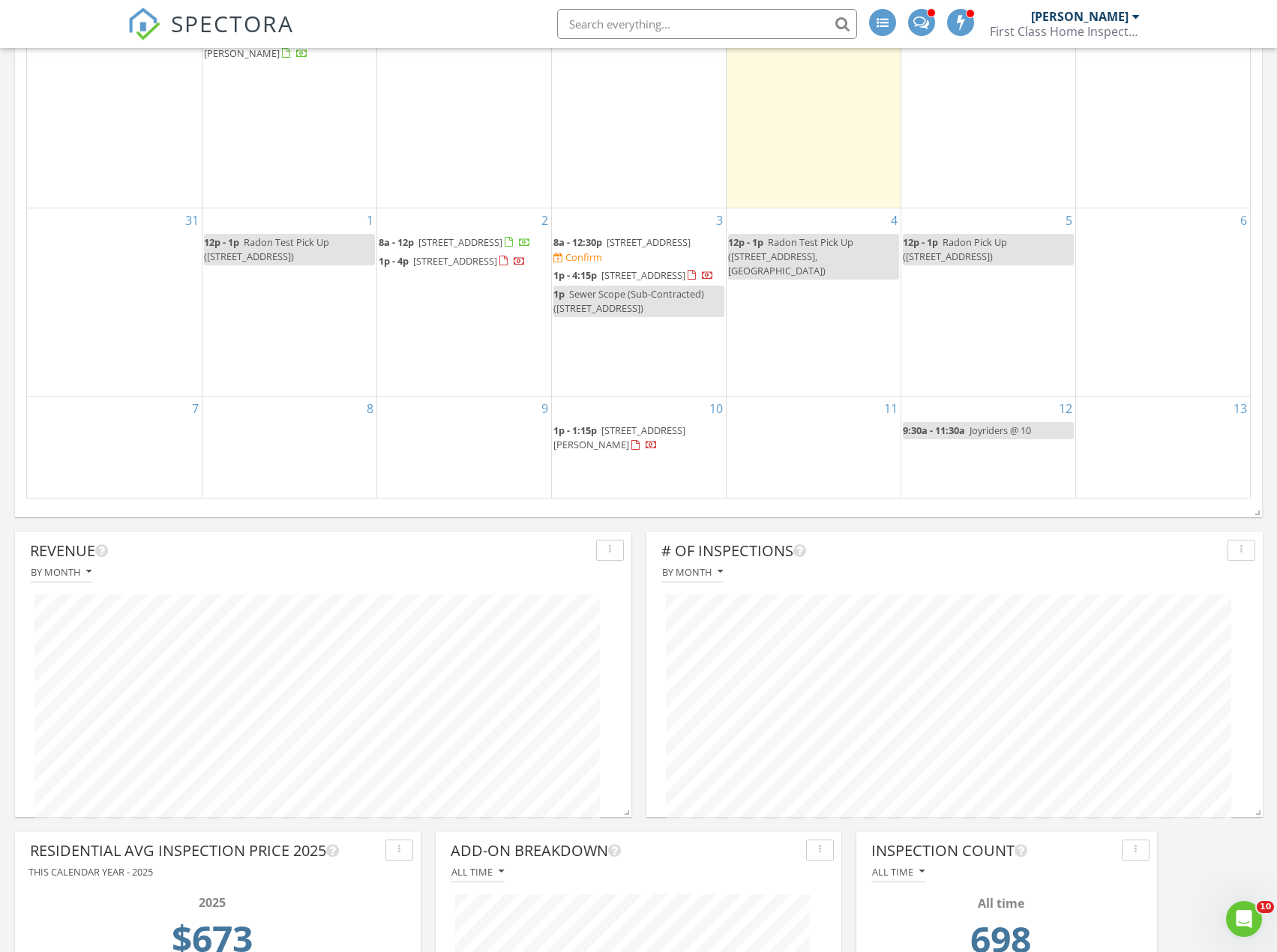
scroll to position [1153, 0]
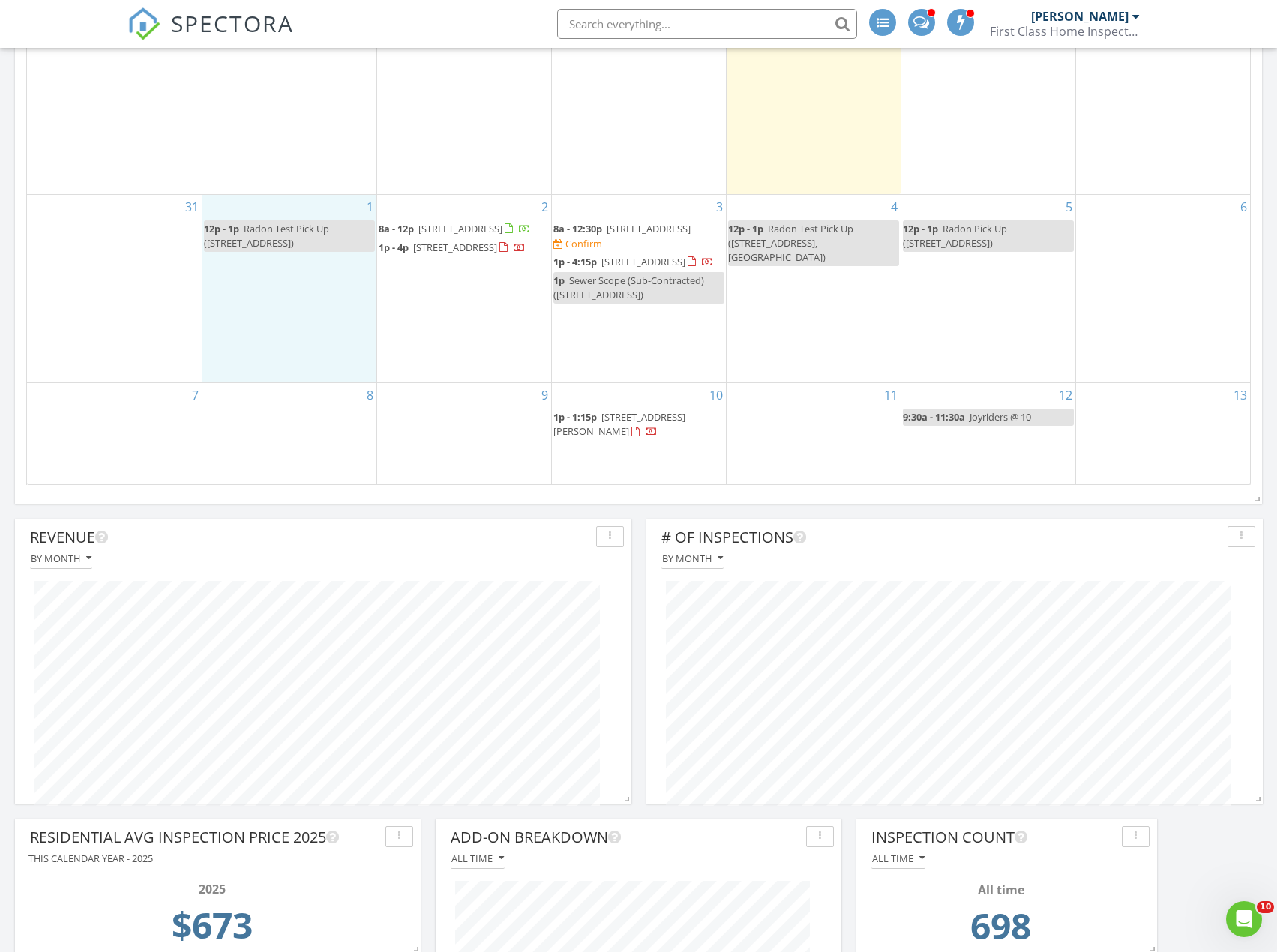
click at [274, 281] on div "1 12p - 1p Radon Test Pick Up ([STREET_ADDRESS])" at bounding box center [289, 289] width 173 height 188
click at [280, 246] on link "Event" at bounding box center [287, 242] width 77 height 24
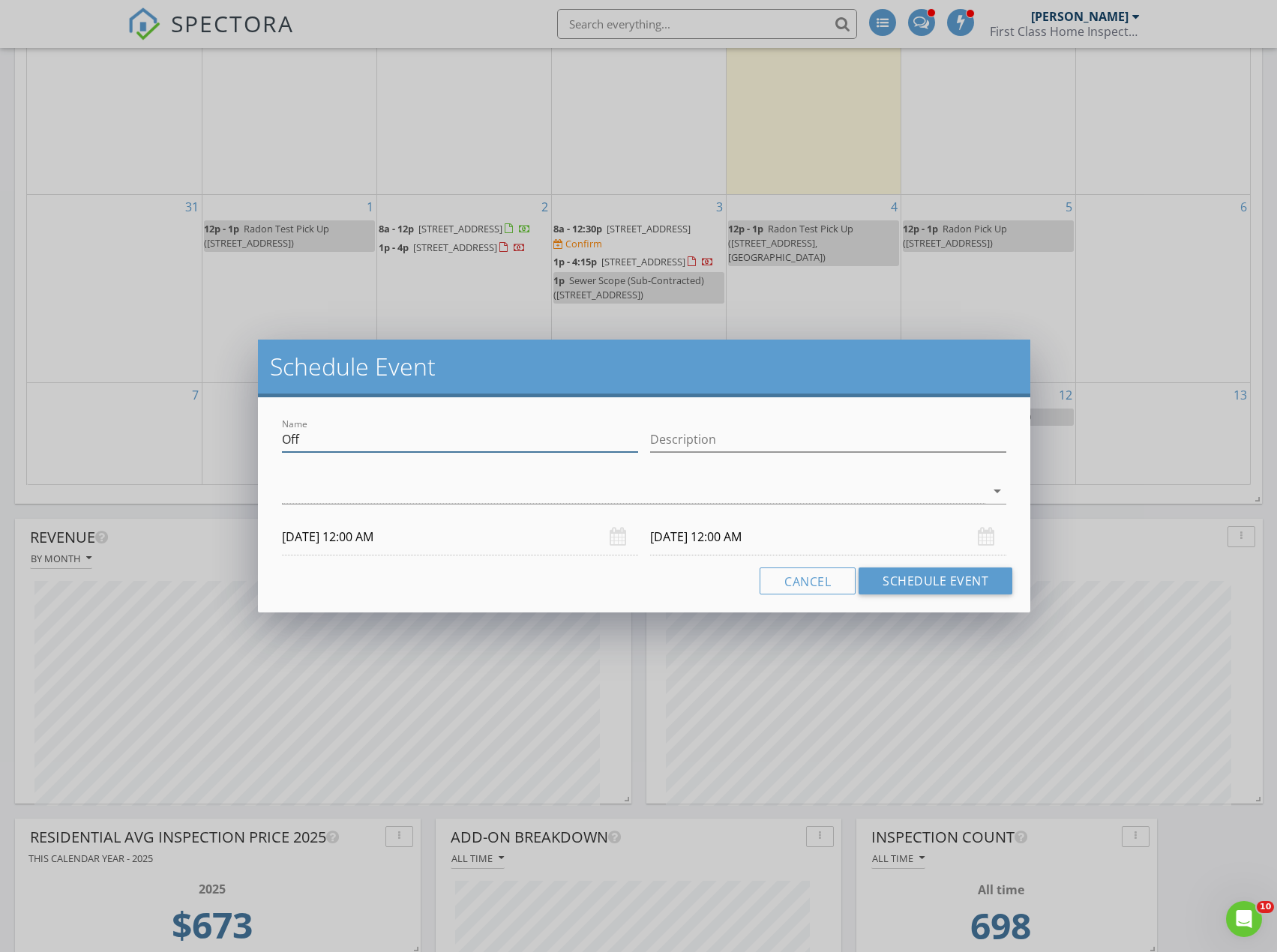
click at [337, 438] on input "Off" at bounding box center [460, 440] width 356 height 25
type input "[DATE]"
click at [966, 615] on div "Schedule Event Name [DATE] Description check_box_outline_blank [PERSON_NAME] ar…" at bounding box center [638, 476] width 1277 height 952
